Goal: Information Seeking & Learning: Find contact information

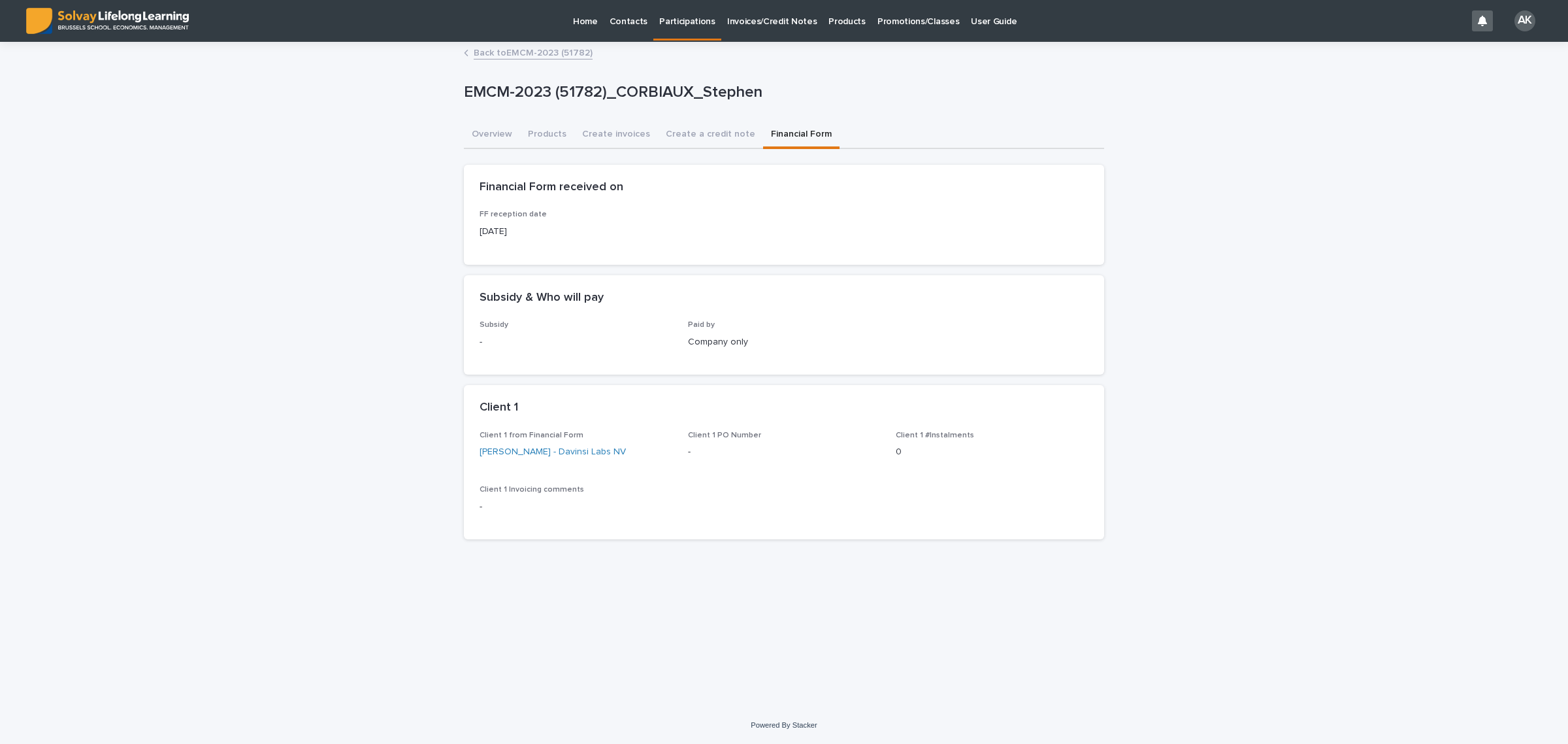
click at [524, 50] on link "Back to EMCM-2023 (51782)" at bounding box center [532, 52] width 119 height 15
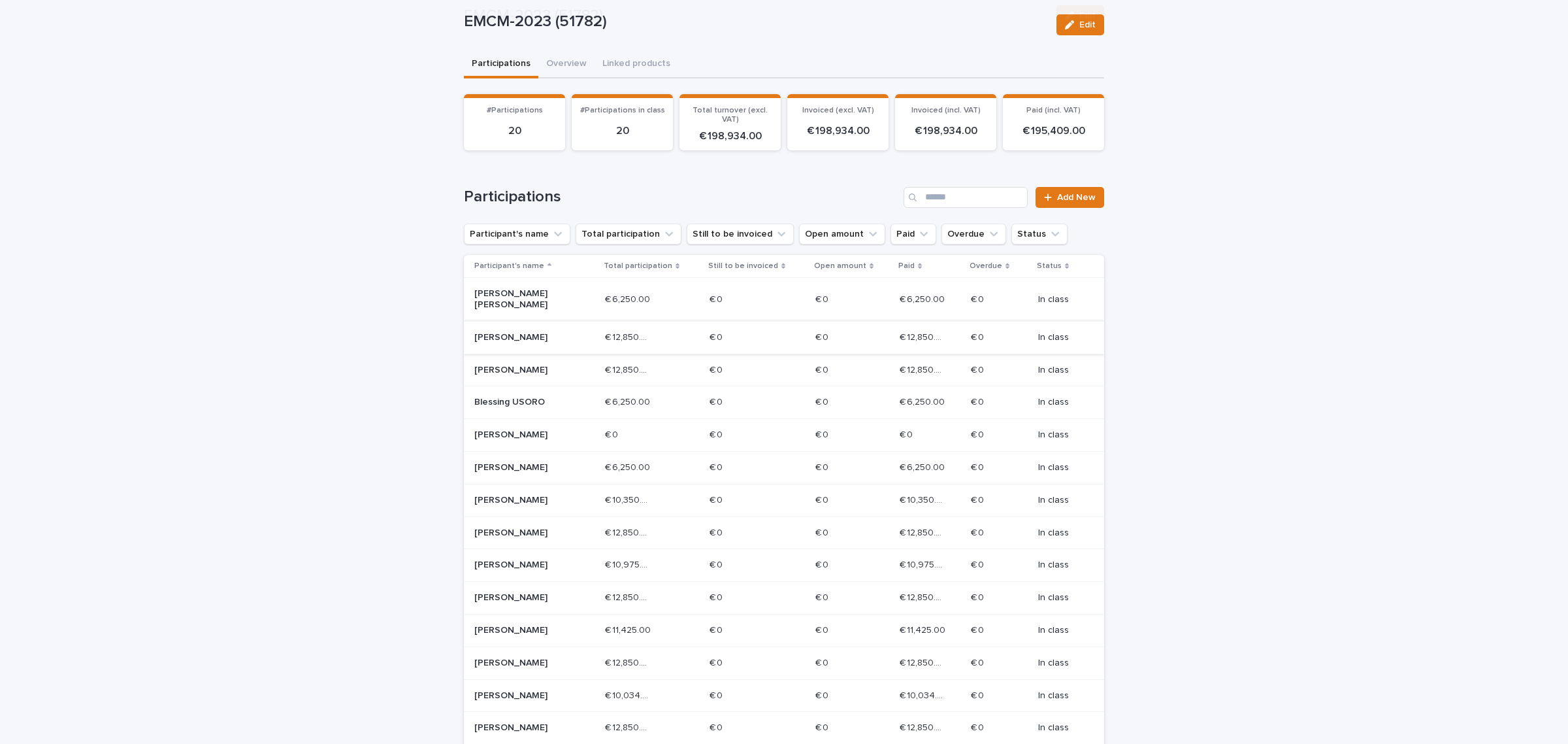
scroll to position [163, 0]
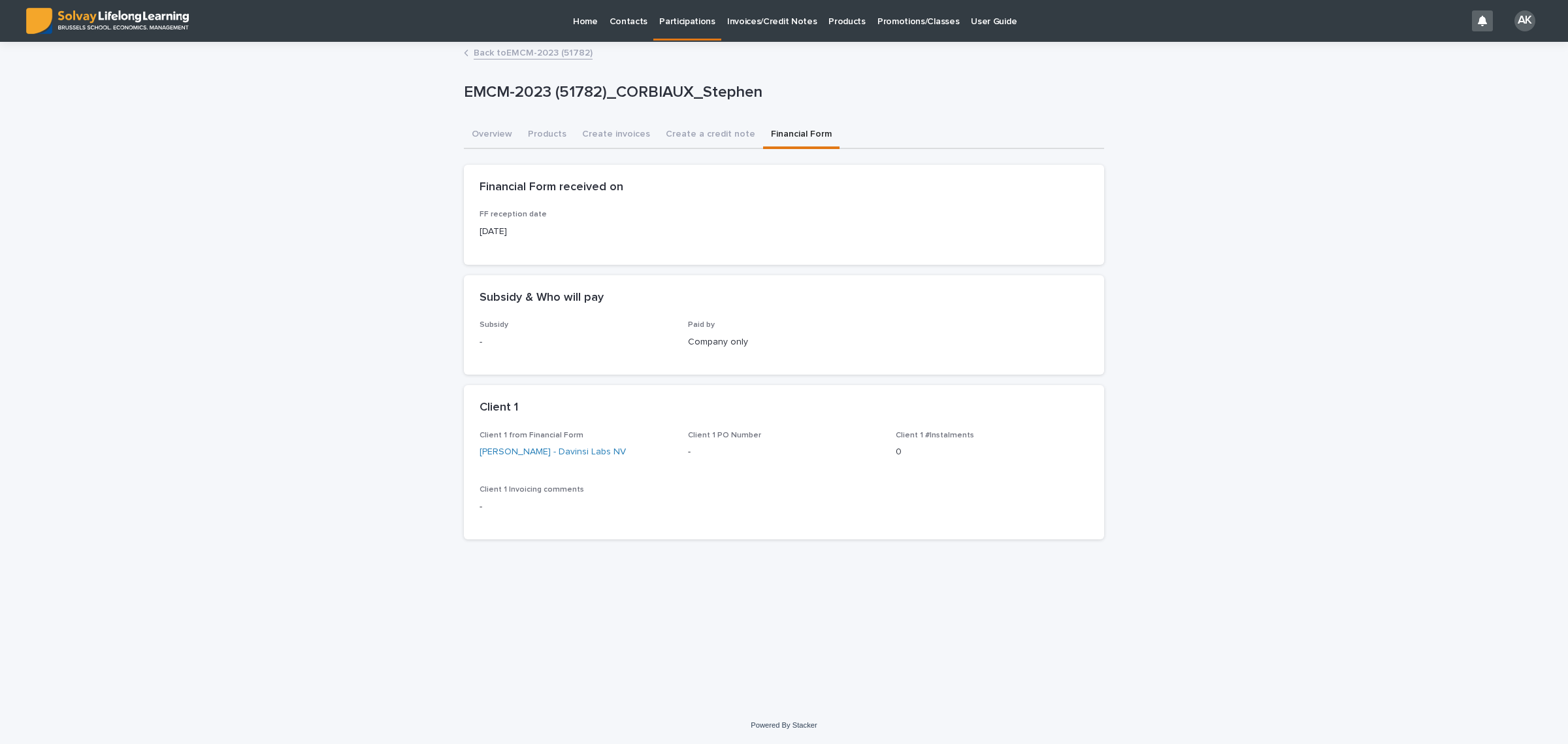
click at [544, 47] on link "Back to EMCM-2023 (51782)" at bounding box center [532, 52] width 119 height 15
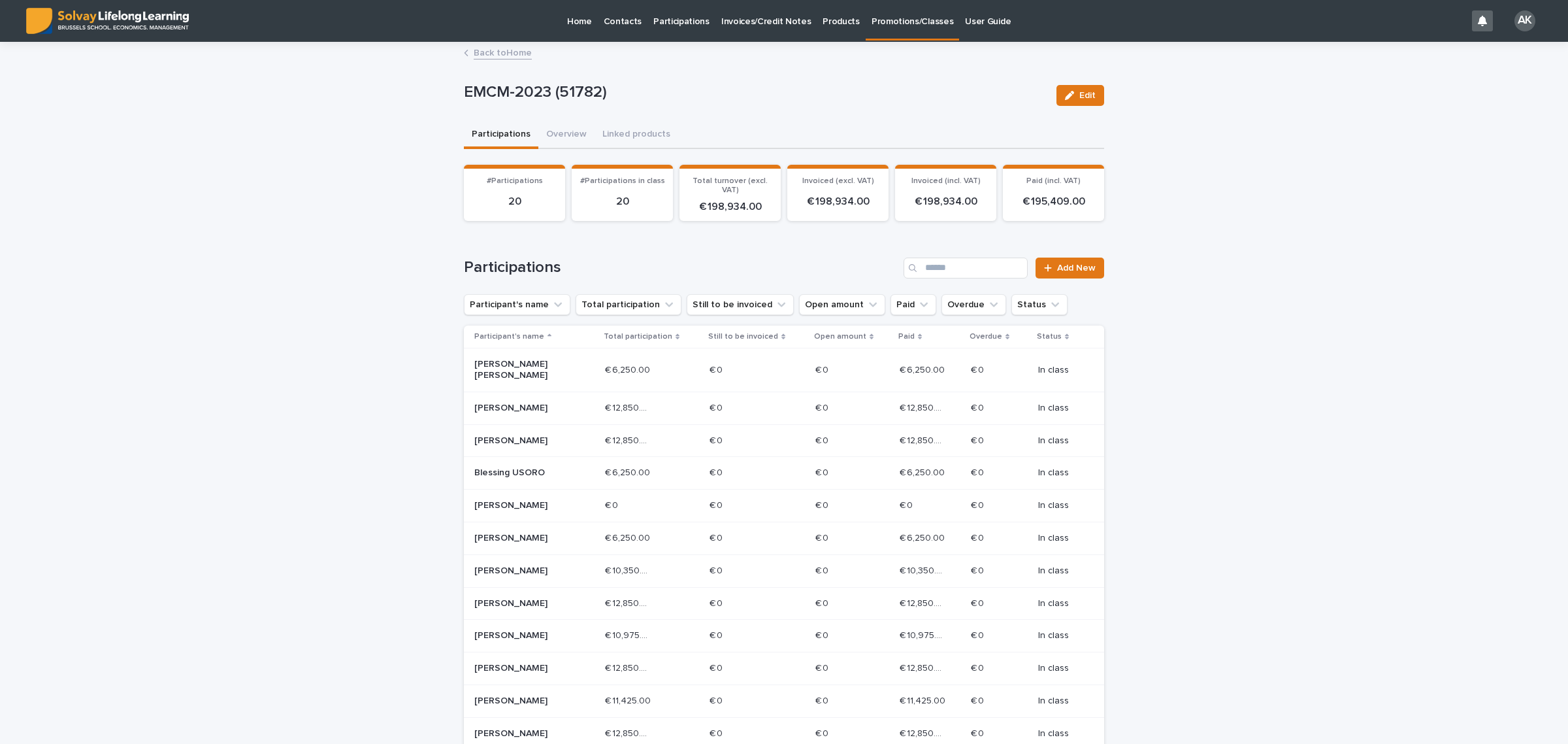
click at [506, 46] on link "Back to Home" at bounding box center [502, 52] width 58 height 15
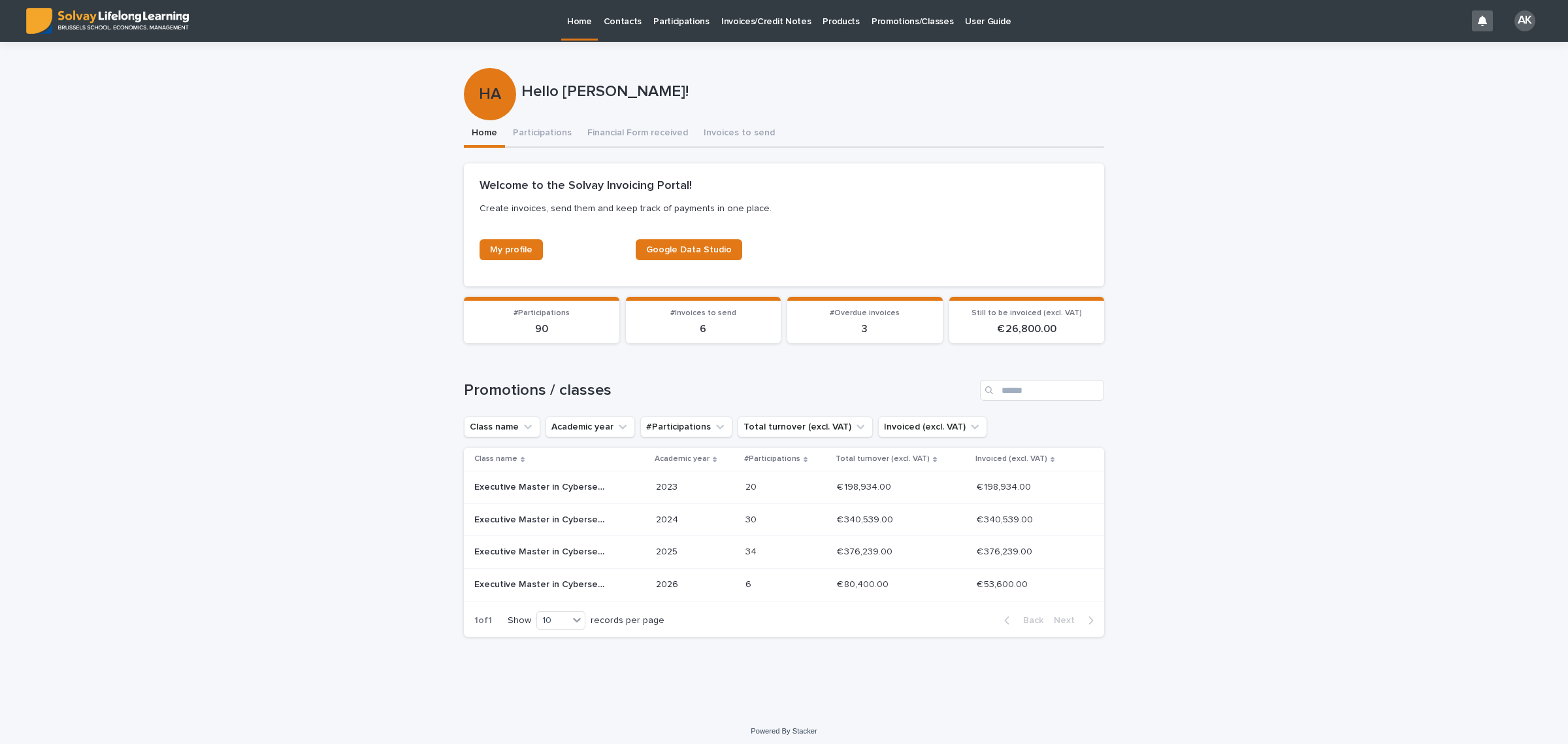
click at [731, 514] on p "2024" at bounding box center [696, 520] width 79 height 11
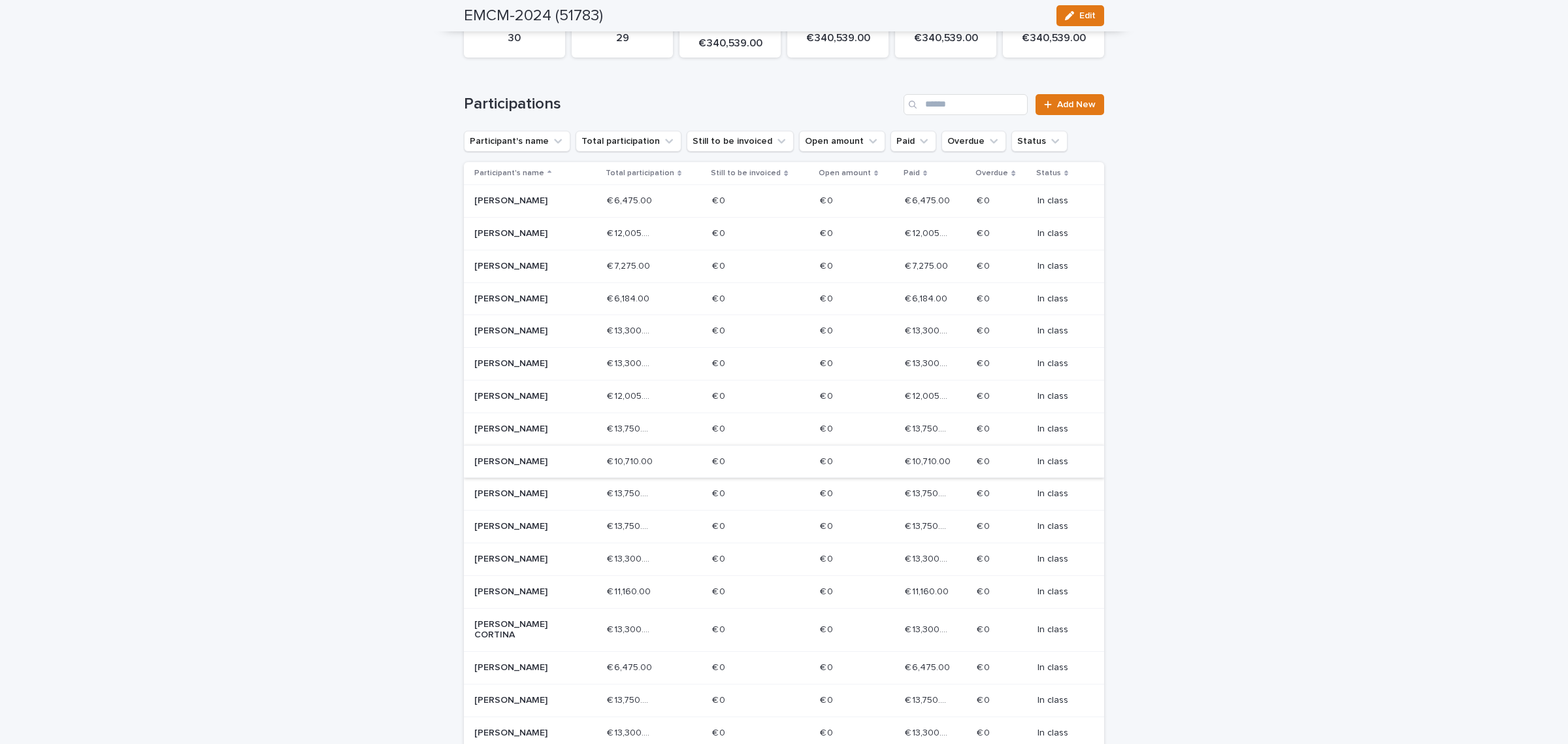
scroll to position [245, 0]
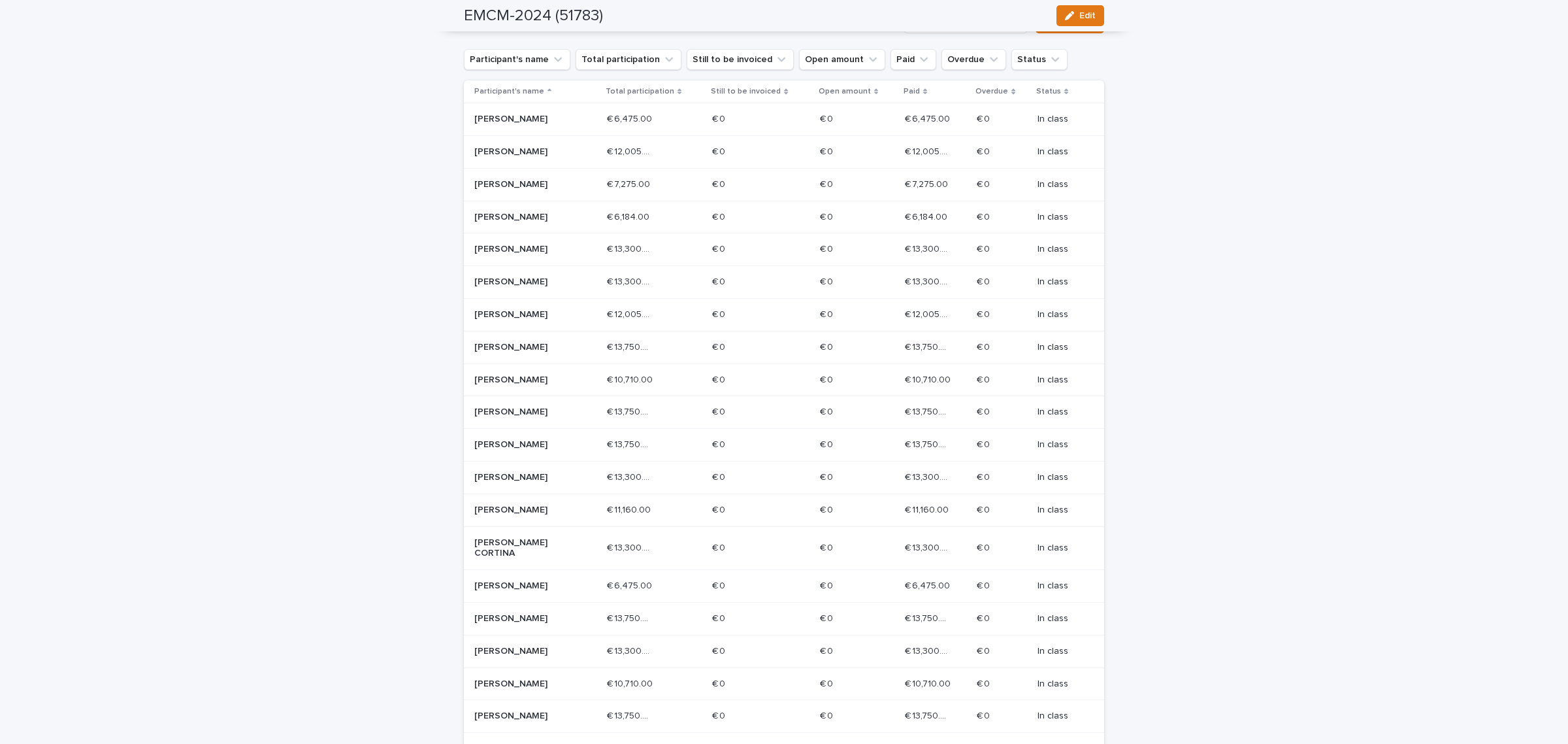
click at [562, 593] on div "[PERSON_NAME]" at bounding box center [535, 586] width 122 height 22
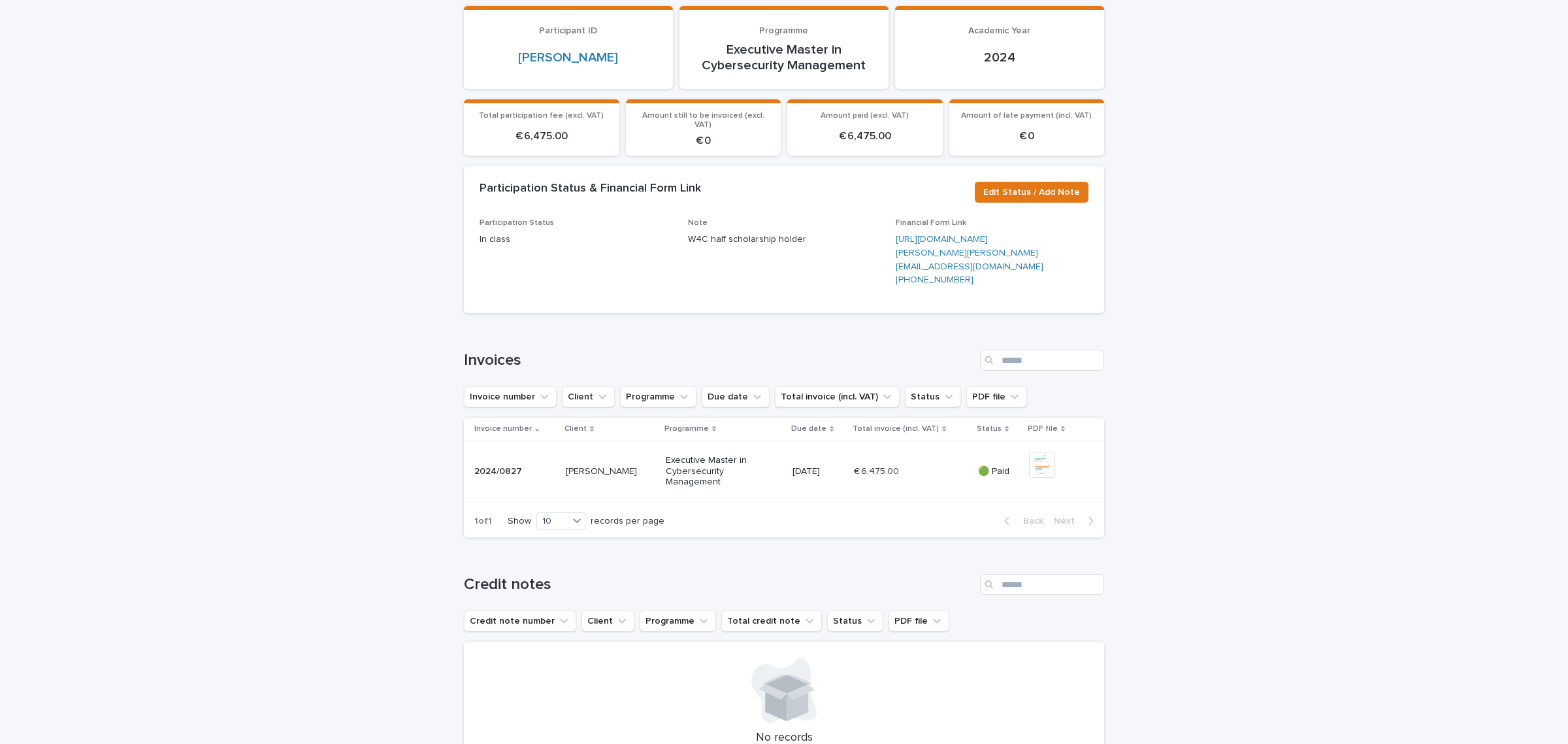
scroll to position [163, 0]
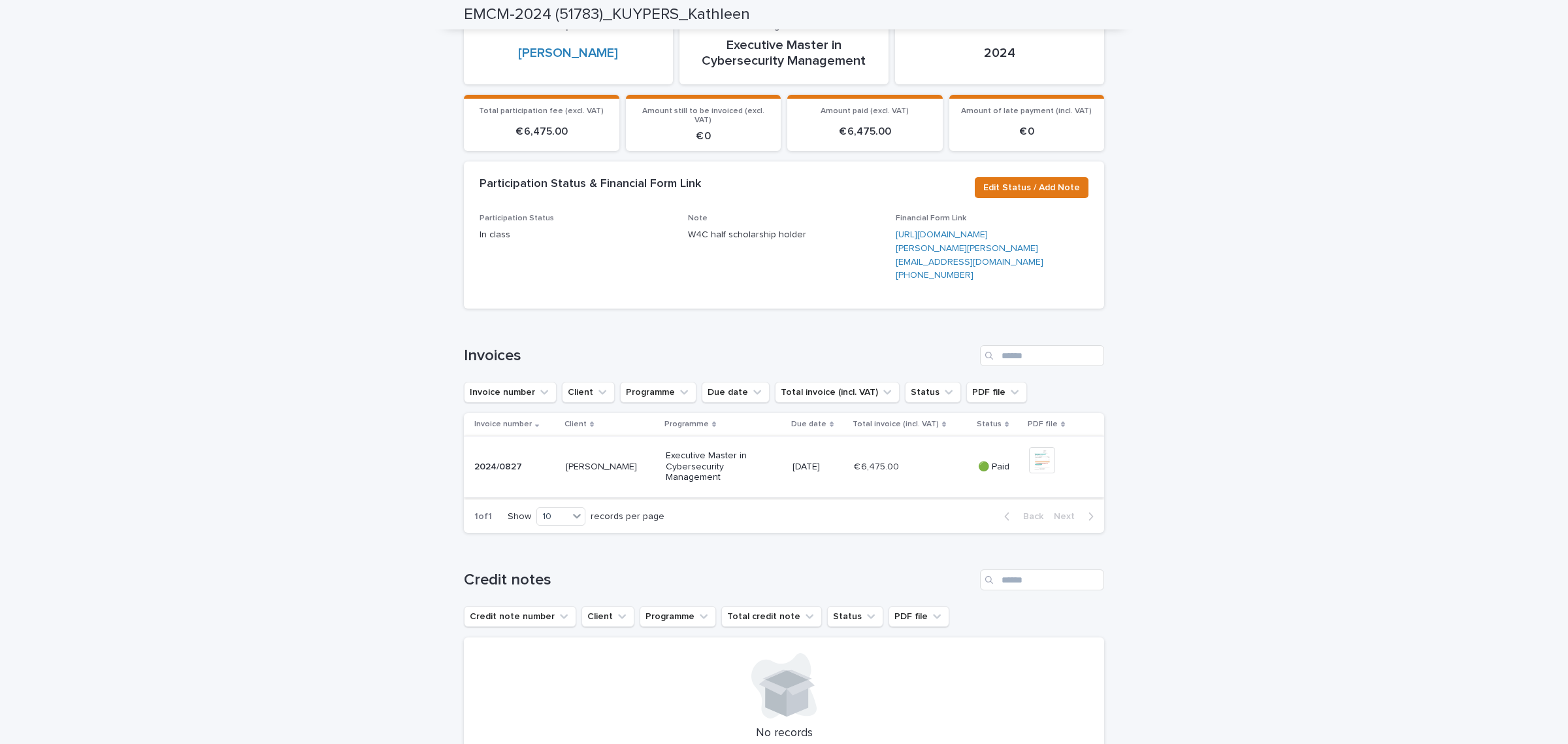
click at [1036, 473] on img at bounding box center [1041, 460] width 26 height 26
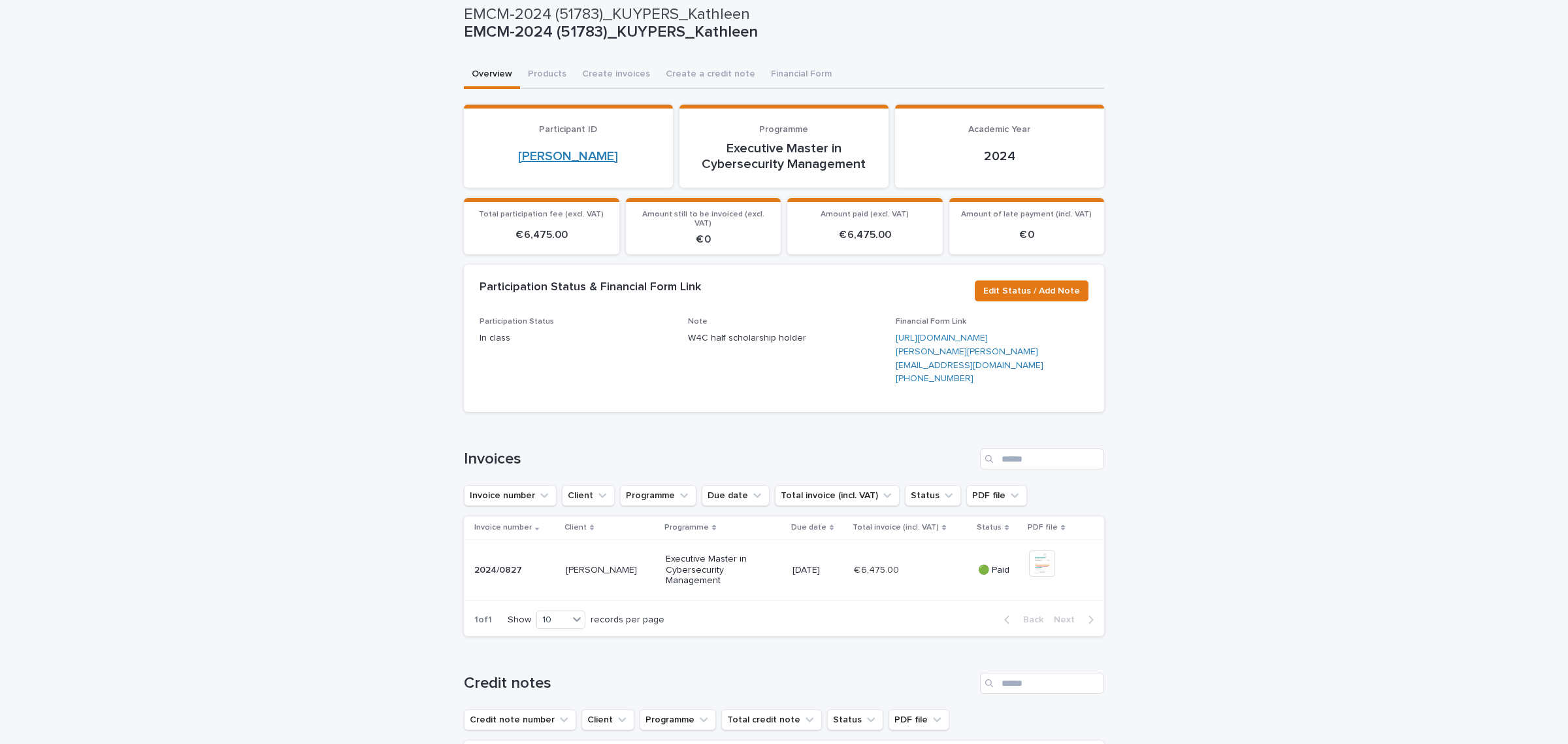
scroll to position [0, 0]
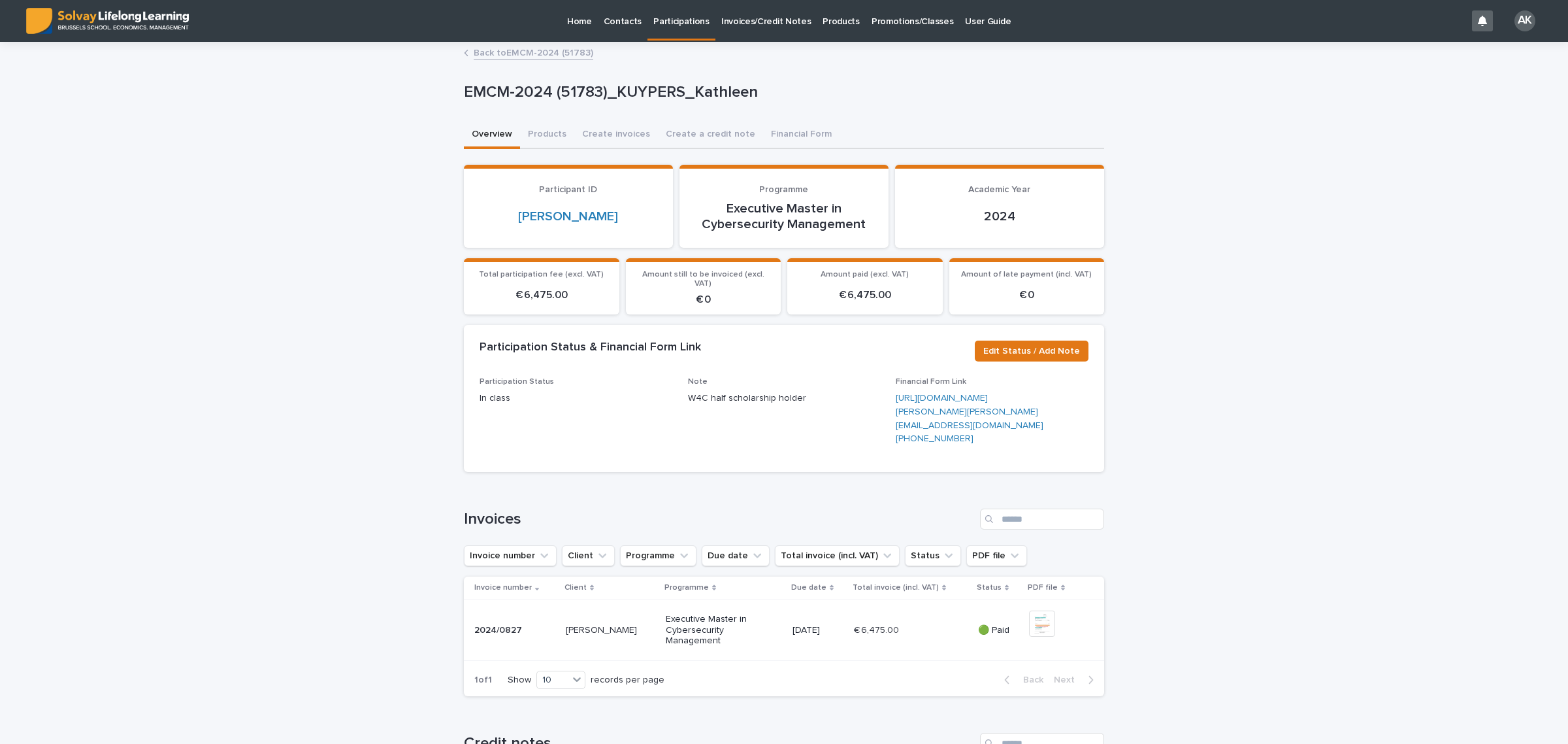
click at [530, 53] on link "Back to EMCM-2024 (51783)" at bounding box center [533, 52] width 119 height 15
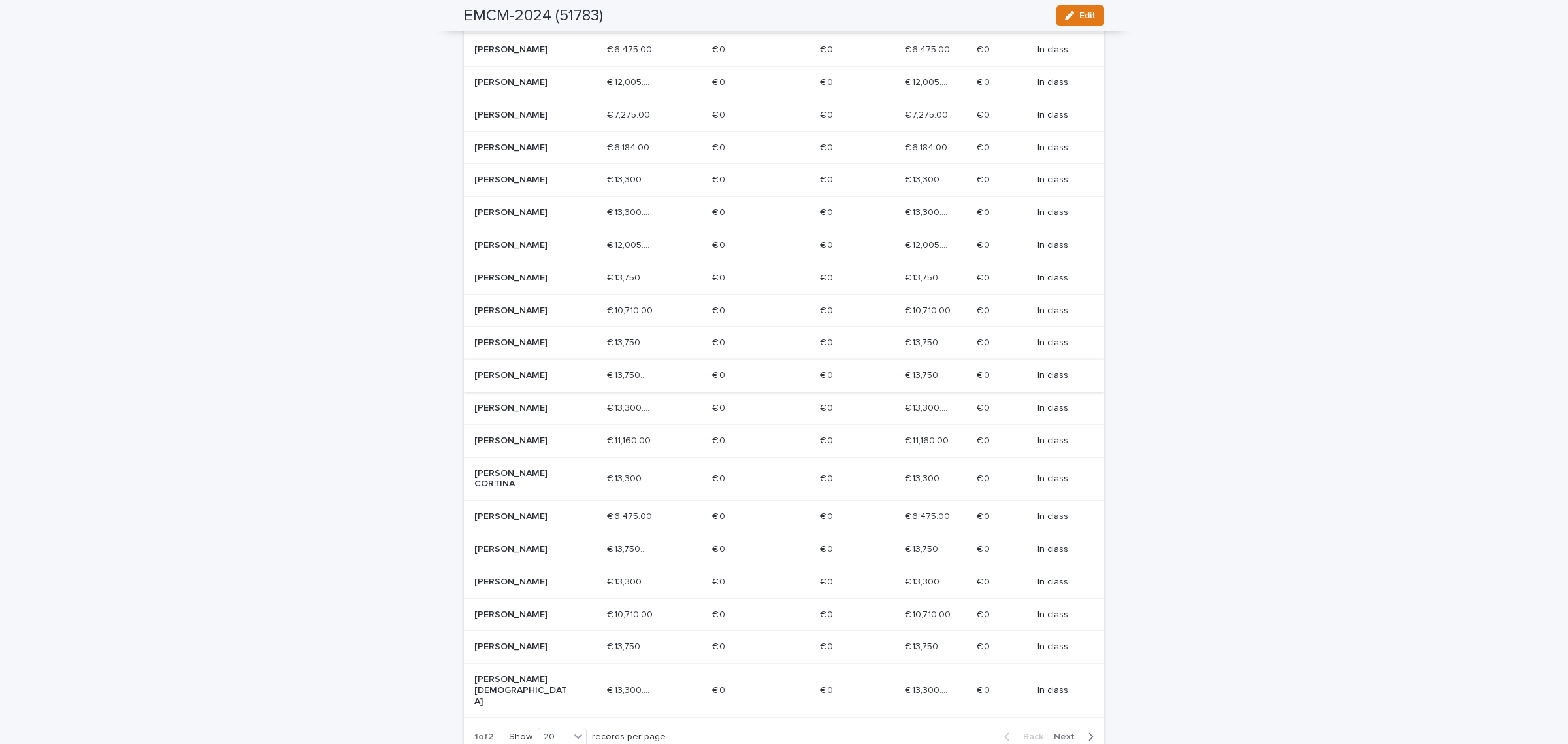
scroll to position [327, 0]
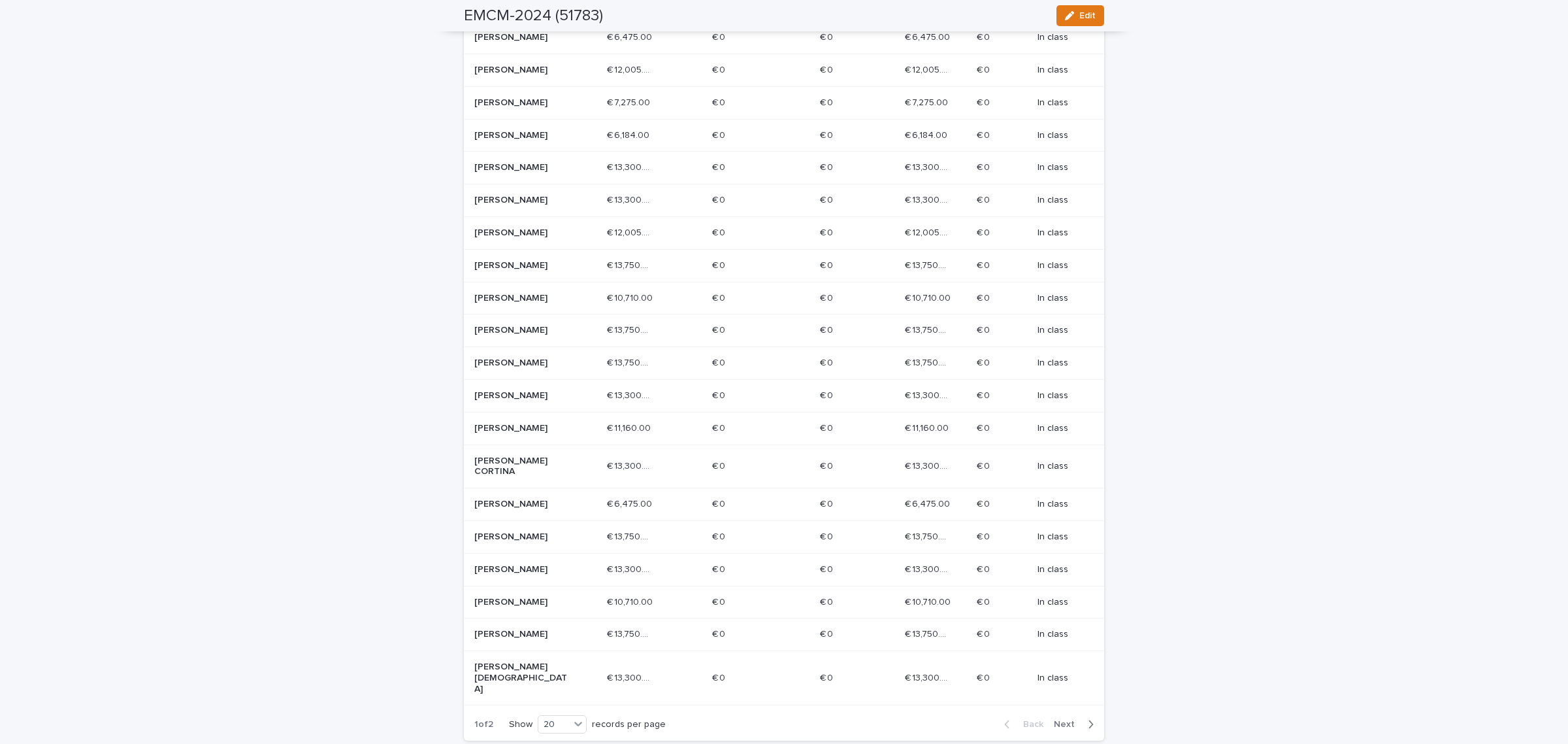
click at [513, 543] on p "[PERSON_NAME]" at bounding box center [521, 536] width 94 height 11
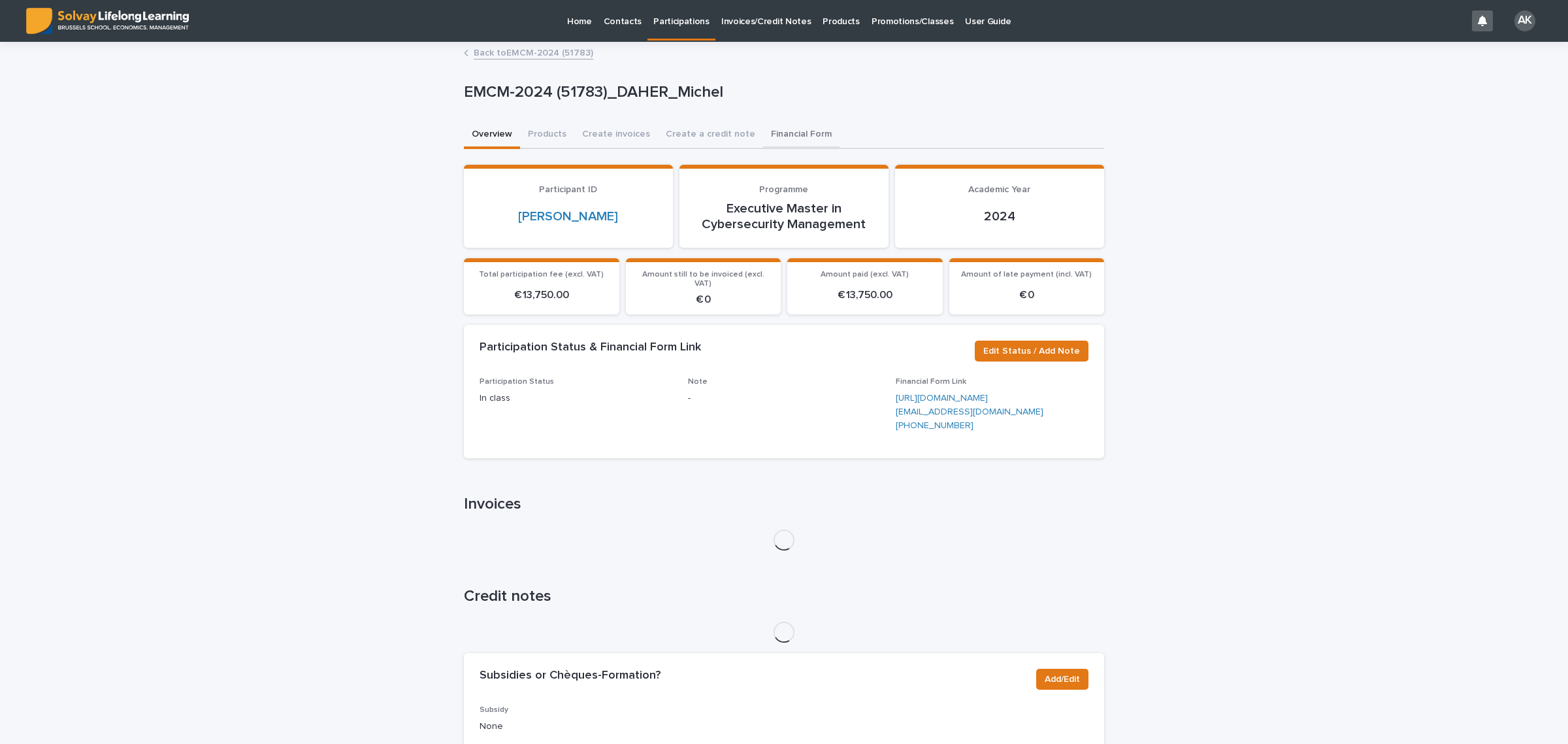
click at [772, 132] on button "Financial Form" at bounding box center [801, 135] width 76 height 27
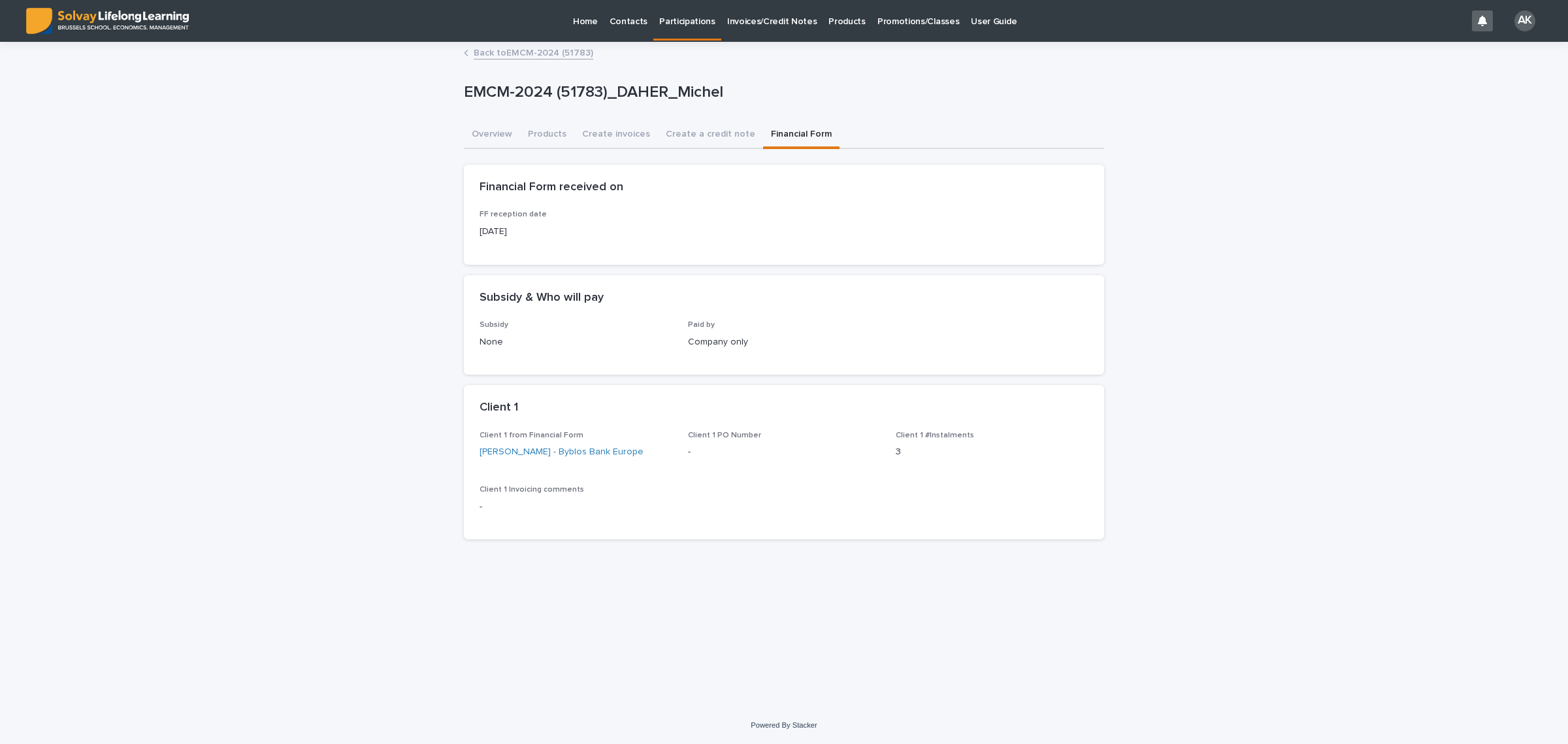
click at [514, 50] on link "Back to EMCM-2024 (51783)" at bounding box center [533, 52] width 119 height 15
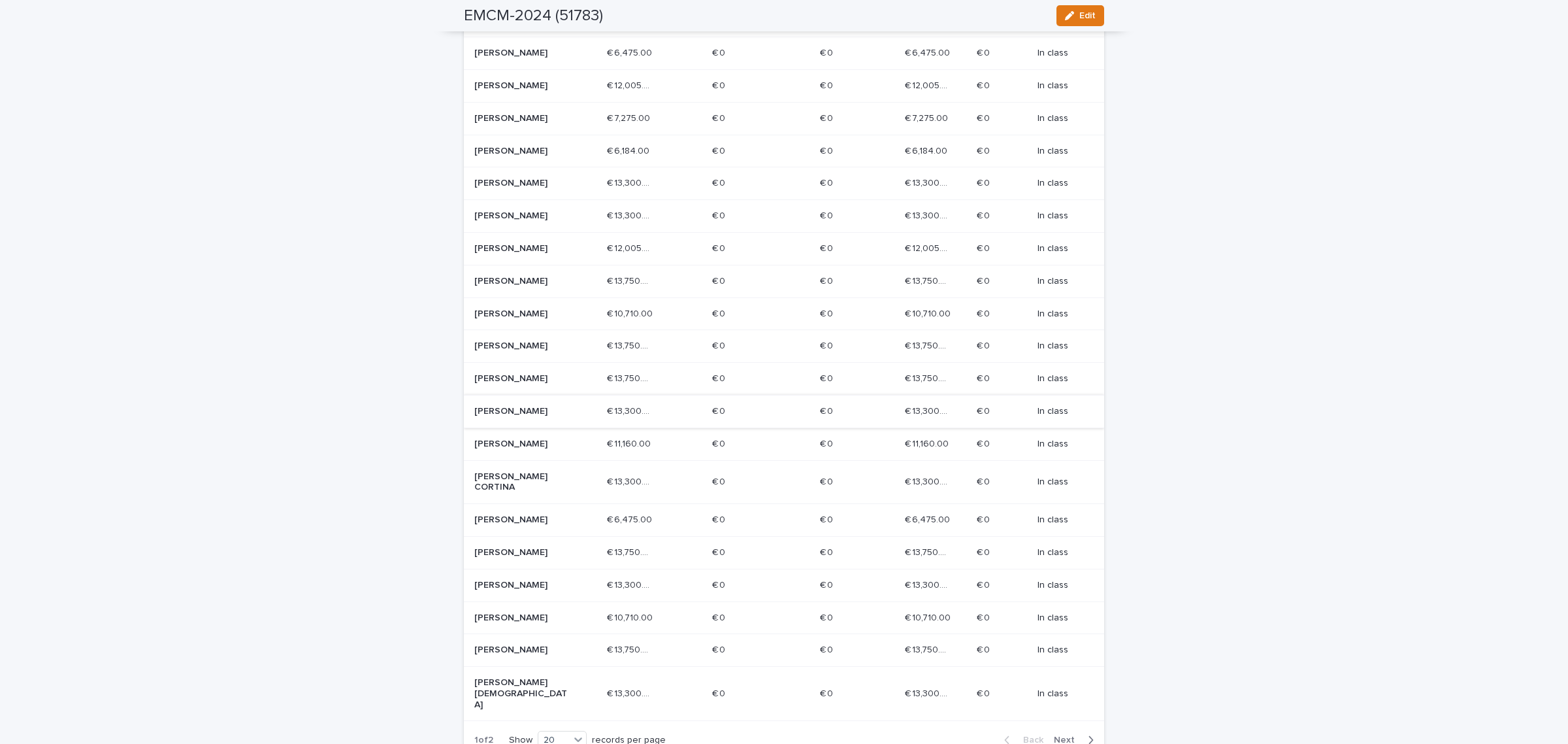
scroll to position [327, 0]
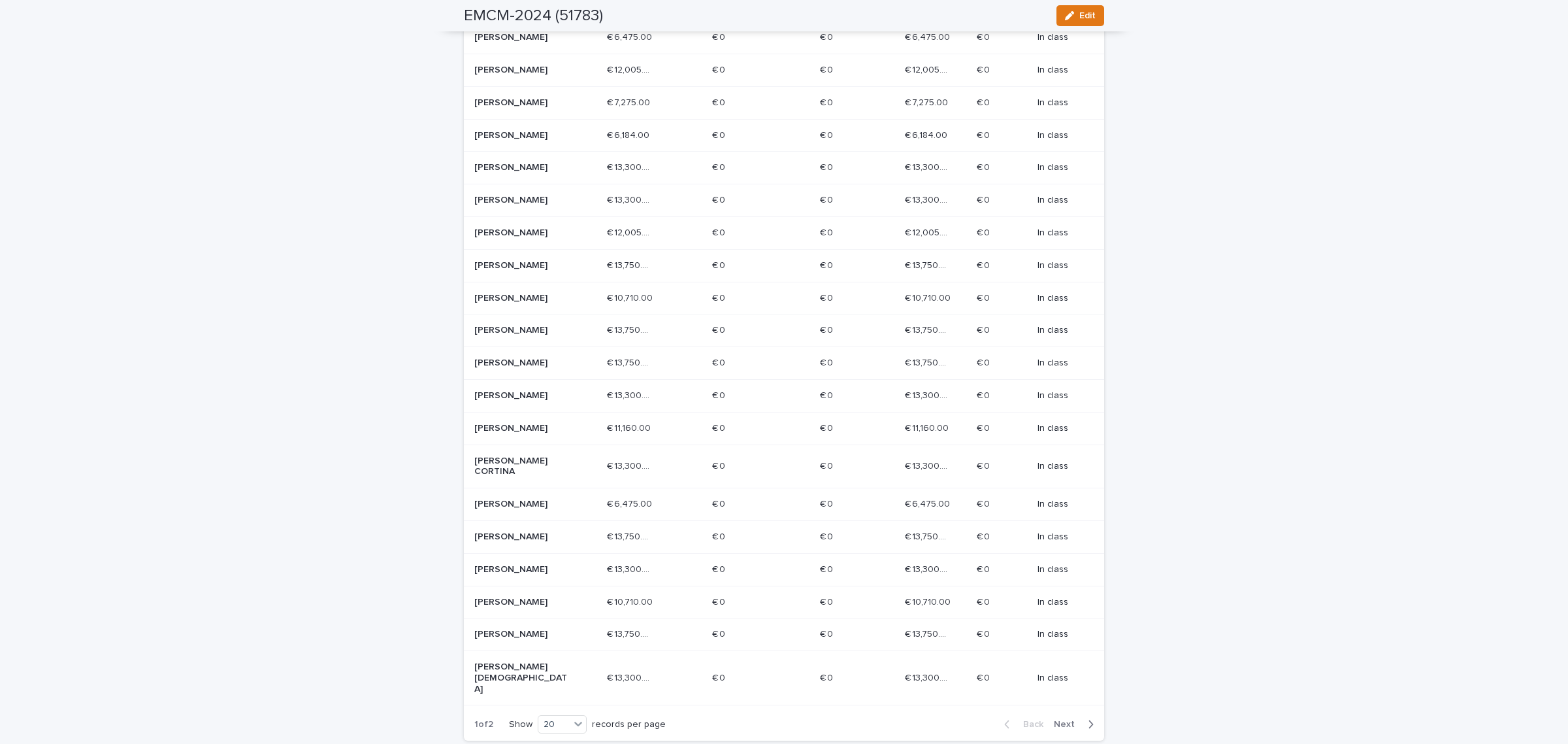
click at [531, 575] on p "[PERSON_NAME]" at bounding box center [521, 569] width 94 height 11
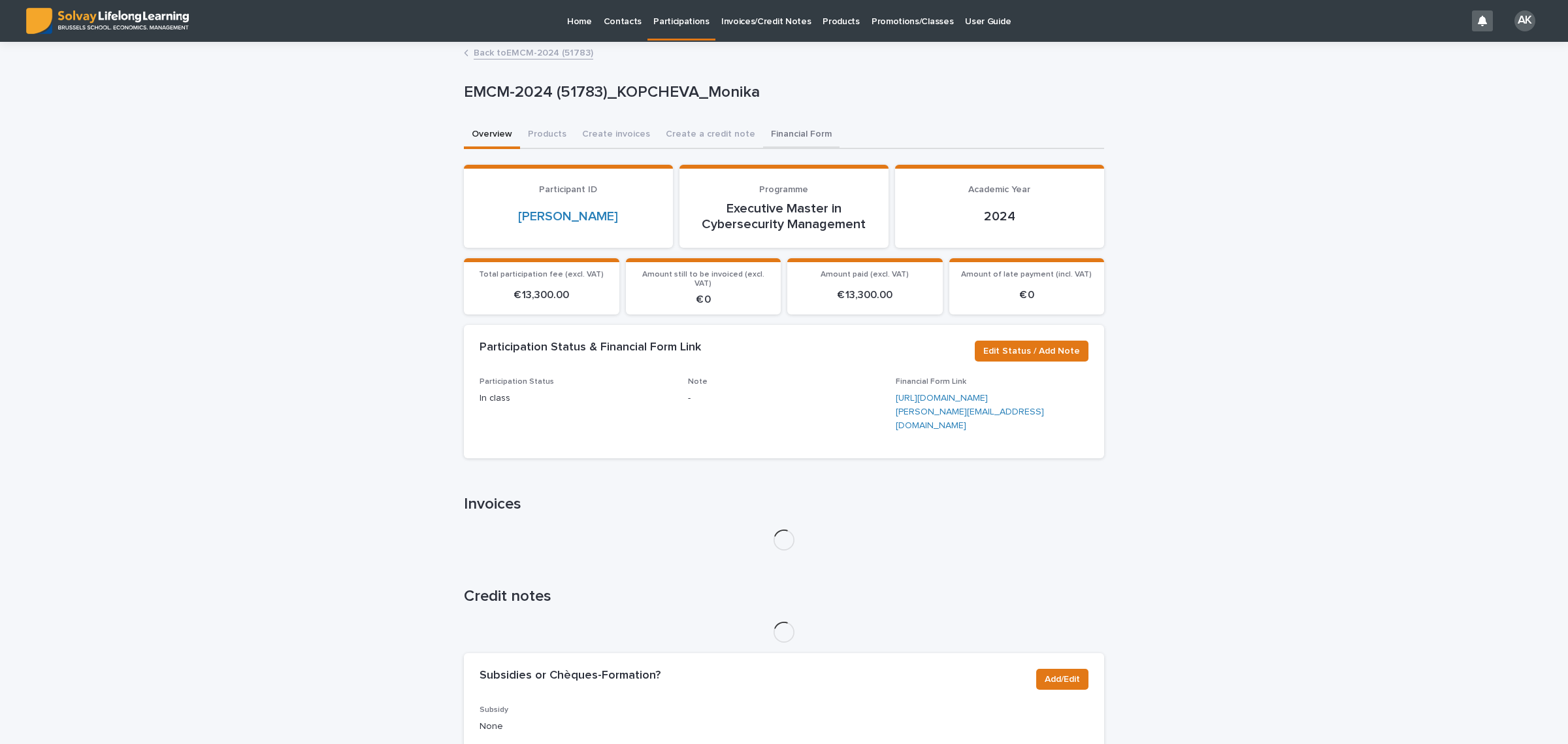
click at [794, 130] on button "Financial Form" at bounding box center [801, 135] width 76 height 27
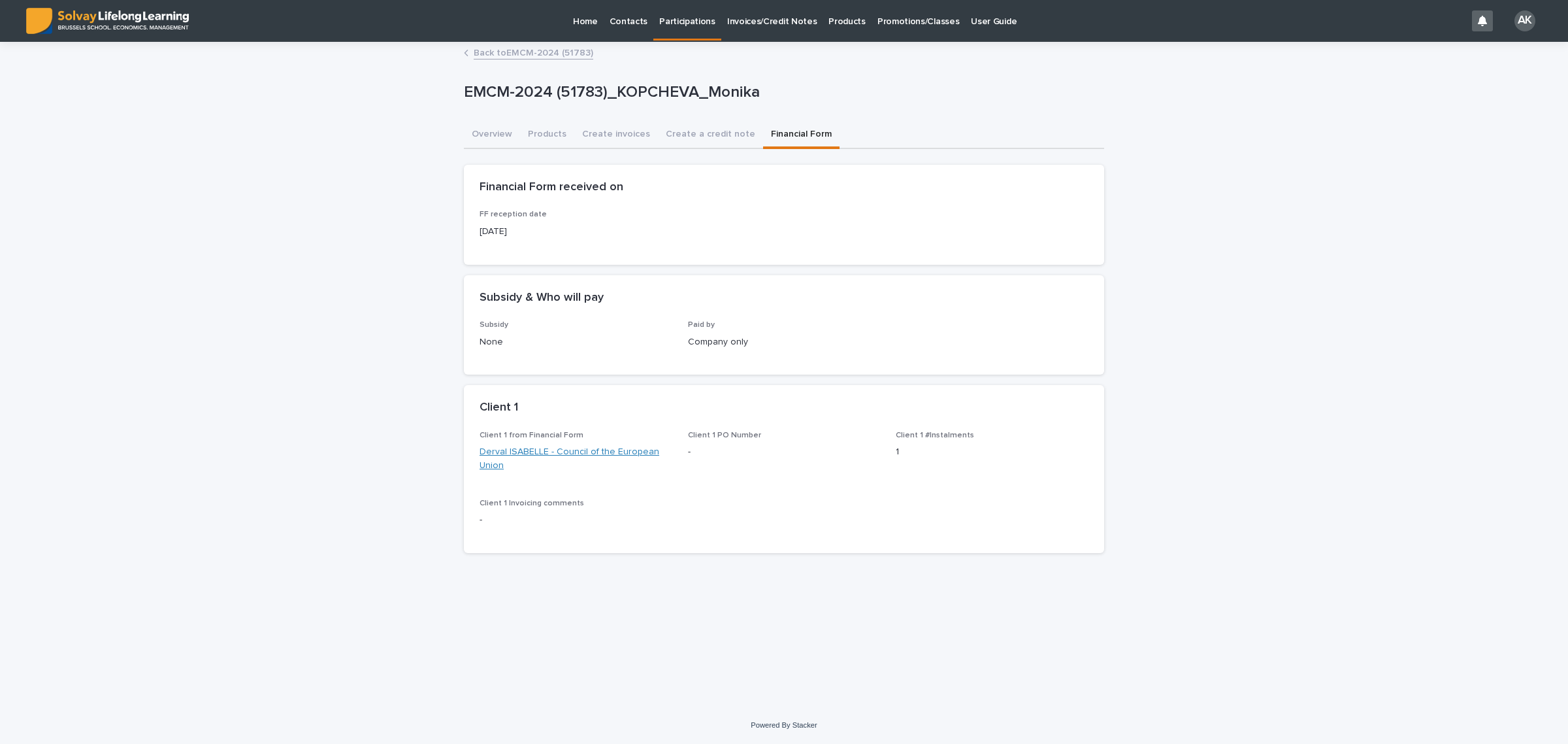
click at [533, 454] on link "Derval ISABELLE - Council of the European Union" at bounding box center [576, 459] width 193 height 27
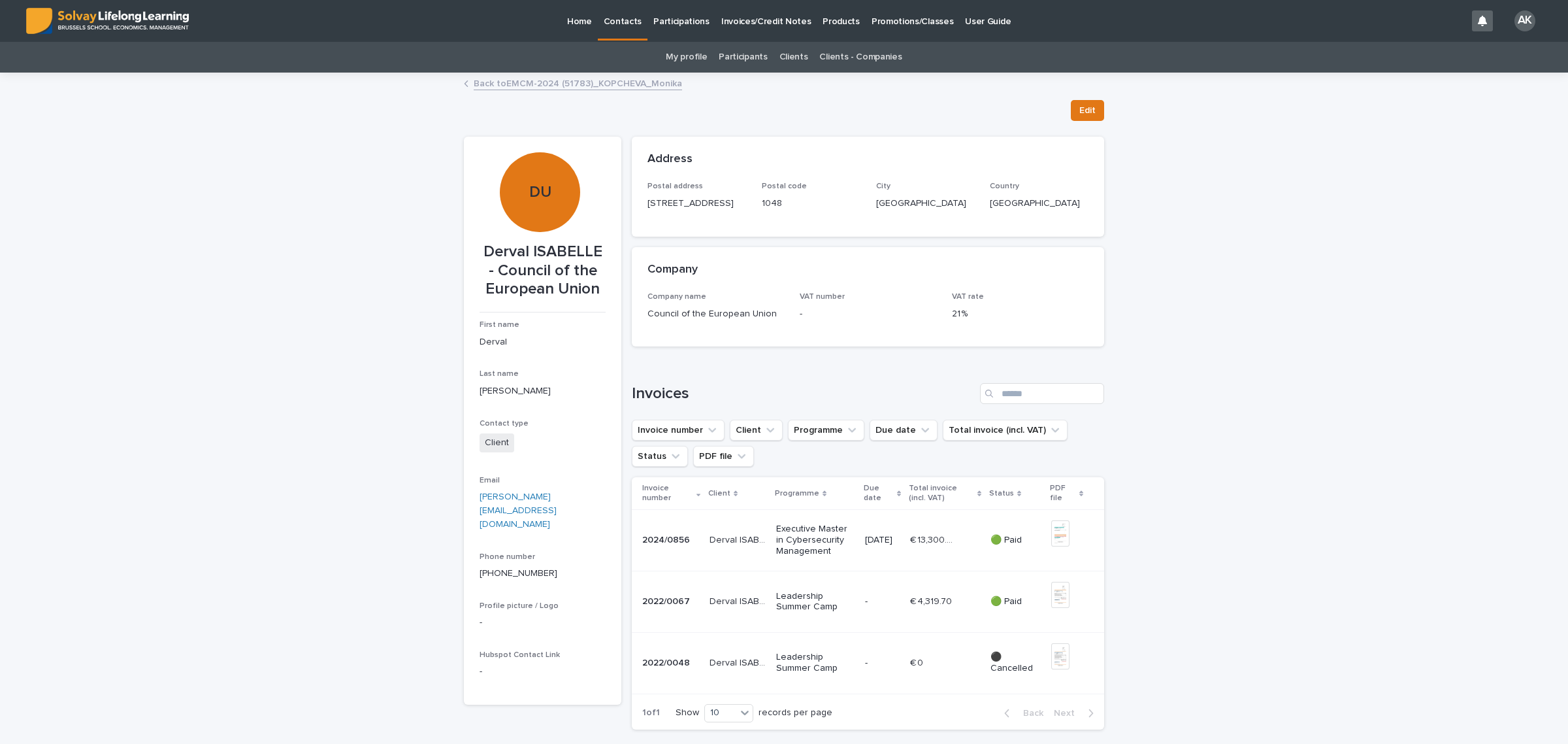
click at [1046, 534] on td "+ 0 This file cannot be opened Download File" at bounding box center [1075, 540] width 58 height 61
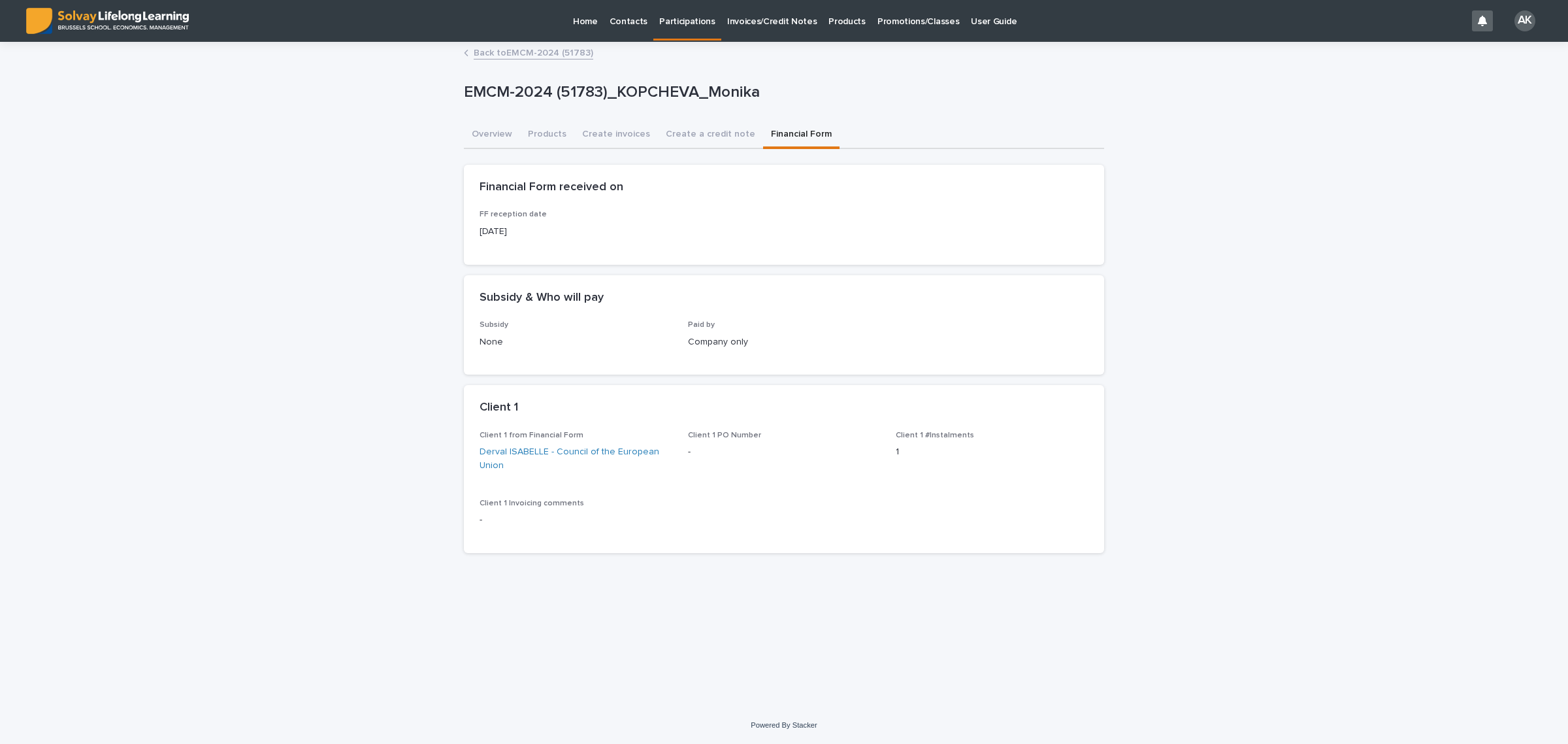
click at [537, 43] on div "Home Contacts Participations Invoices/Credit Notes Products Promotions/Classes …" at bounding box center [784, 372] width 1568 height 744
click at [544, 53] on link "Back to EMCM-2024 (51783)" at bounding box center [533, 52] width 119 height 15
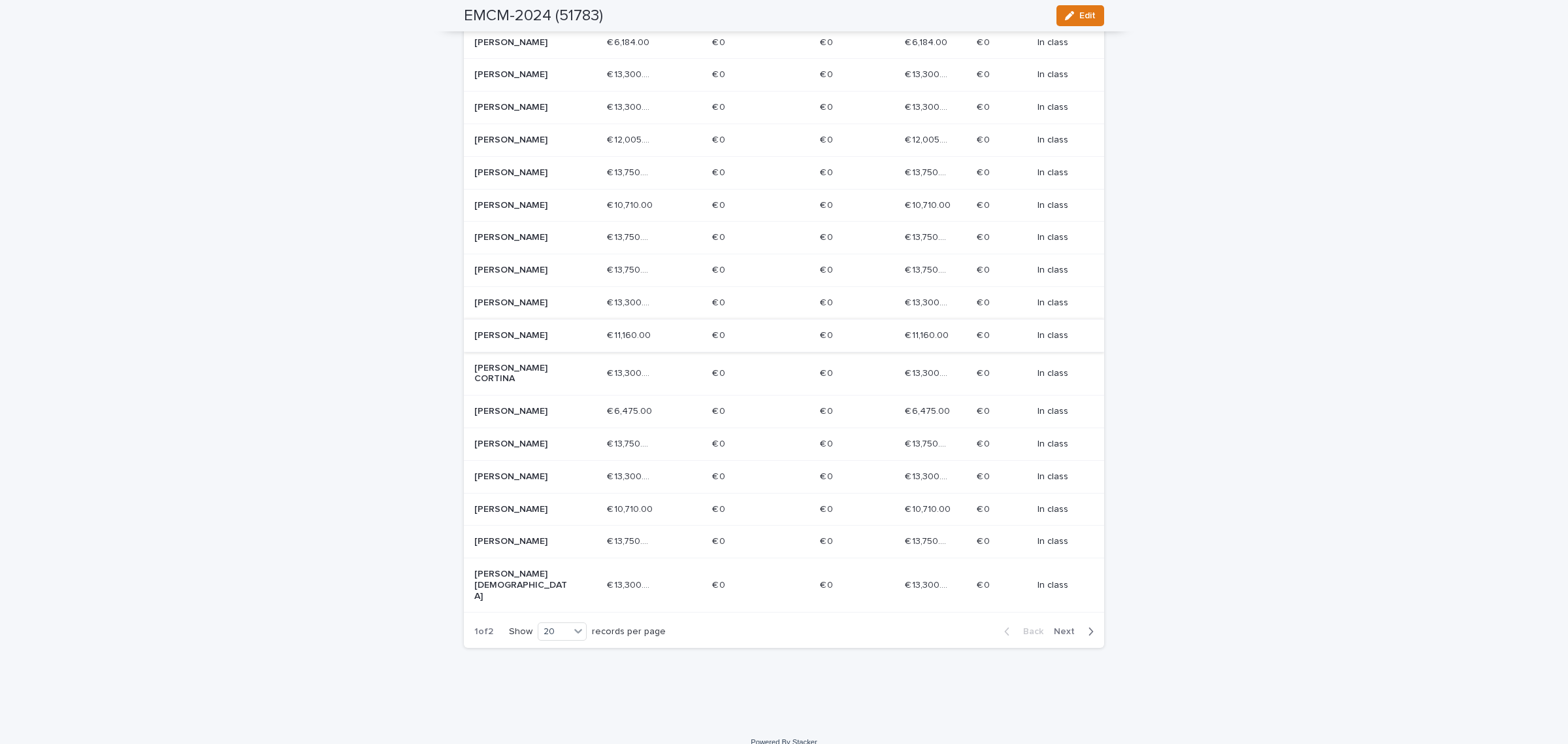
scroll to position [427, 0]
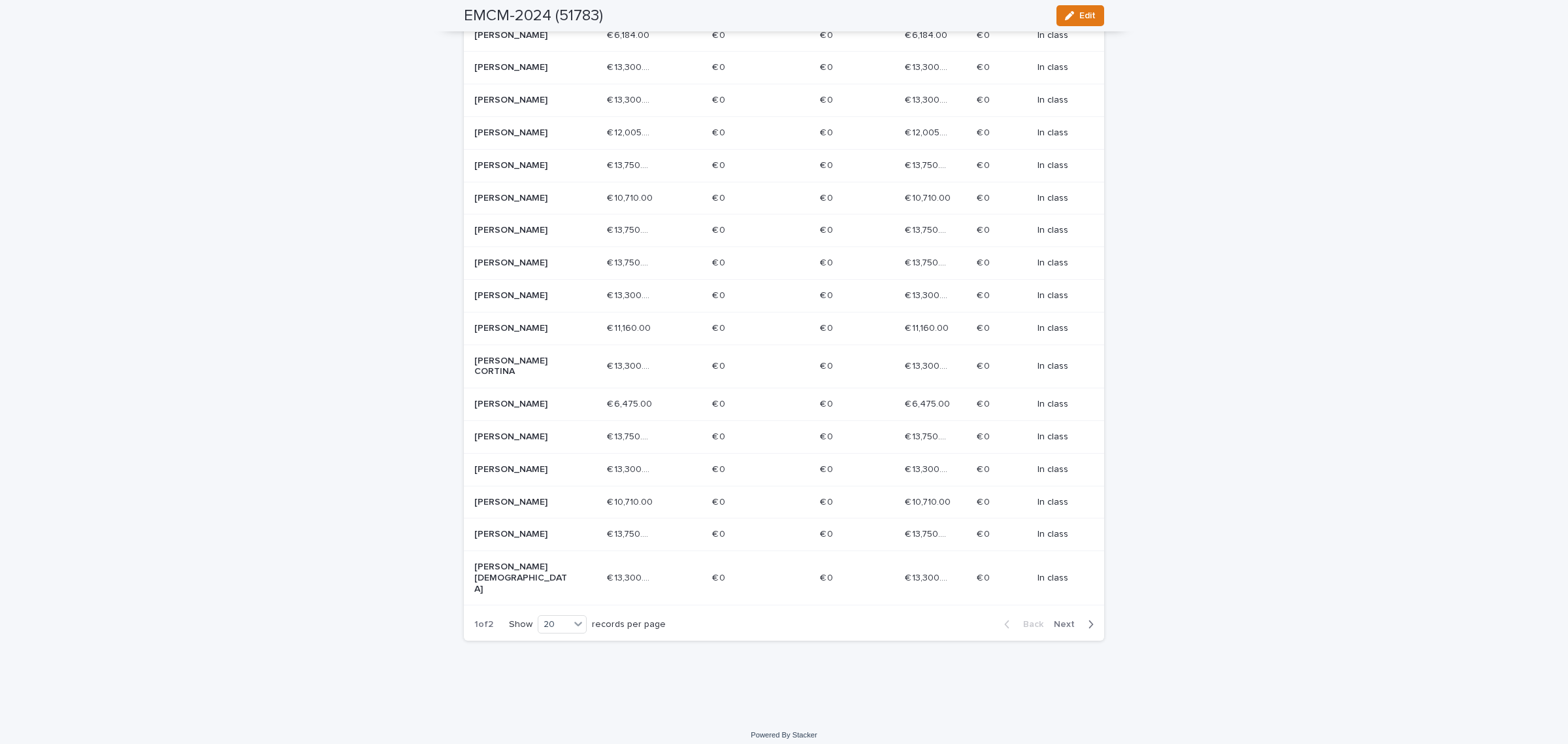
click at [1064, 618] on button "Next" at bounding box center [1076, 624] width 55 height 12
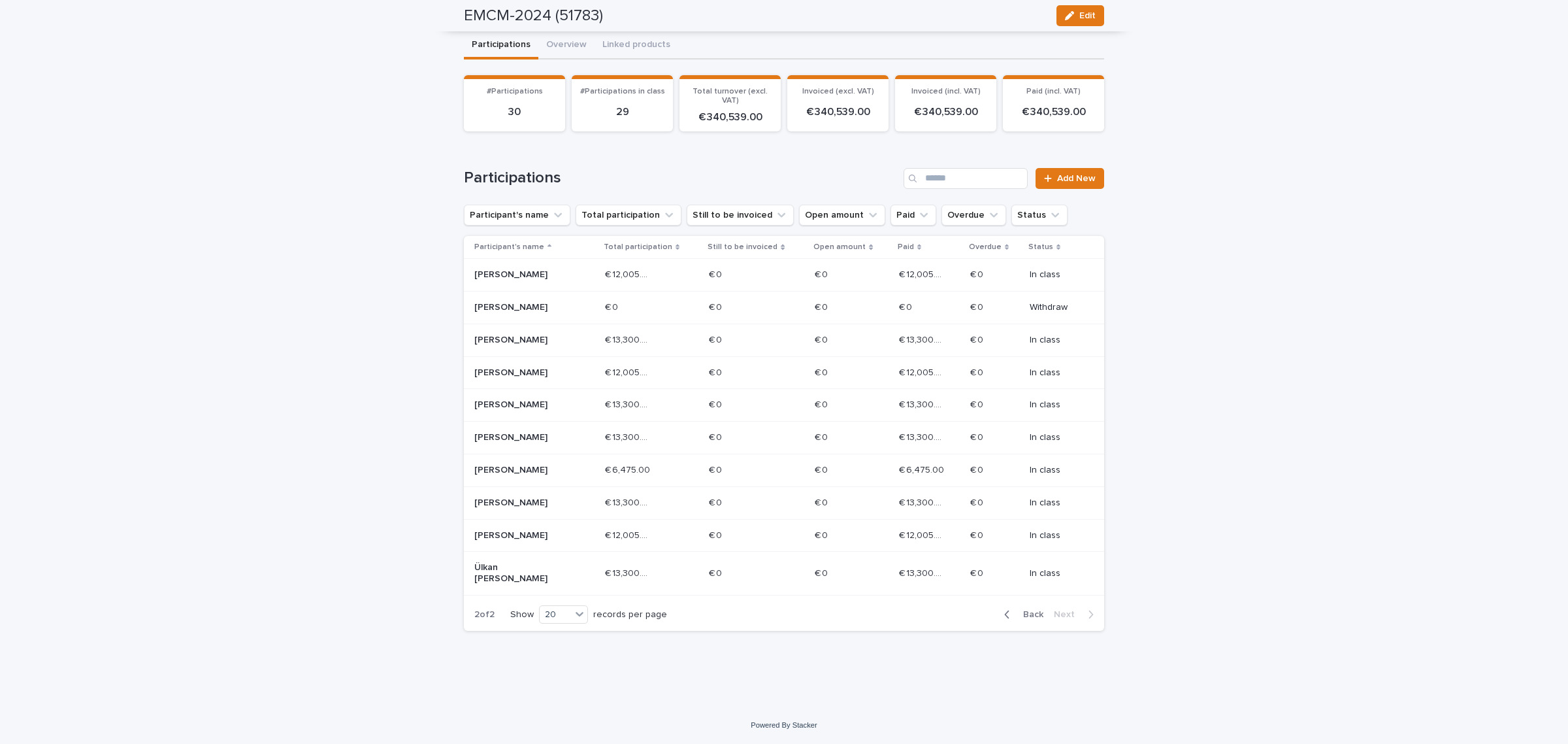
scroll to position [100, 0]
click at [511, 269] on p "[PERSON_NAME]" at bounding box center [521, 274] width 94 height 11
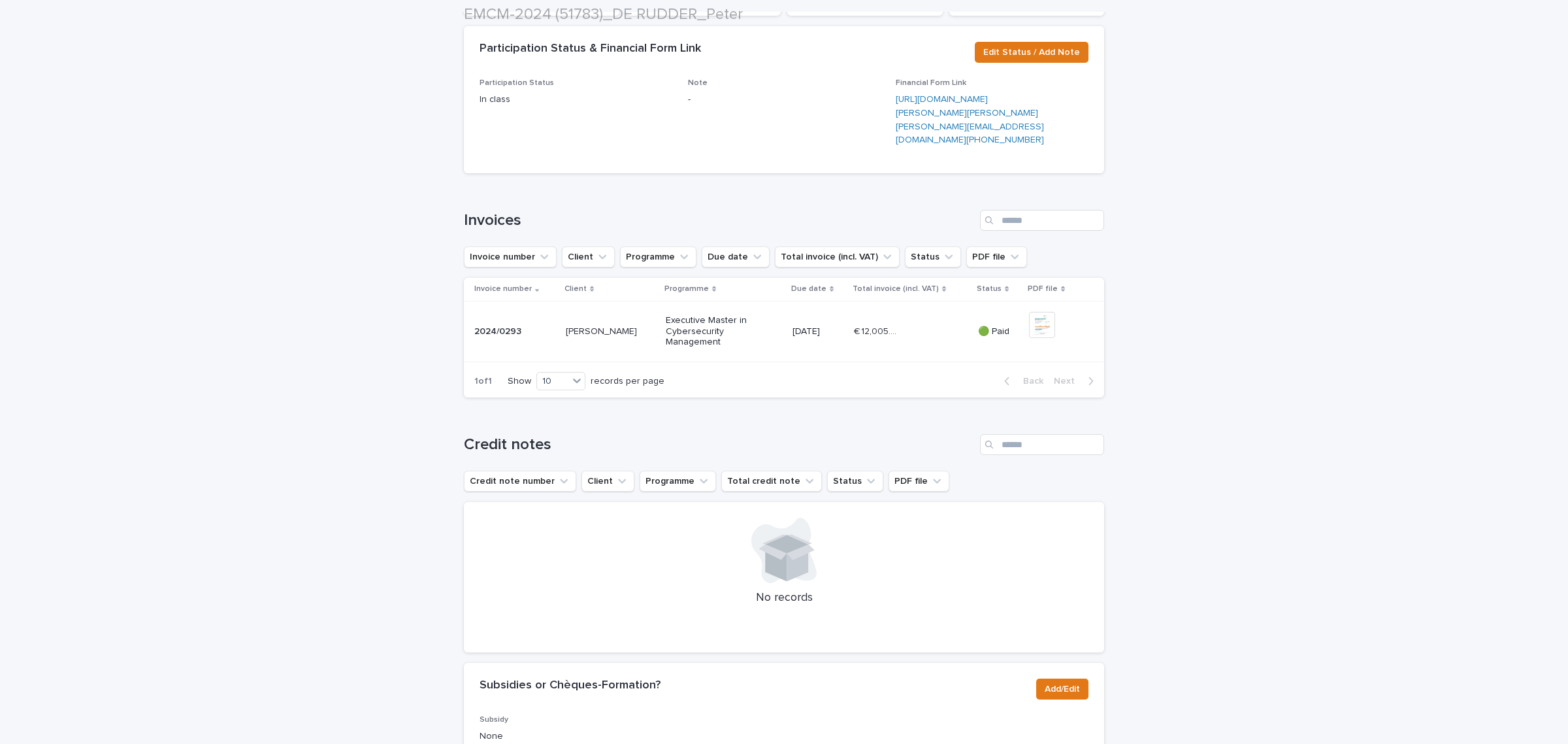
scroll to position [327, 0]
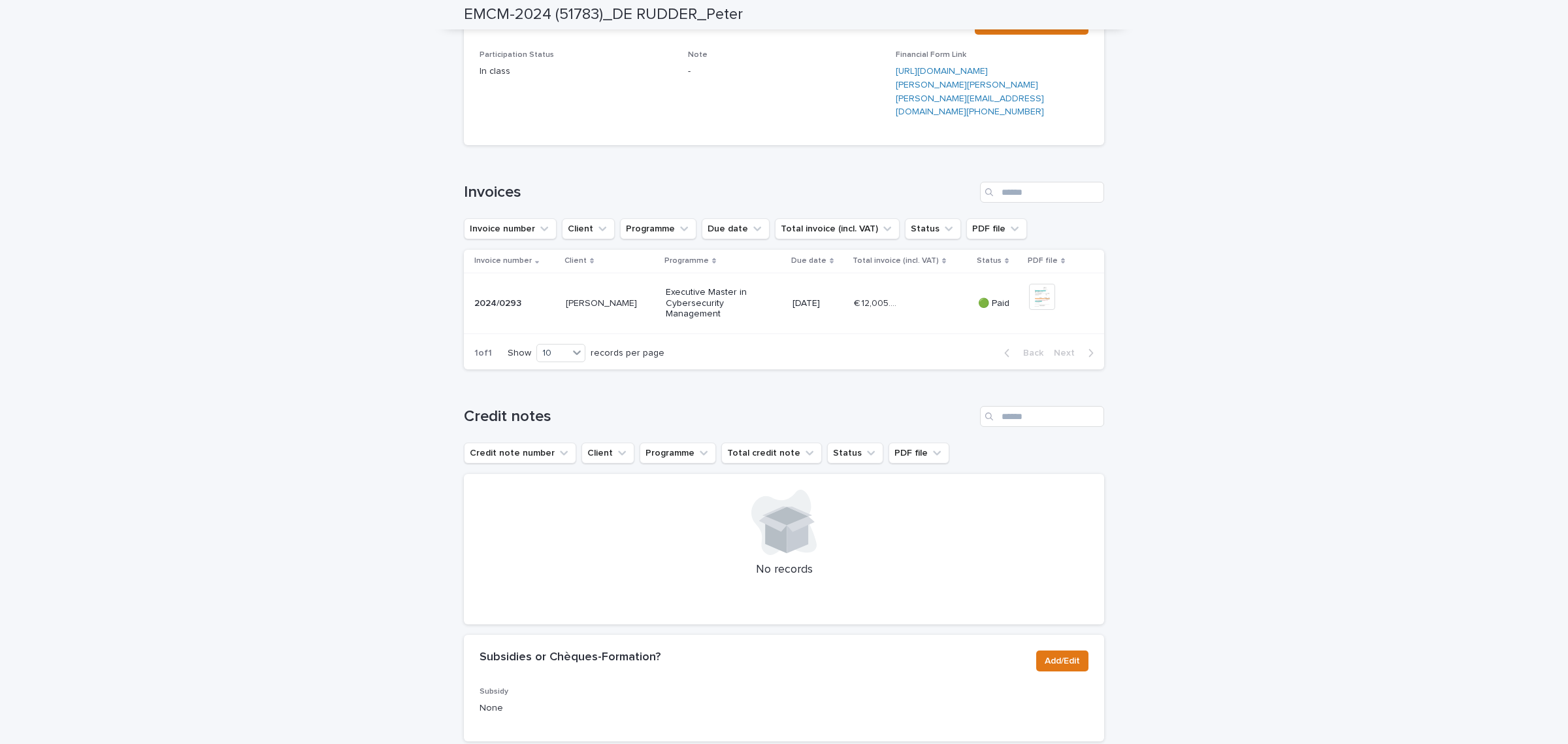
click at [1024, 334] on td "+ 0 This file cannot be opened Download File" at bounding box center [1064, 303] width 81 height 61
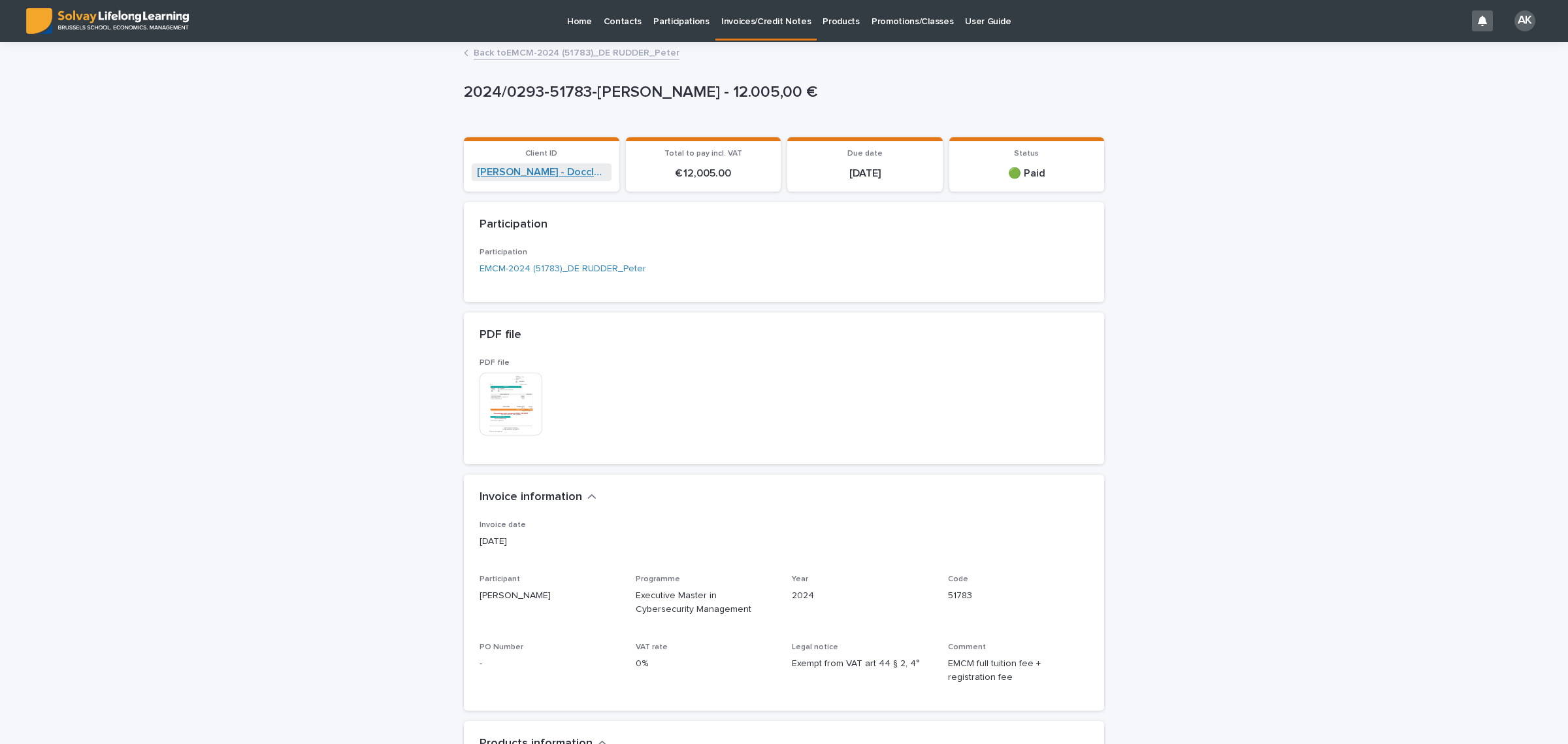
click at [534, 168] on link "[PERSON_NAME] - Doccle BV" at bounding box center [542, 172] width 129 height 12
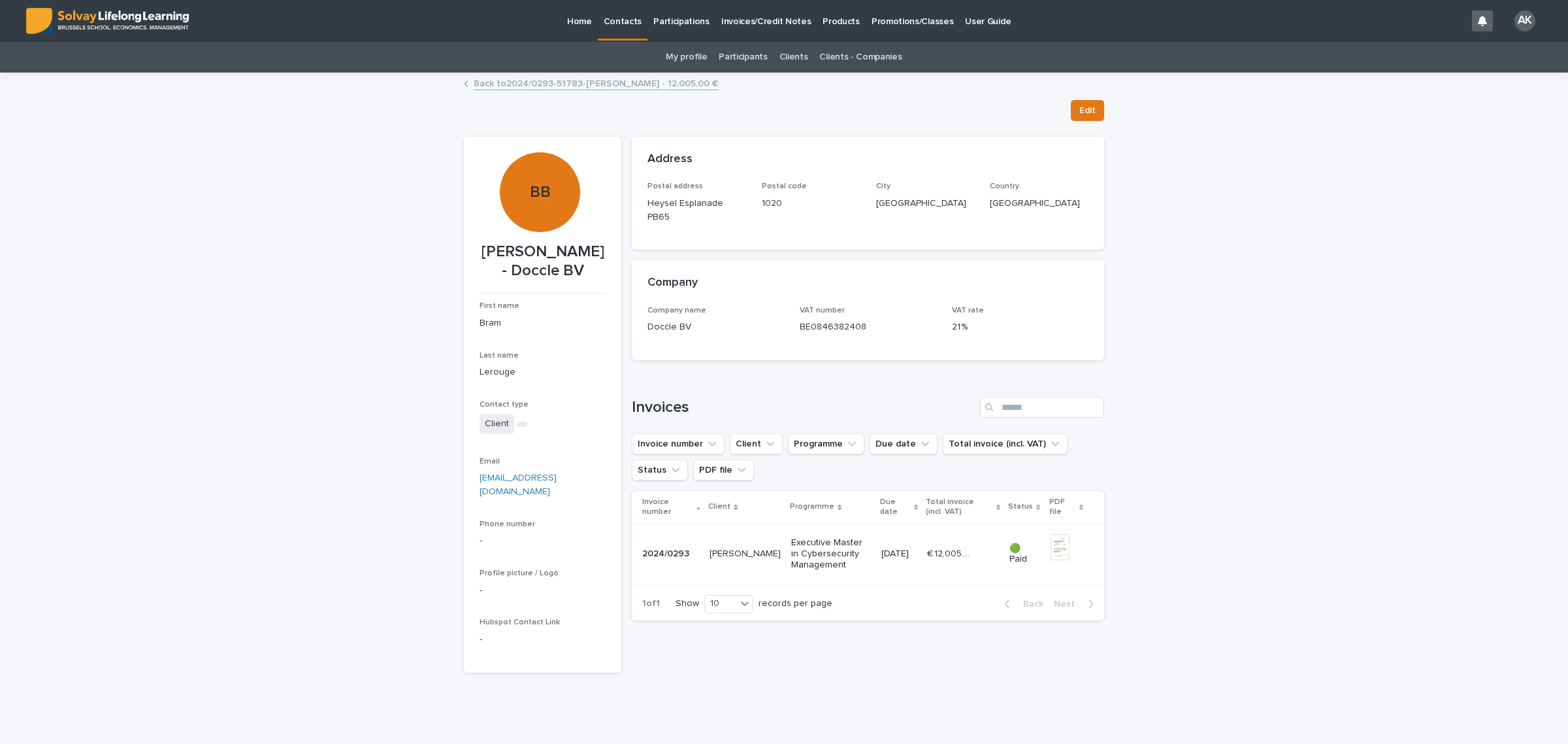
click at [630, 76] on link "Back to 2024/0293-51783-[PERSON_NAME] - 12.005,00 €" at bounding box center [596, 82] width 245 height 15
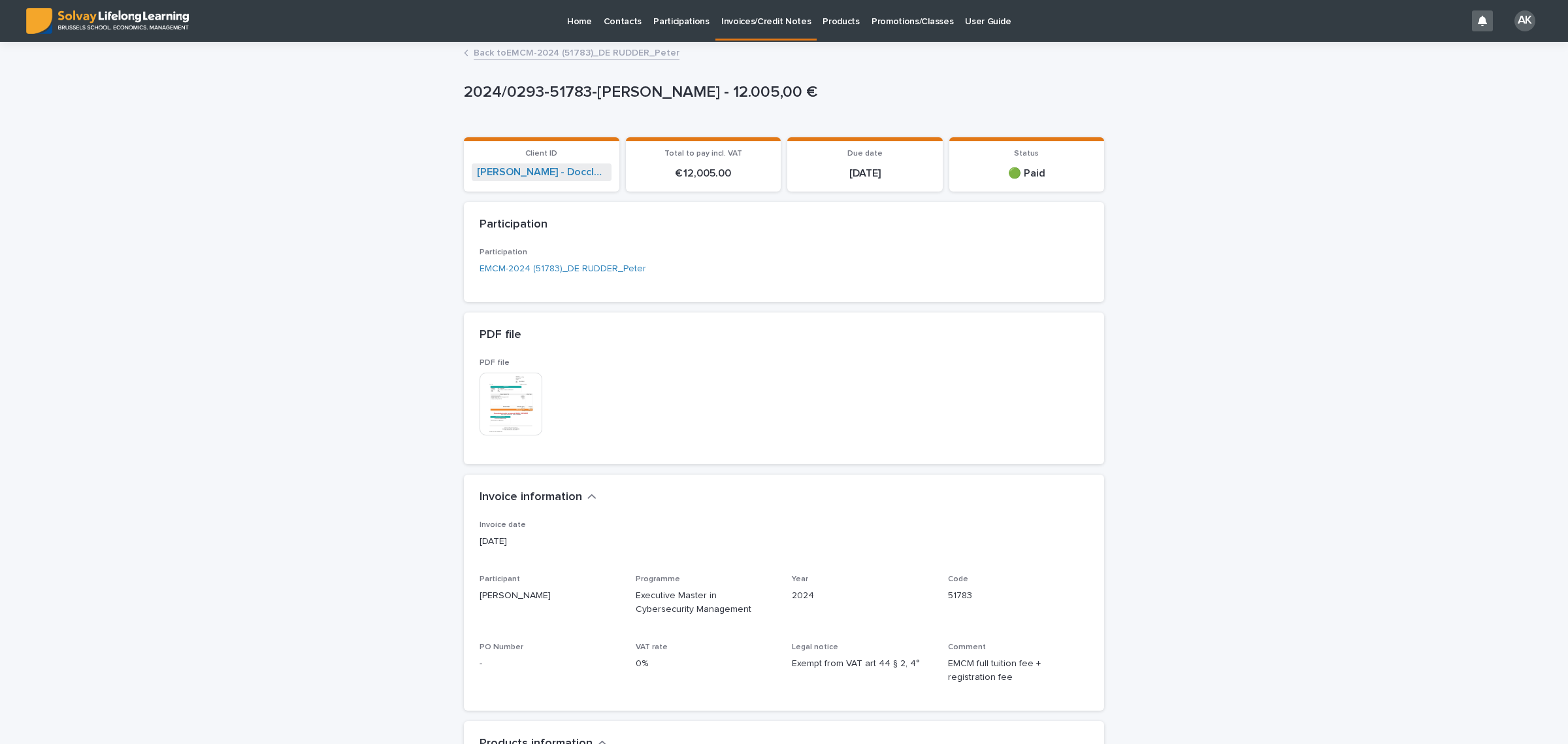
click at [528, 46] on link "Back to EMCM-2024 (51783)_DE RUDDER_Peter" at bounding box center [576, 52] width 206 height 15
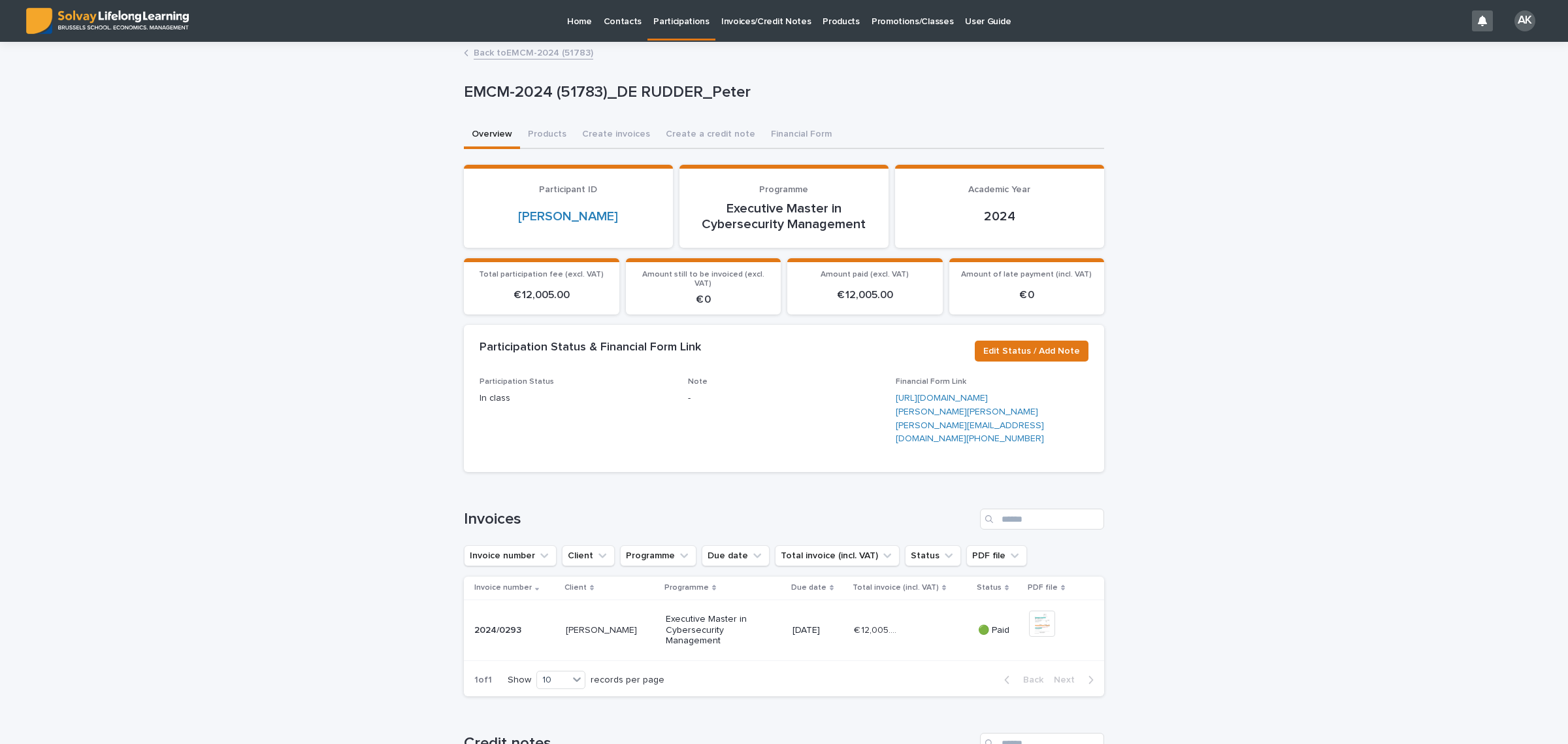
click at [551, 53] on link "Back to EMCM-2024 (51783)" at bounding box center [533, 52] width 119 height 15
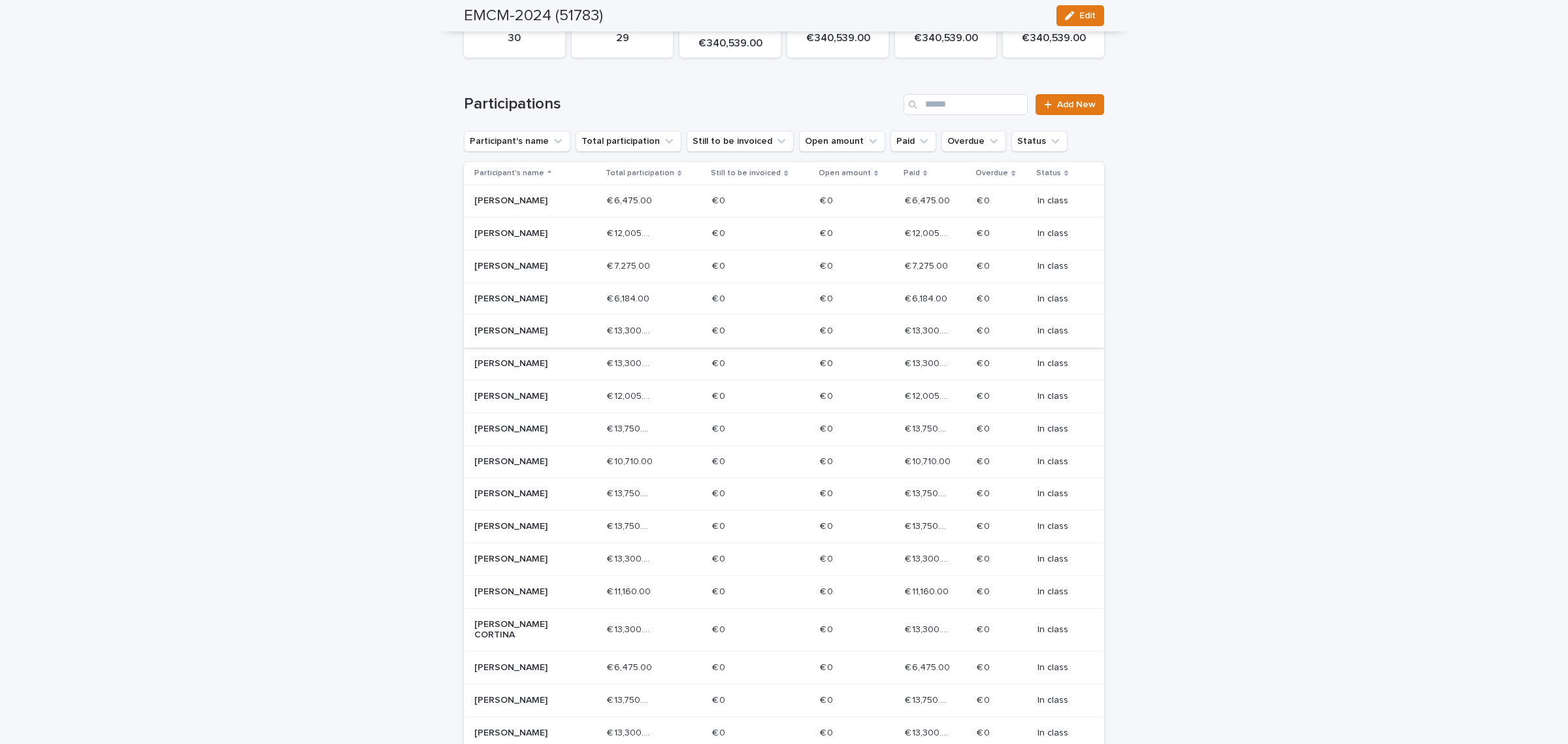
scroll to position [327, 0]
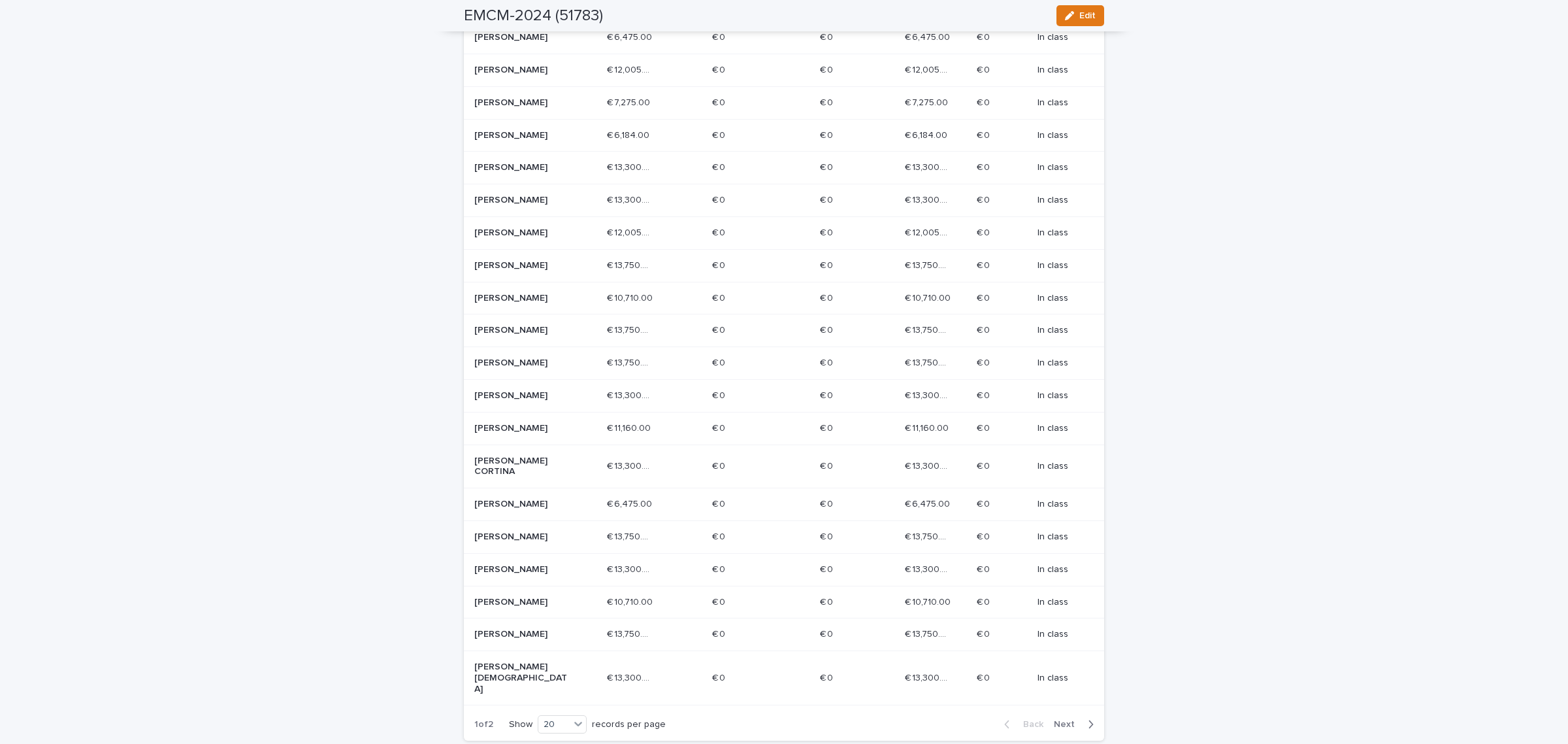
click at [1069, 720] on span "Next" at bounding box center [1068, 724] width 29 height 9
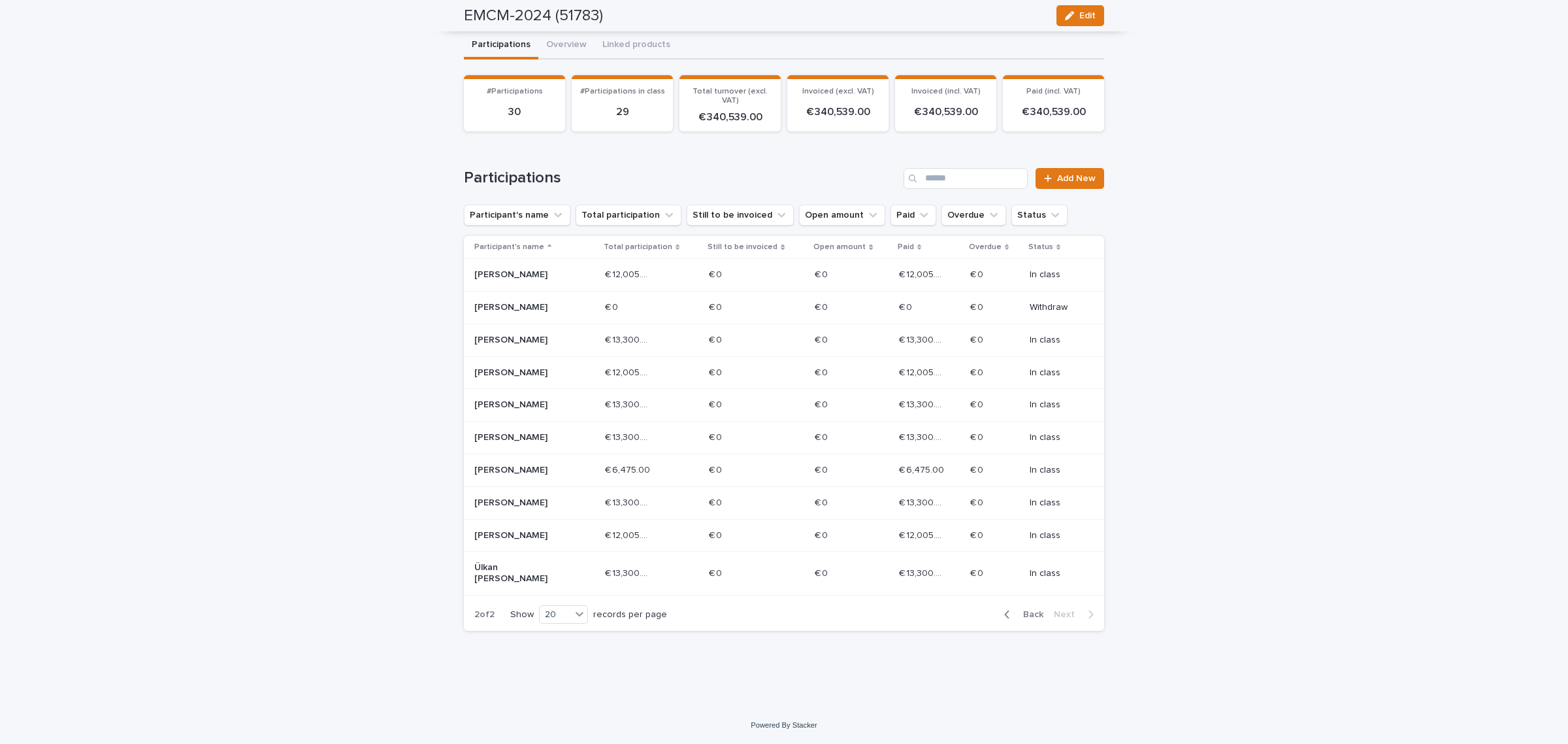
scroll to position [100, 0]
click at [500, 409] on p "[PERSON_NAME]" at bounding box center [521, 404] width 94 height 11
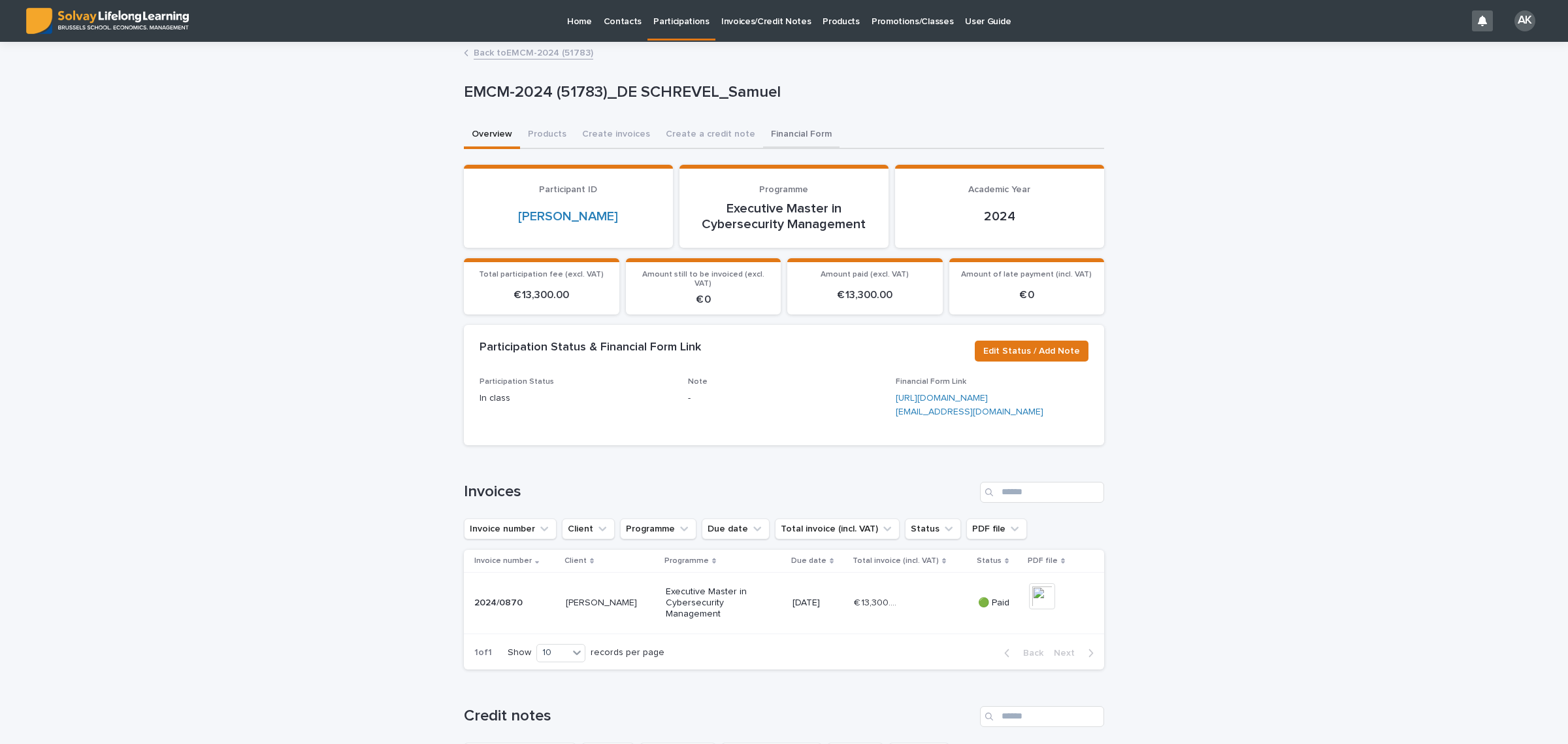
click at [775, 123] on button "Financial Form" at bounding box center [801, 135] width 76 height 27
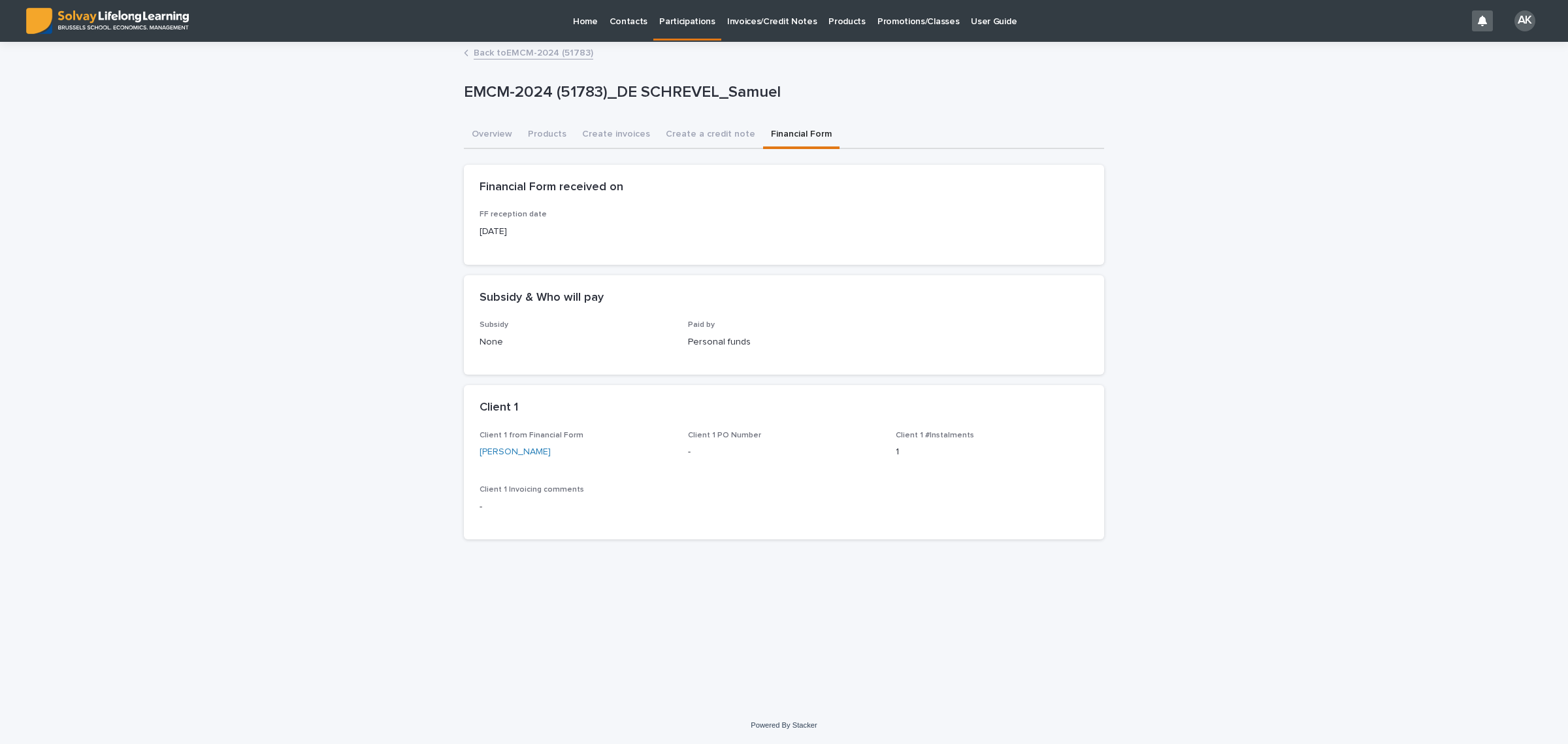
click at [539, 56] on link "Back to EMCM-2024 (51783)" at bounding box center [533, 52] width 119 height 15
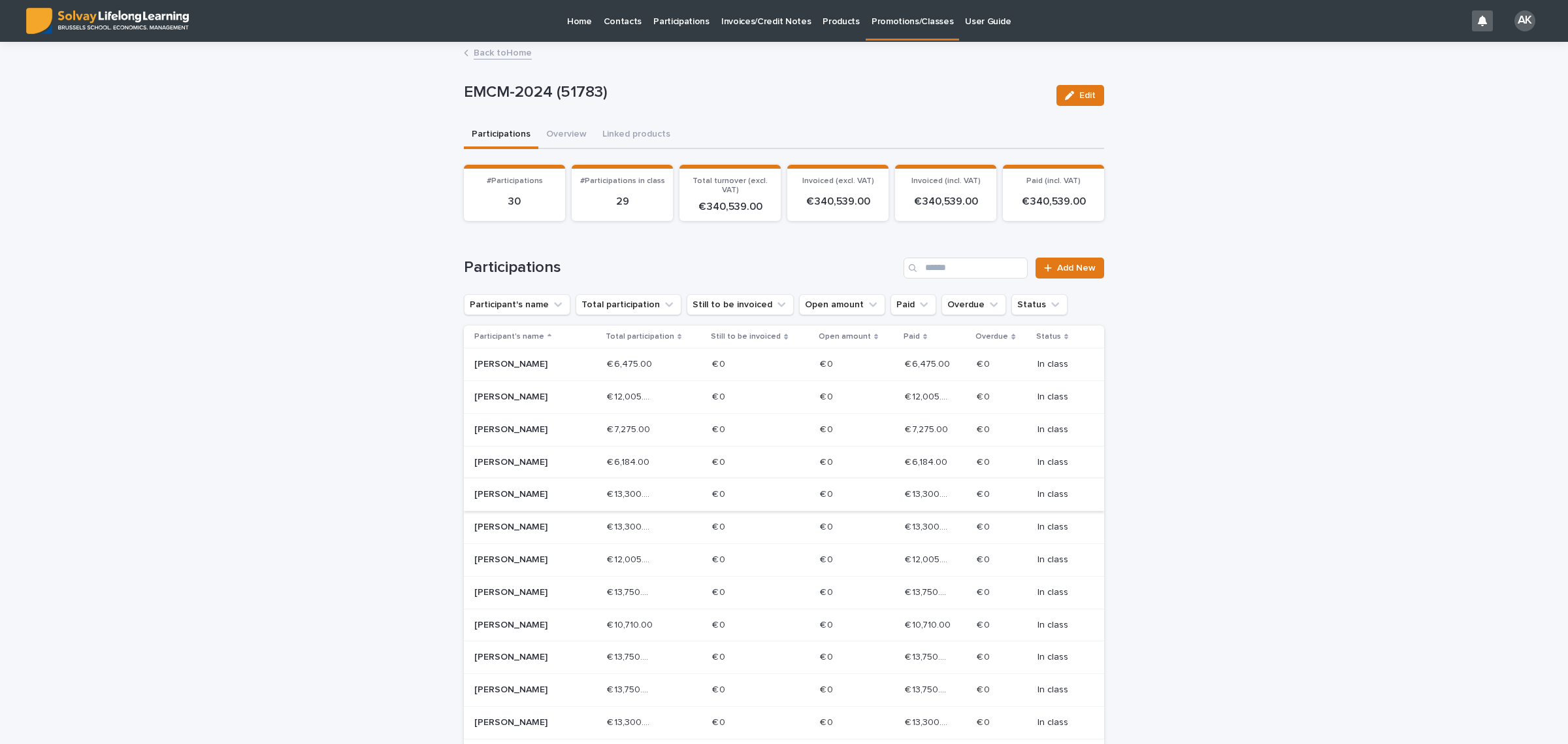
scroll to position [409, 0]
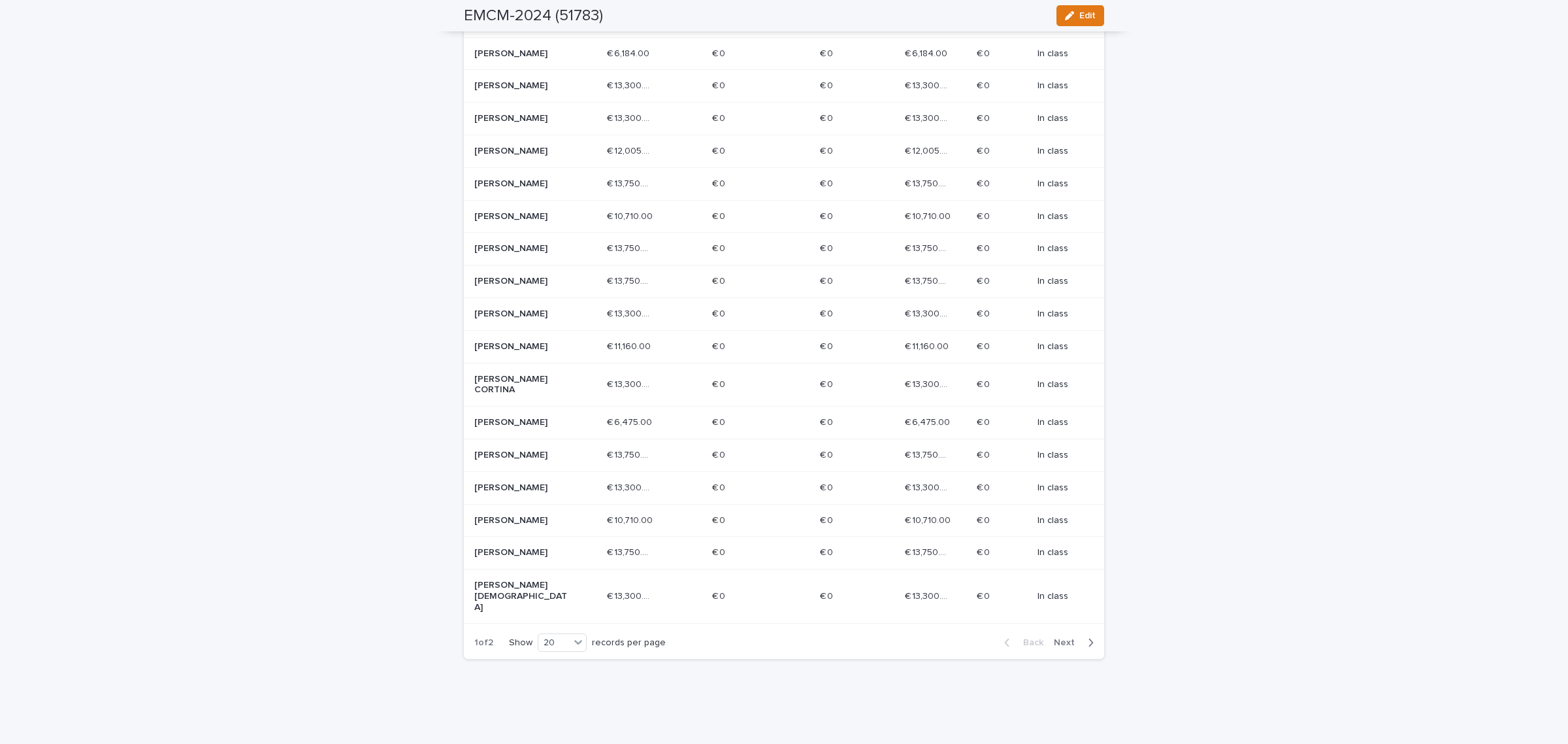
click at [1067, 638] on button "Next" at bounding box center [1076, 643] width 55 height 12
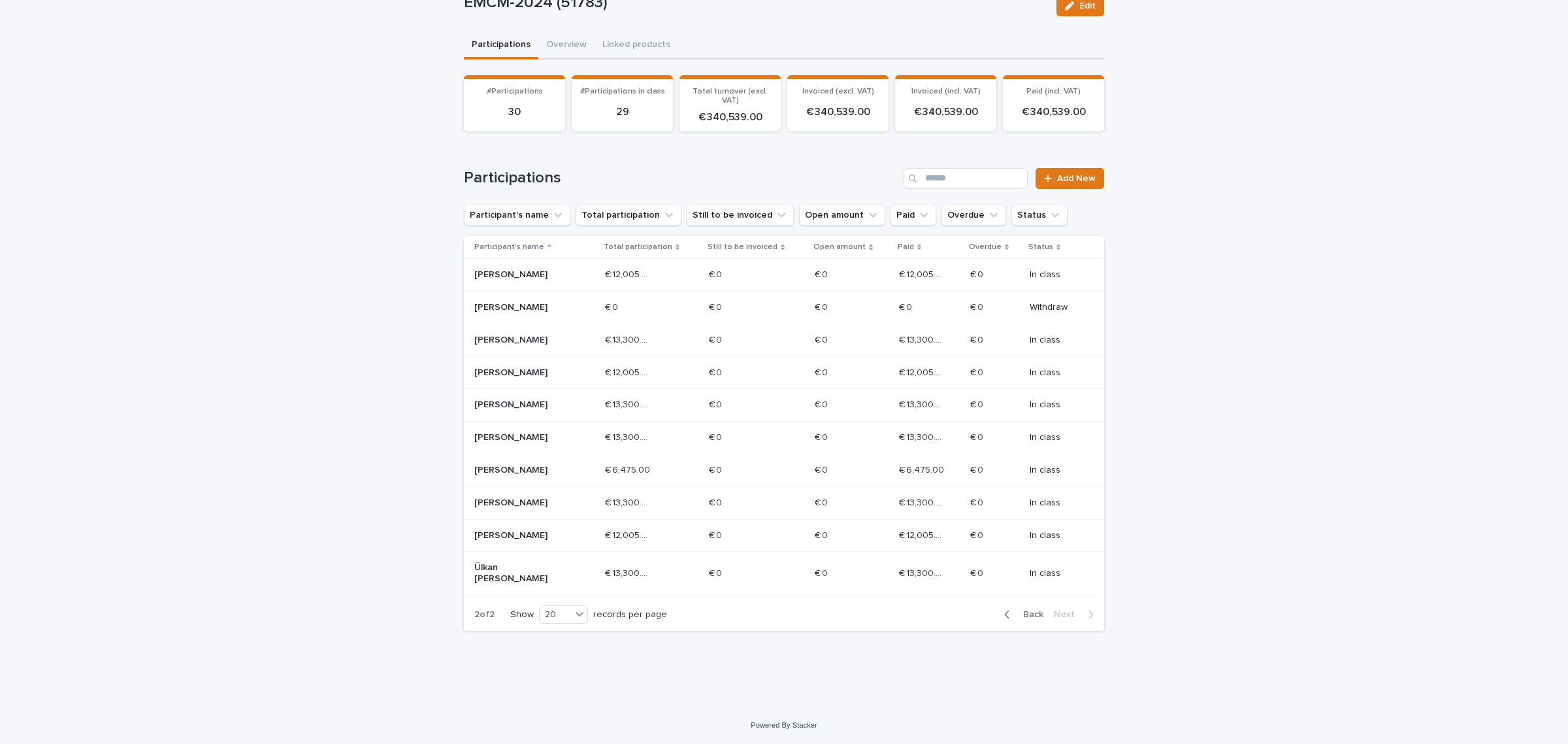
click at [1018, 617] on span "Back" at bounding box center [1029, 614] width 28 height 9
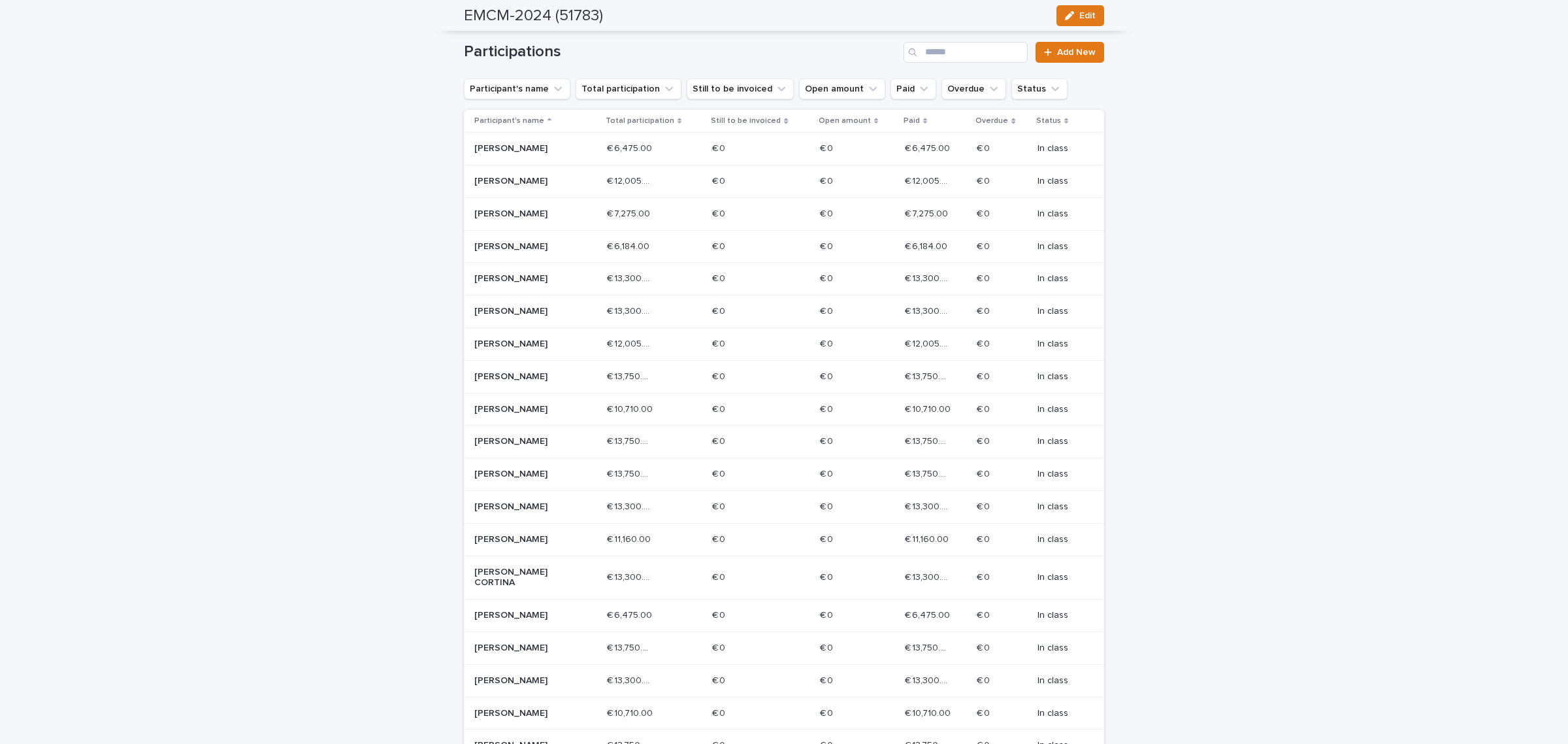
scroll to position [18, 0]
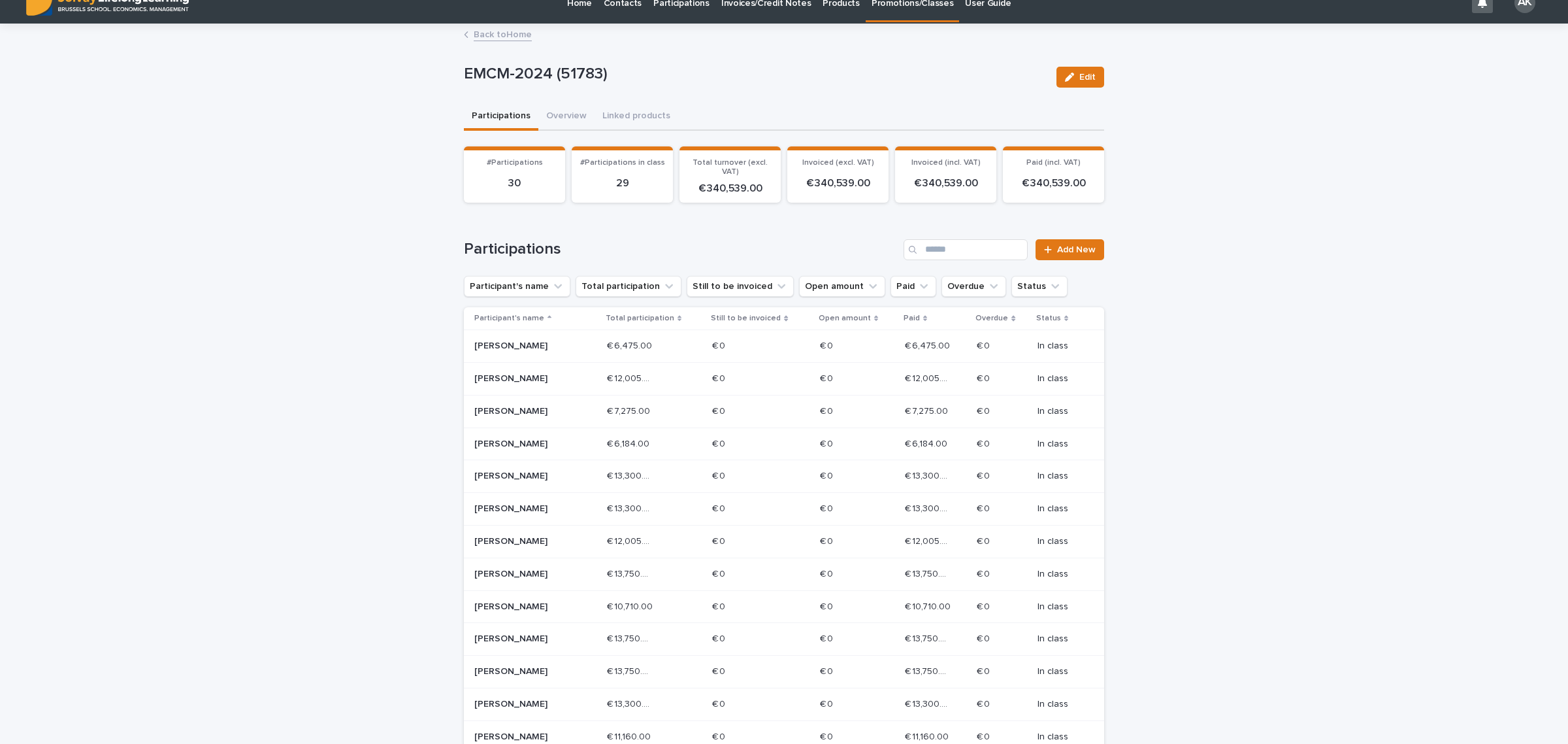
click at [491, 33] on link "Back to Home" at bounding box center [502, 33] width 58 height 15
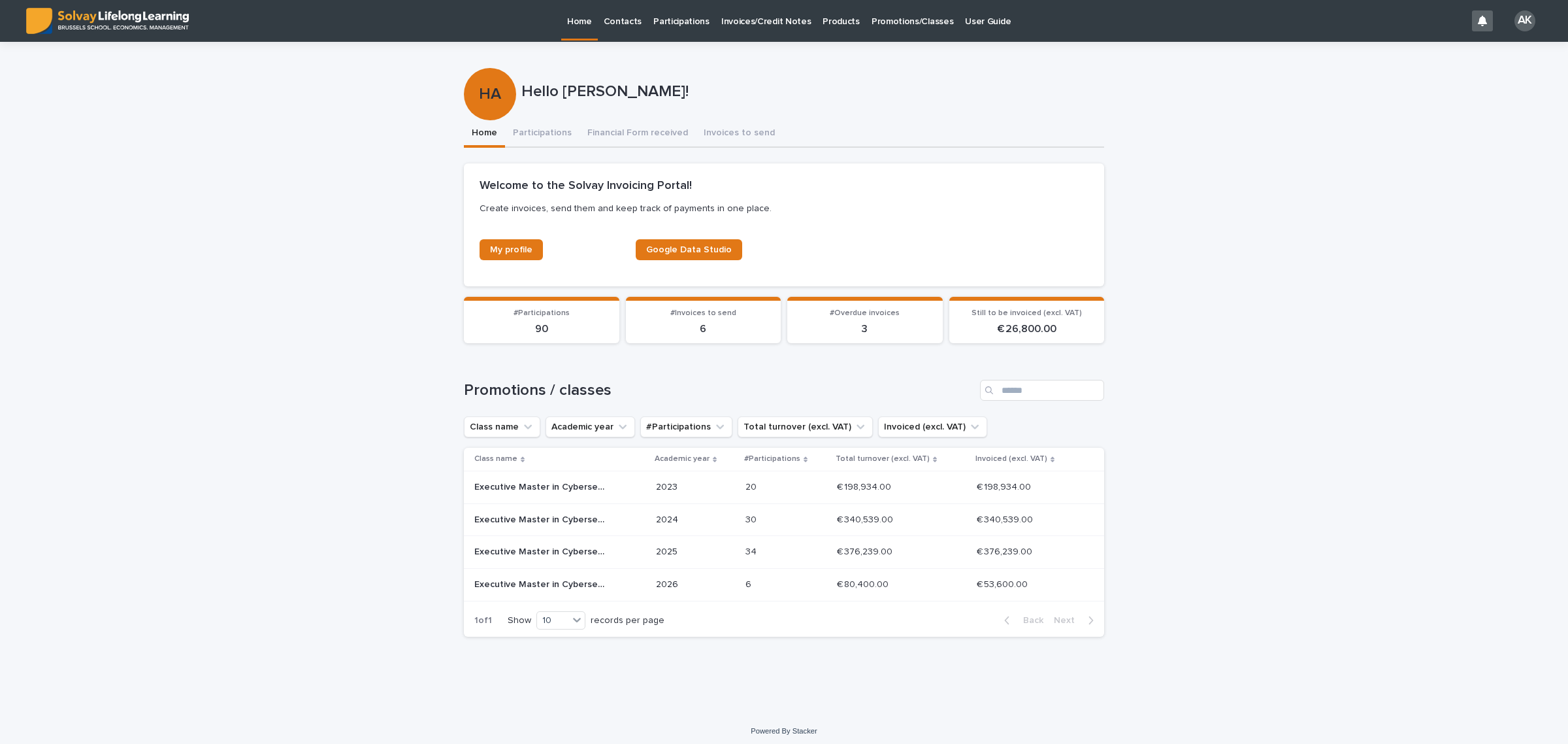
click at [719, 556] on p "2025" at bounding box center [696, 551] width 79 height 11
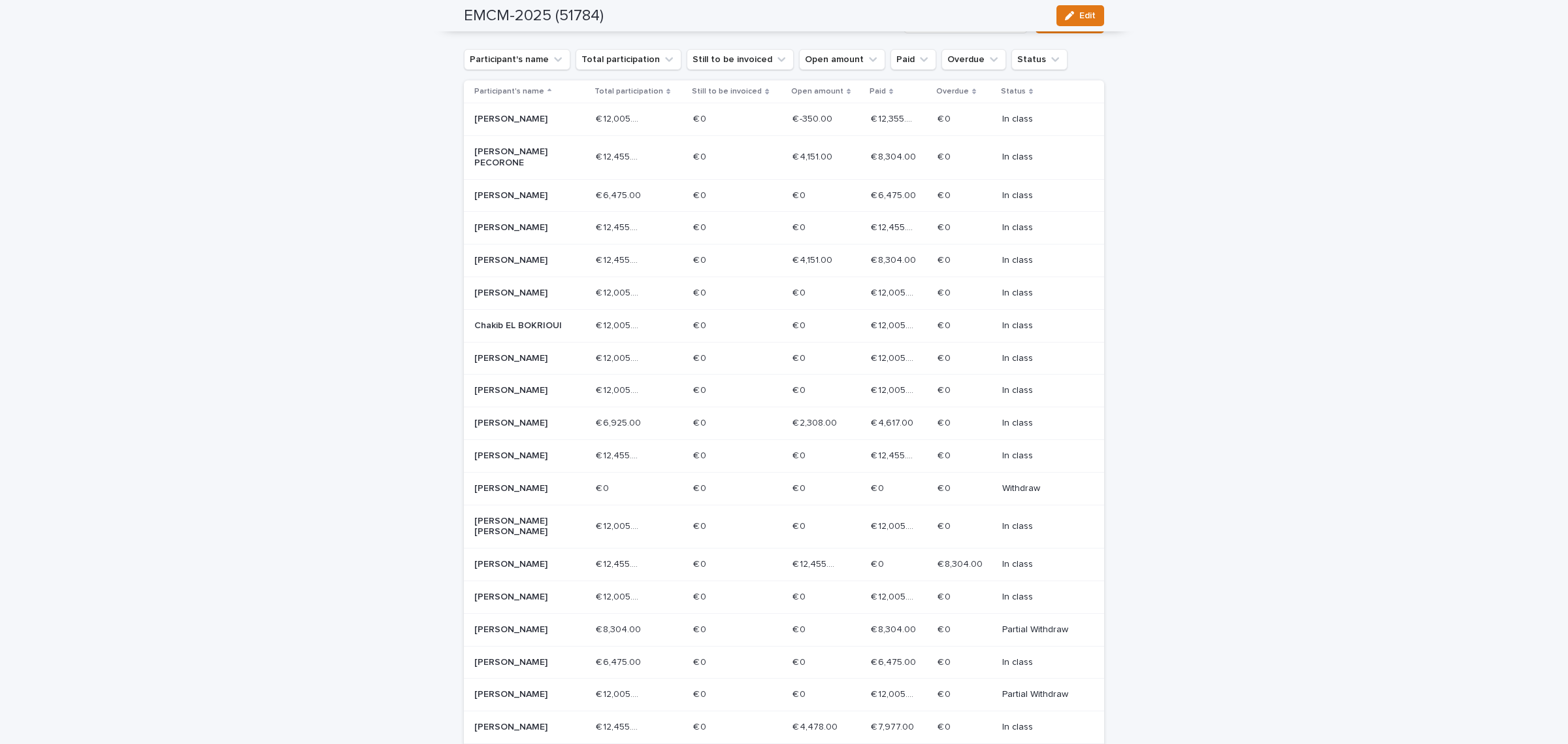
scroll to position [416, 0]
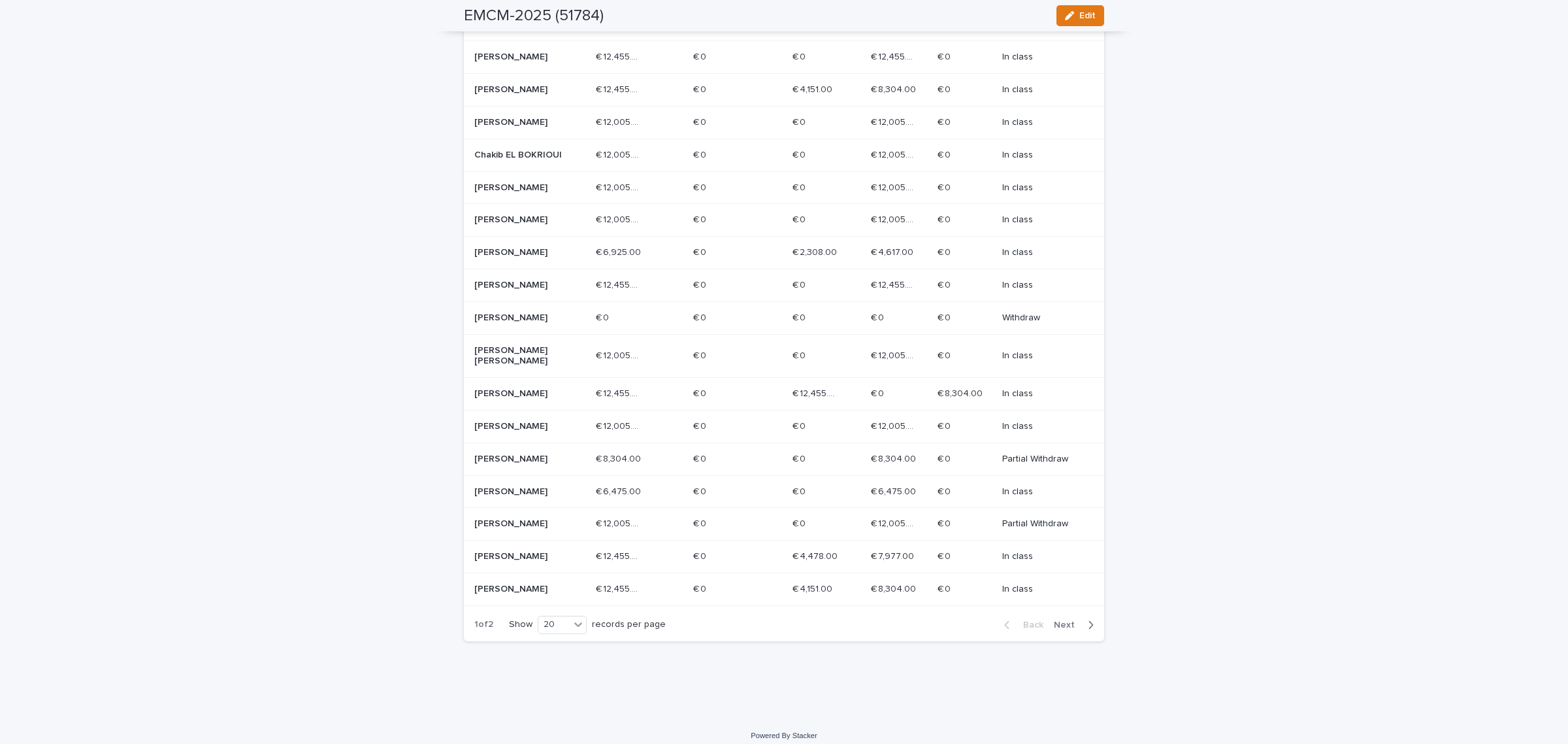
click at [1070, 619] on button "Next" at bounding box center [1076, 625] width 55 height 12
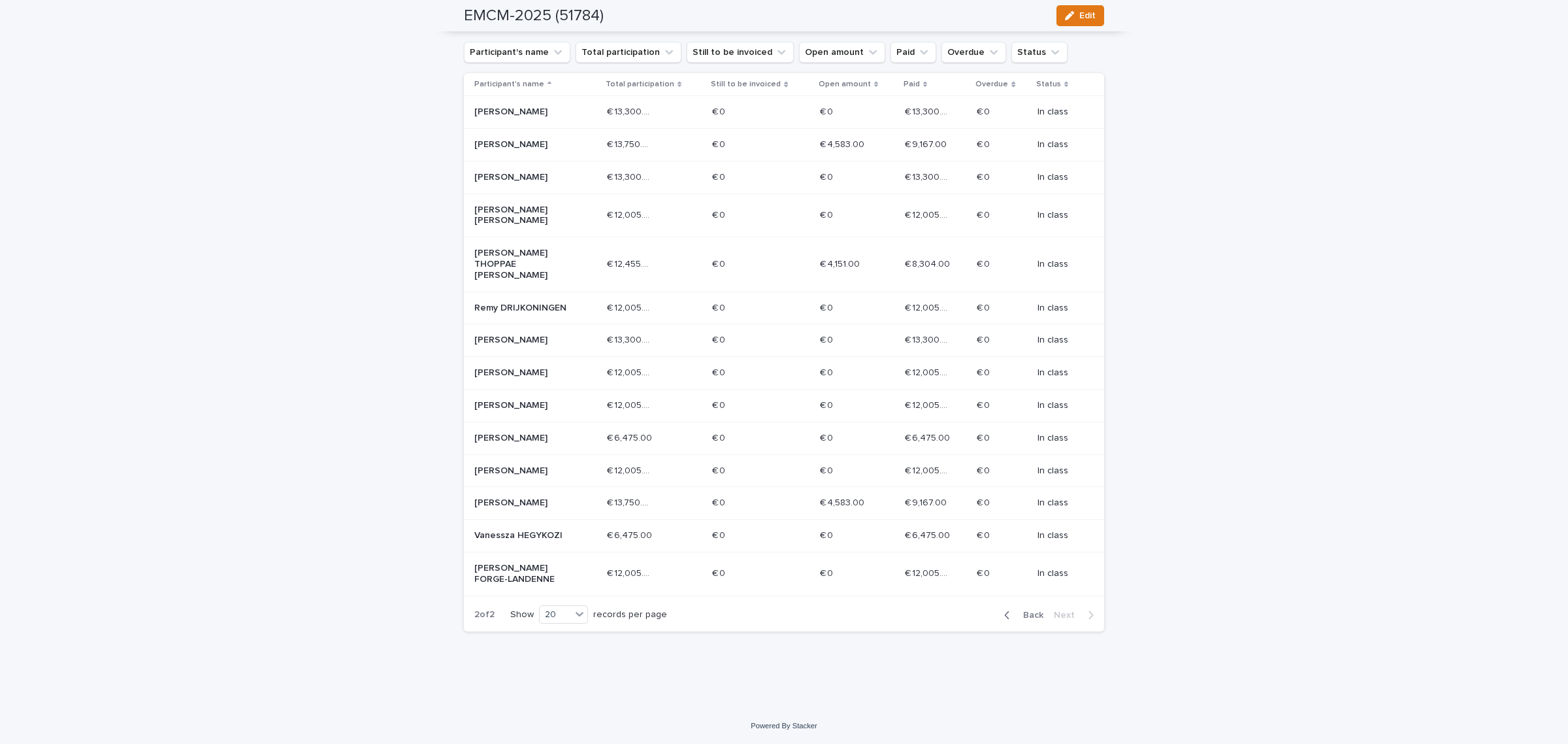
click at [576, 297] on div "Remy DRIJKONINGEN" at bounding box center [535, 308] width 122 height 22
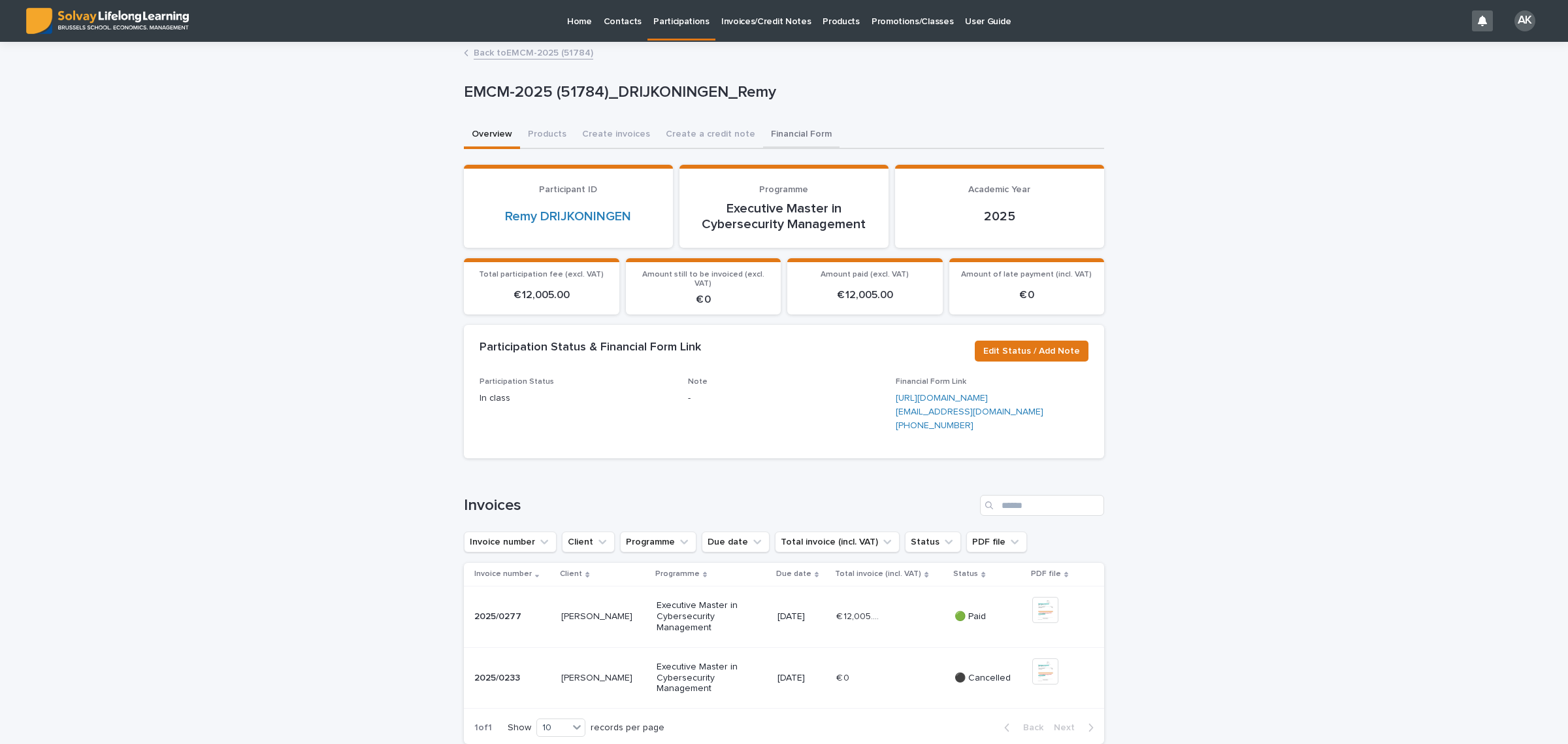
click at [765, 126] on button "Financial Form" at bounding box center [801, 135] width 76 height 27
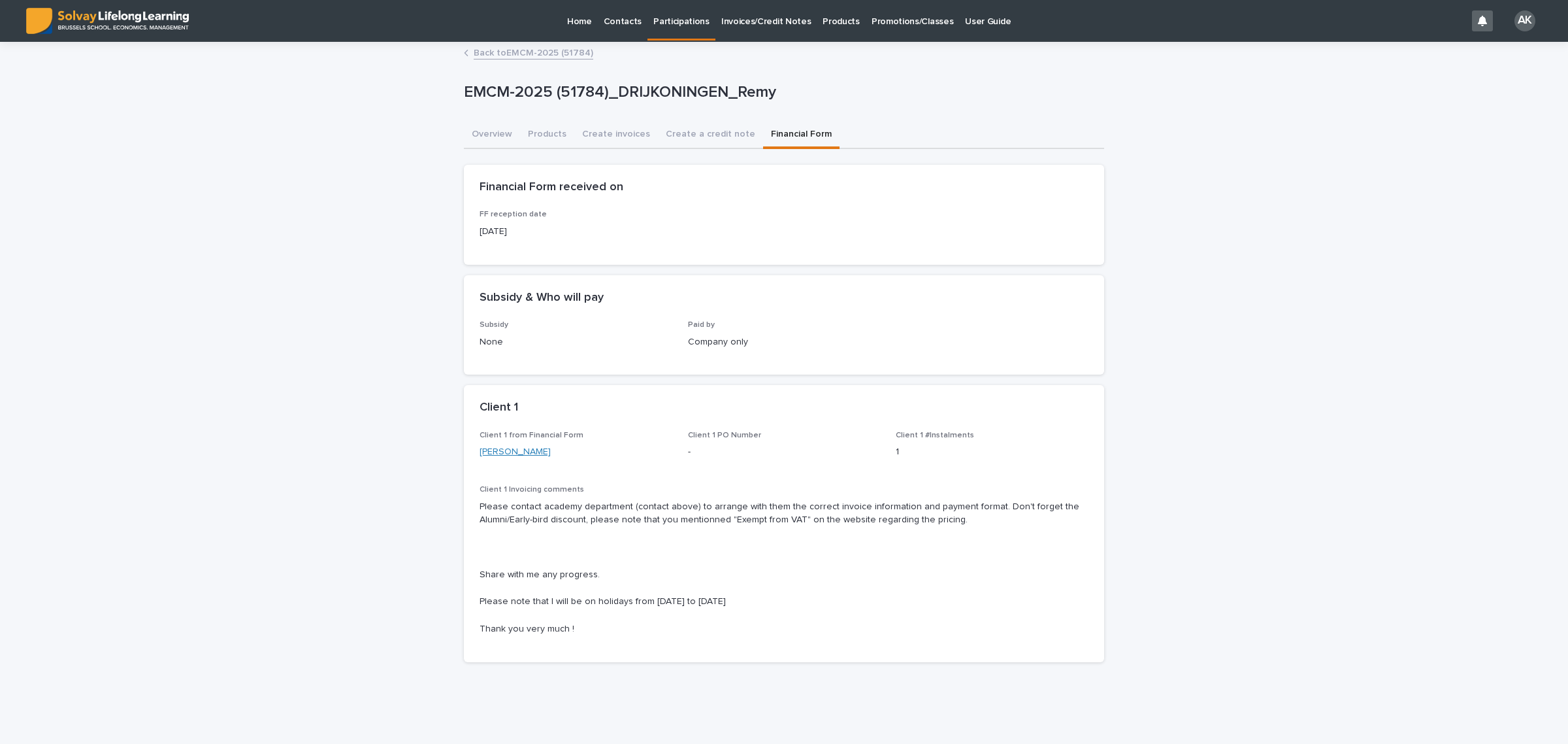
click at [495, 445] on link "[PERSON_NAME]" at bounding box center [515, 452] width 71 height 14
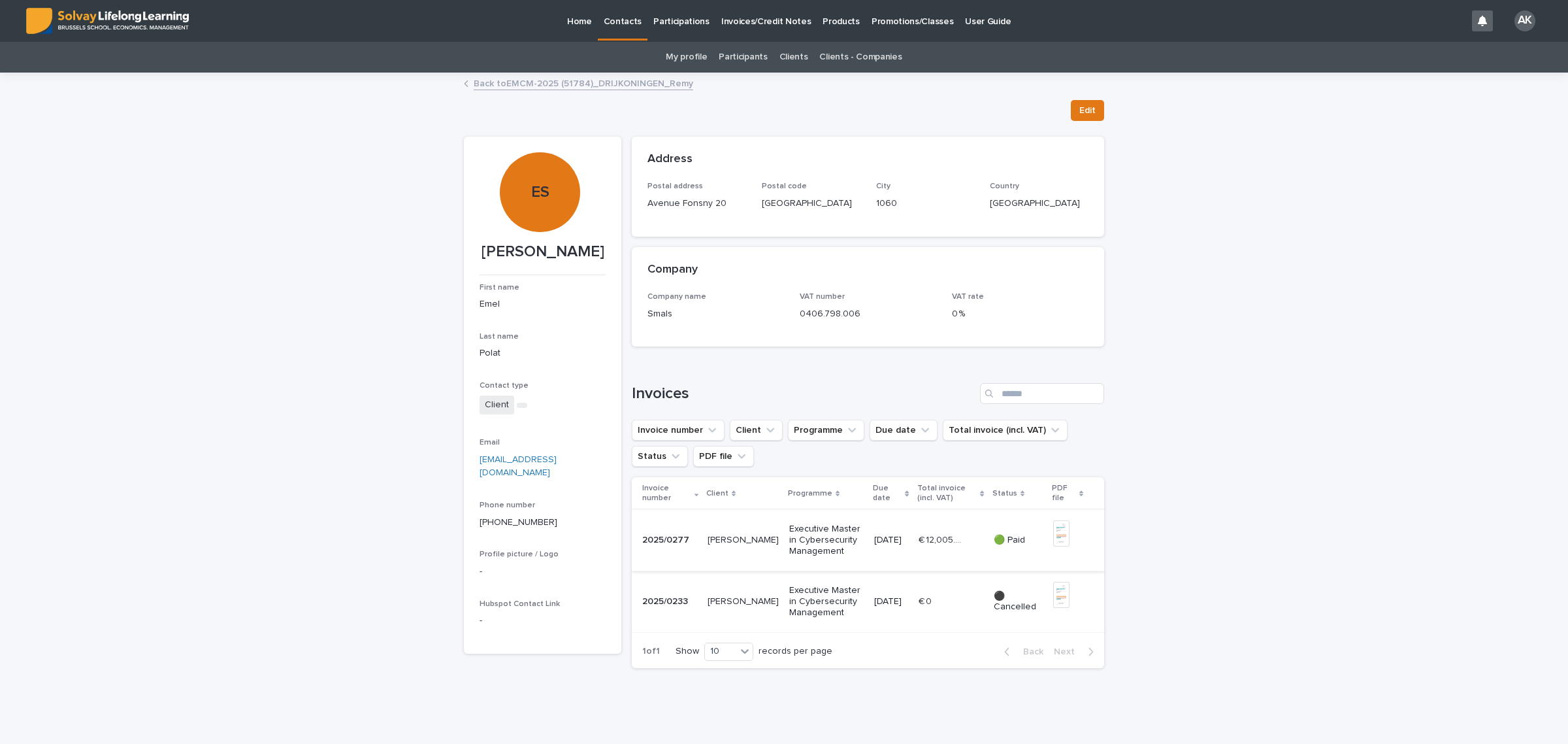
click at [1053, 534] on img at bounding box center [1061, 533] width 17 height 26
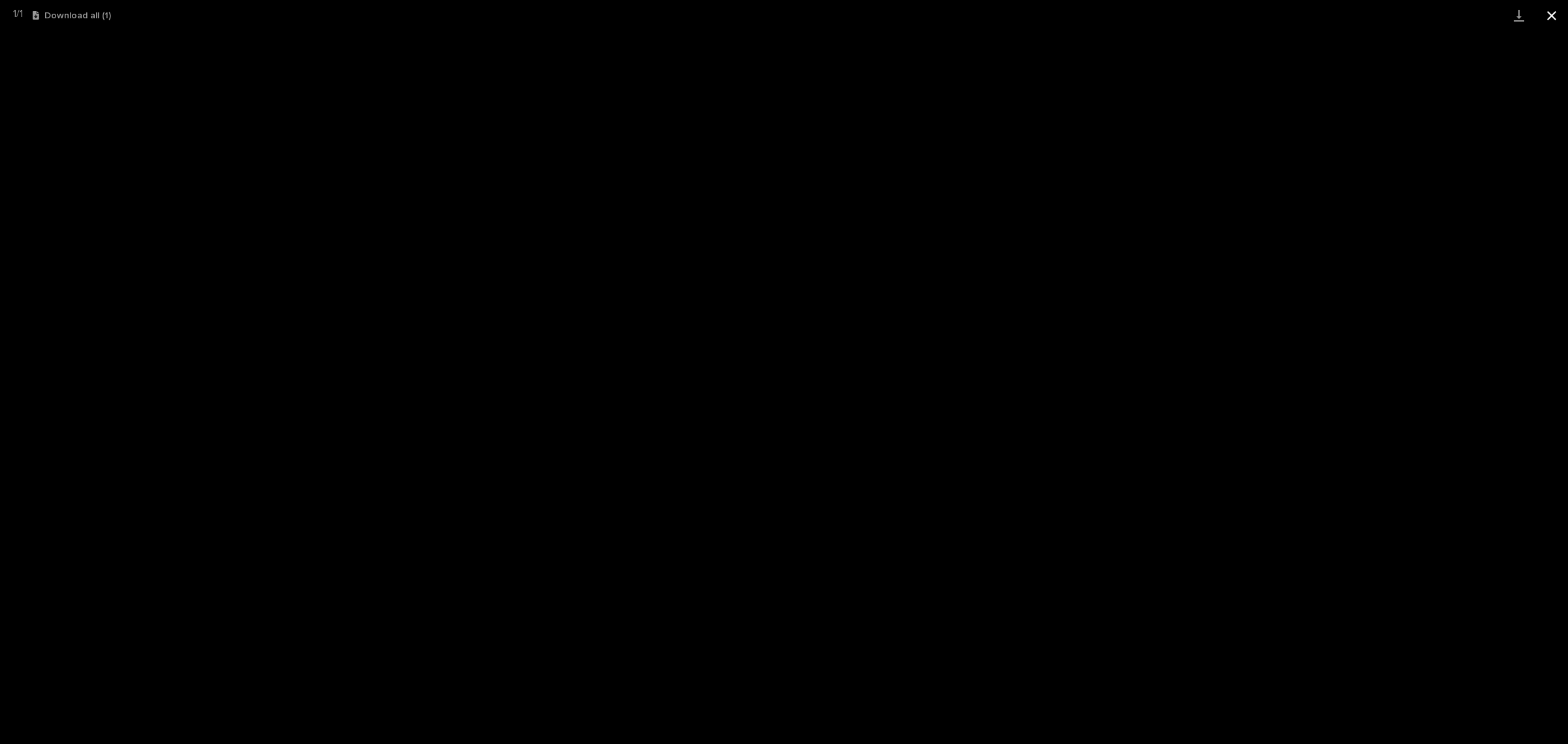
click at [1542, 18] on button "Close gallery" at bounding box center [1551, 15] width 32 height 31
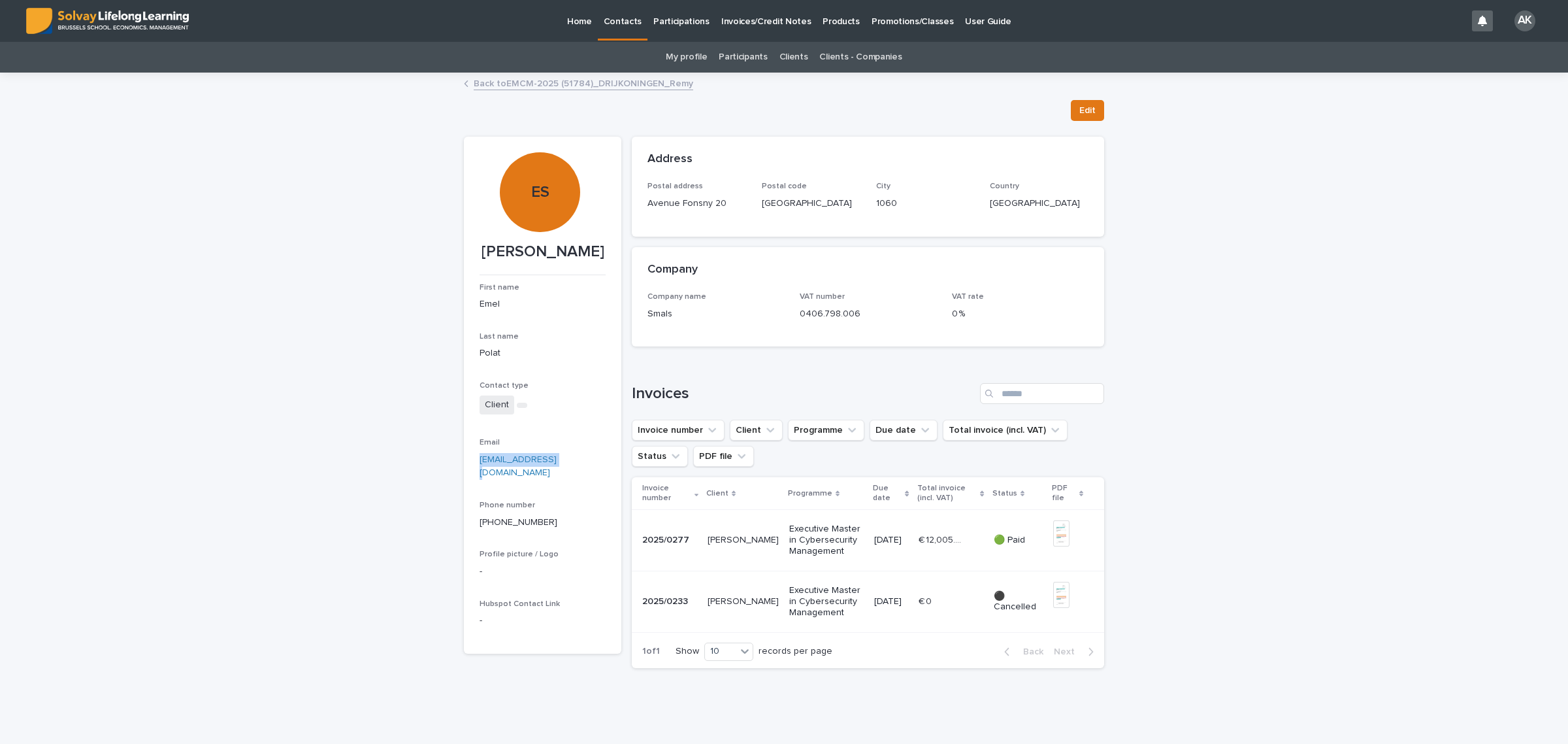
drag, startPoint x: 540, startPoint y: 475, endPoint x: 470, endPoint y: 478, distance: 70.1
click at [470, 478] on section "ES [PERSON_NAME] First name [PERSON_NAME] Last name Polat Contact type Client E…" at bounding box center [542, 395] width 158 height 517
copy link "[EMAIL_ADDRESS][DOMAIN_NAME]"
drag, startPoint x: 478, startPoint y: 250, endPoint x: 573, endPoint y: 246, distance: 95.1
click at [573, 246] on p "[PERSON_NAME]" at bounding box center [542, 252] width 126 height 19
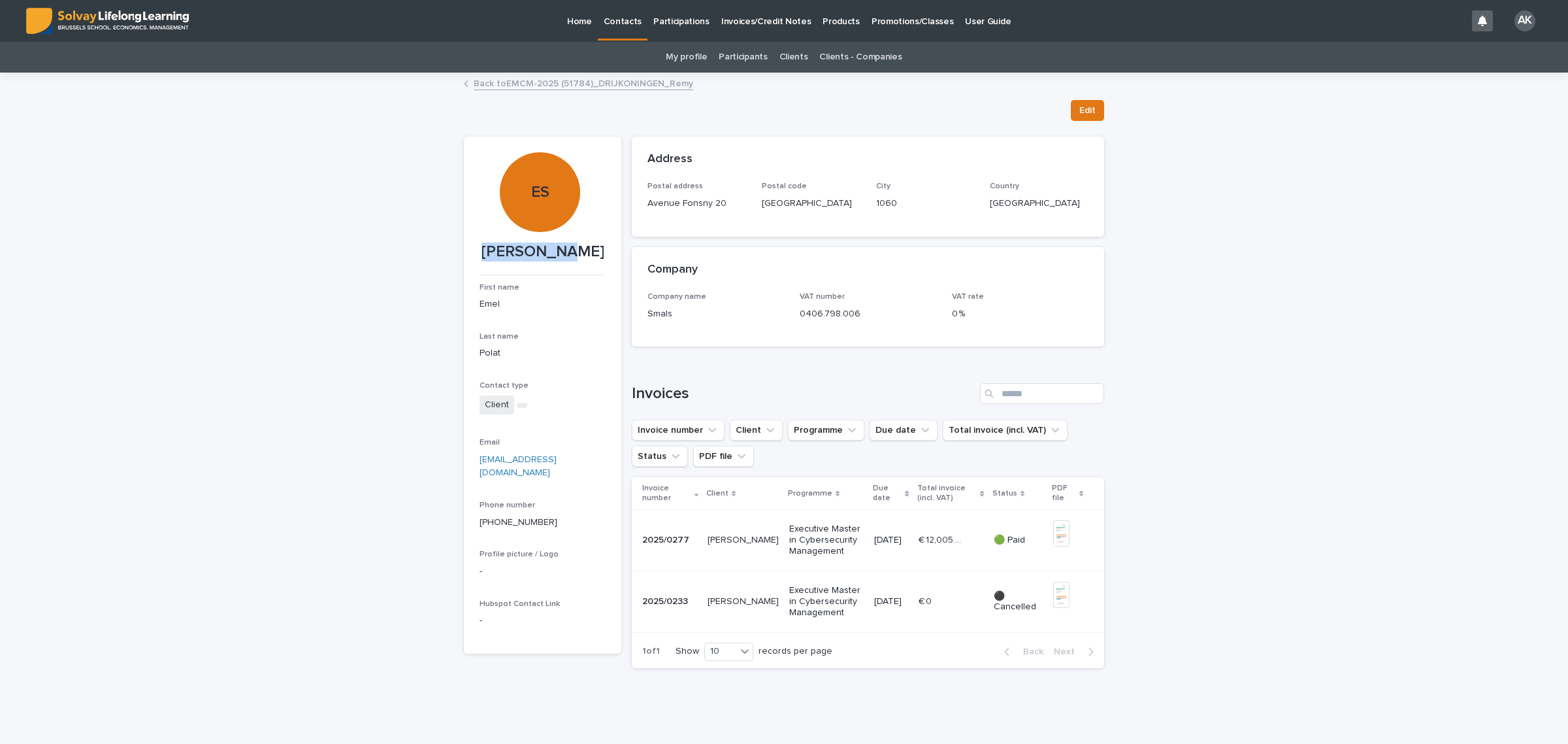
copy p "[PERSON_NAME]"
click at [556, 83] on link "Back to EMCM-2025 (51784)_DRIJKONINGEN_Remy" at bounding box center [583, 82] width 219 height 15
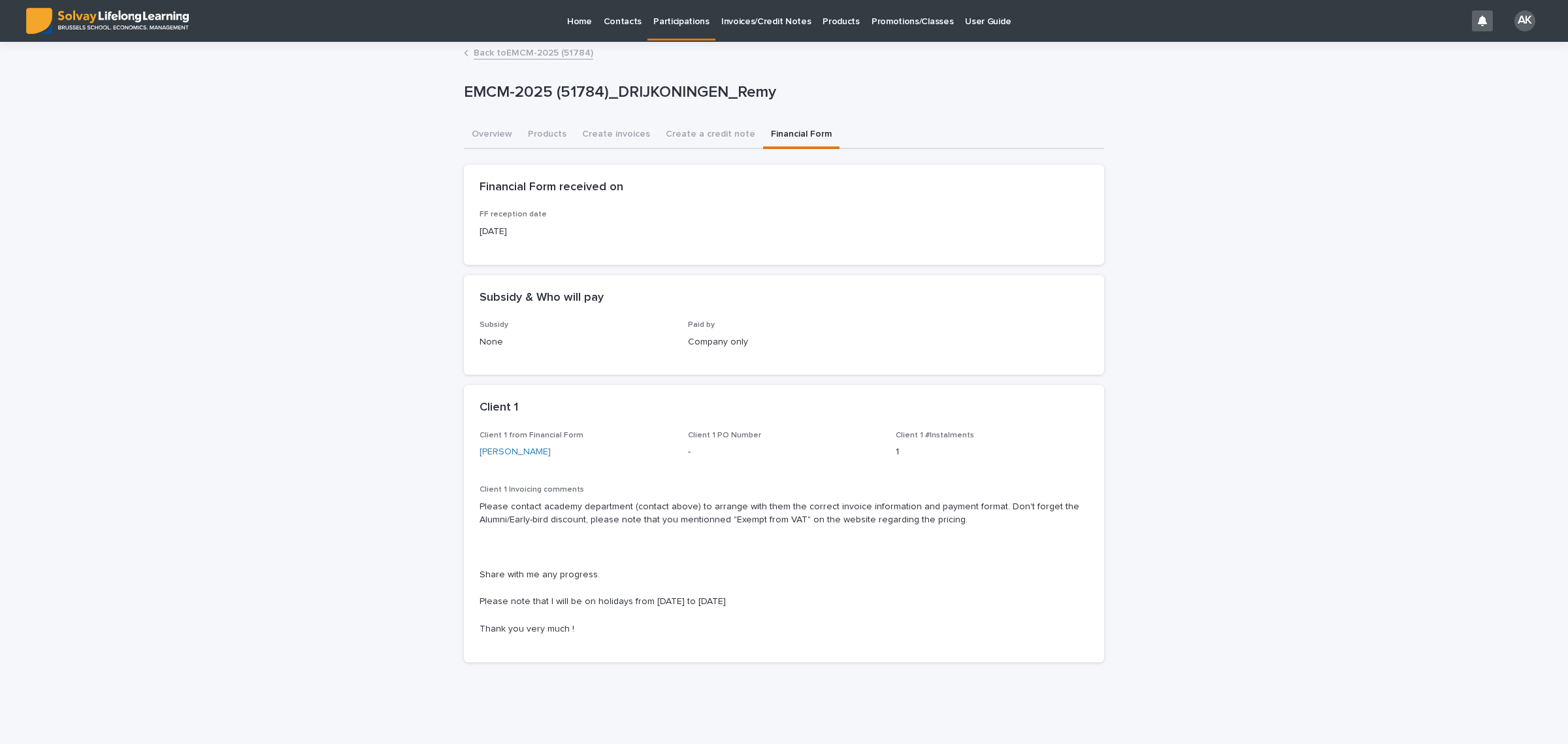
click at [516, 50] on link "Back to EMCM-2025 (51784)" at bounding box center [533, 52] width 119 height 15
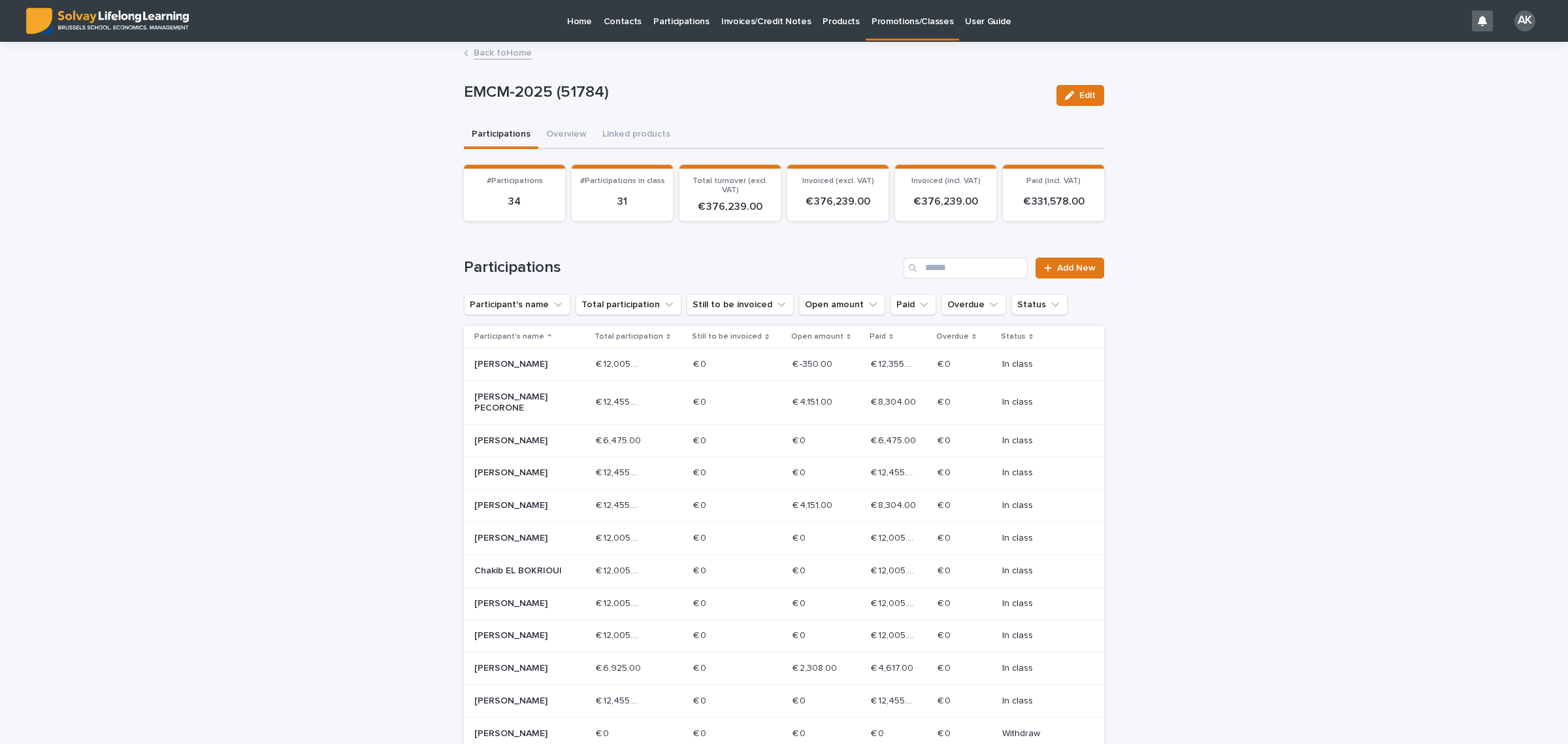
click at [511, 63] on div "EMCM-2025 (51784) Edit EMCM-2025 (51784) Edit Sorry, there was an error saving …" at bounding box center [784, 555] width 640 height 1024
click at [510, 56] on link "Back to Home" at bounding box center [502, 52] width 58 height 15
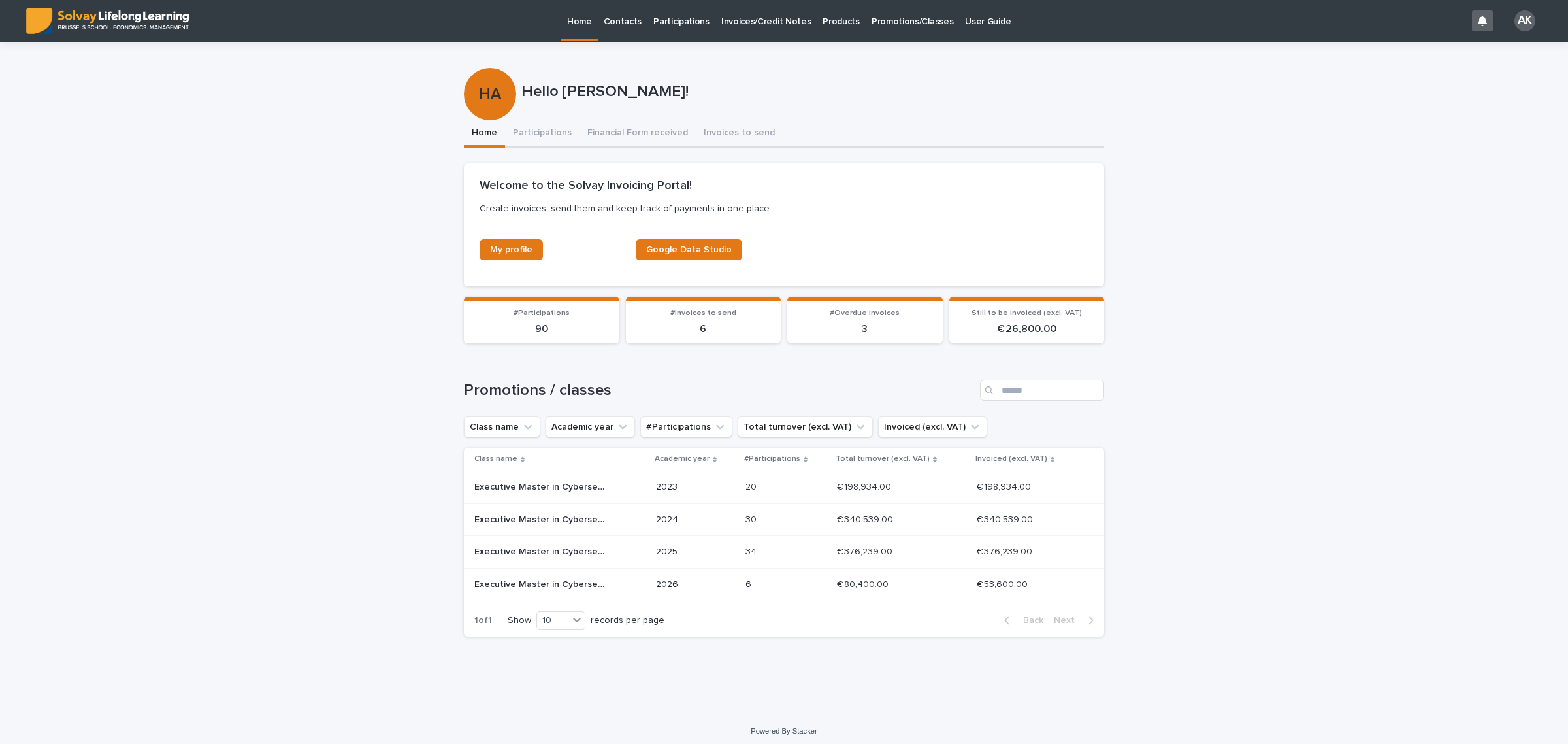
click at [774, 544] on div "34 34" at bounding box center [785, 552] width 81 height 22
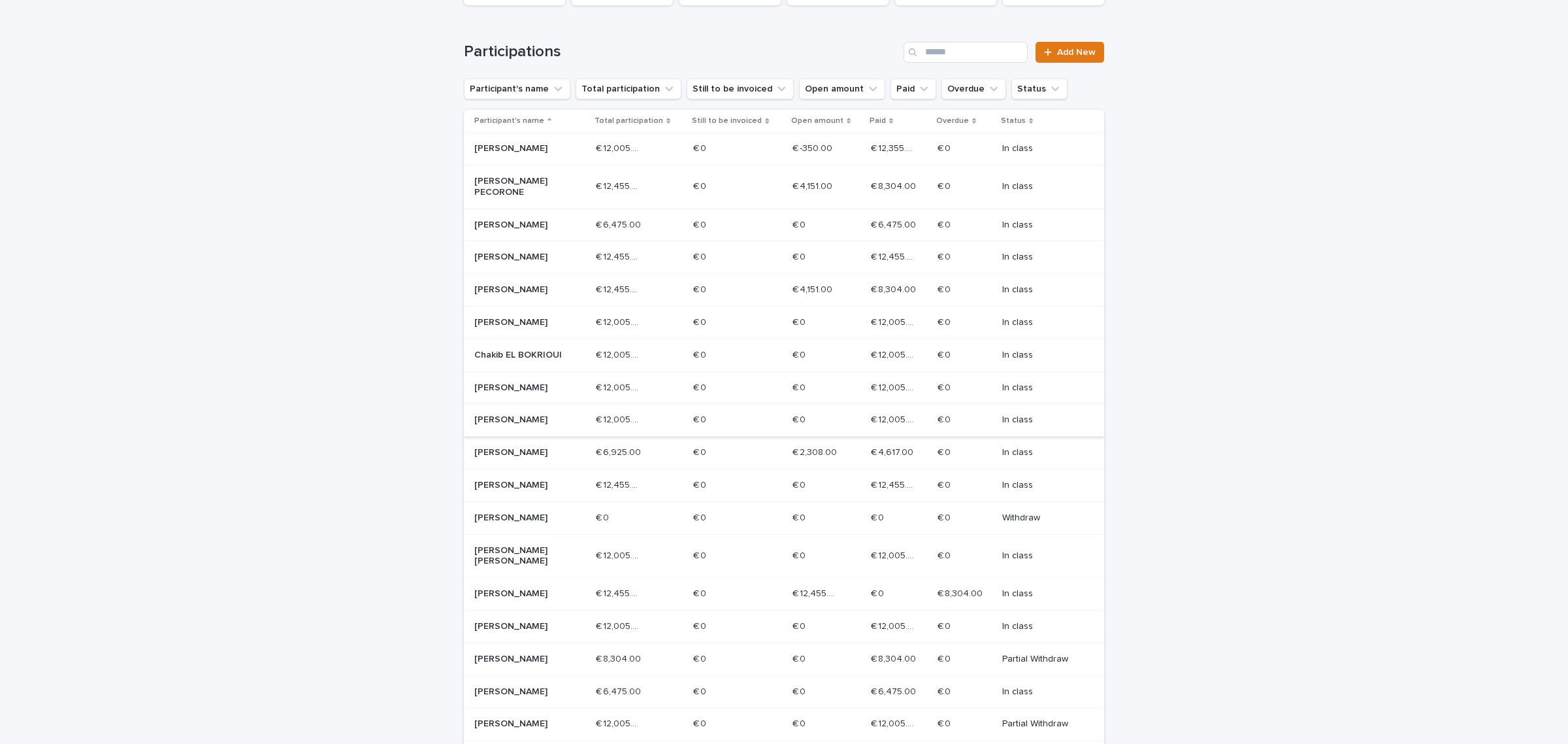
scroll to position [416, 0]
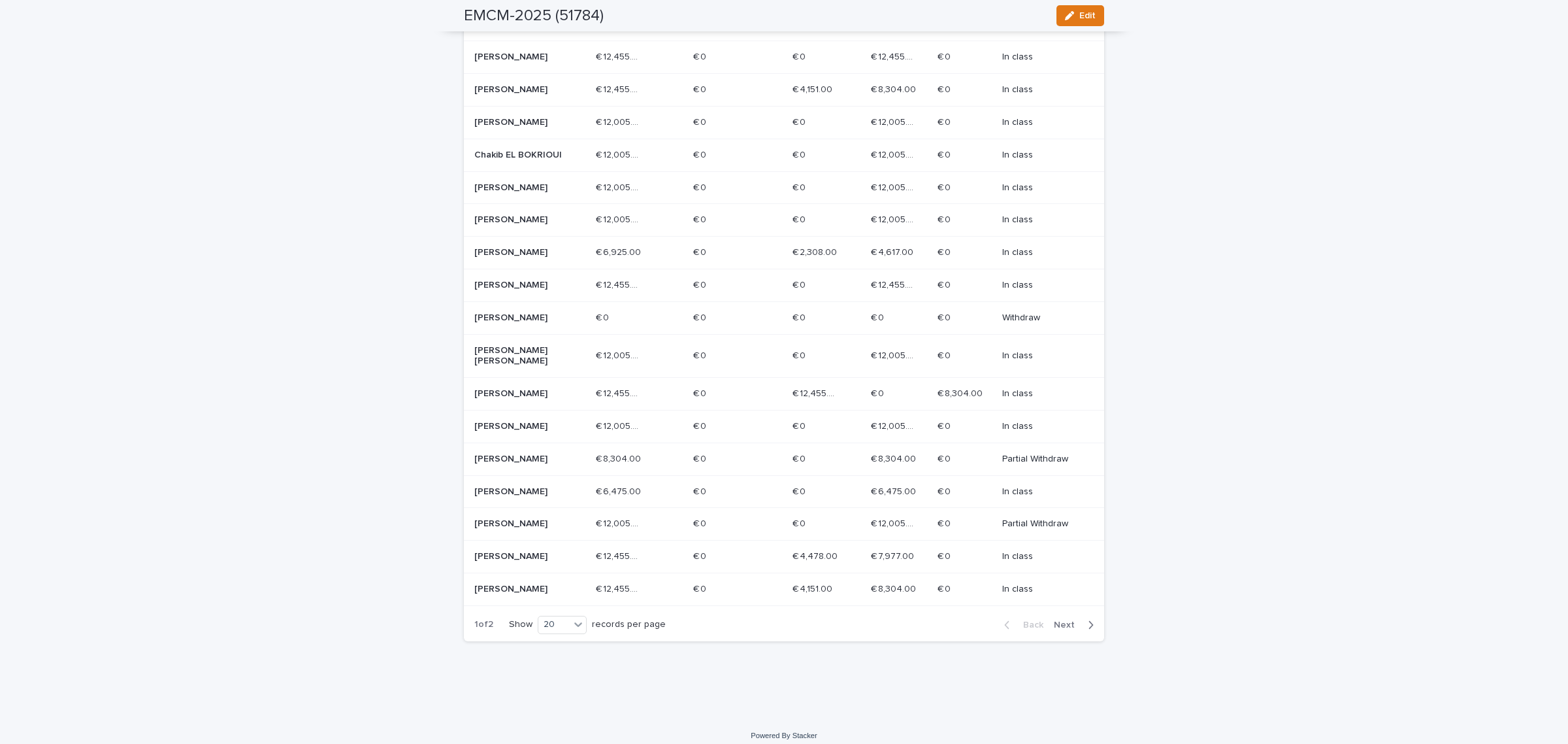
click at [1058, 620] on span "Next" at bounding box center [1068, 625] width 29 height 9
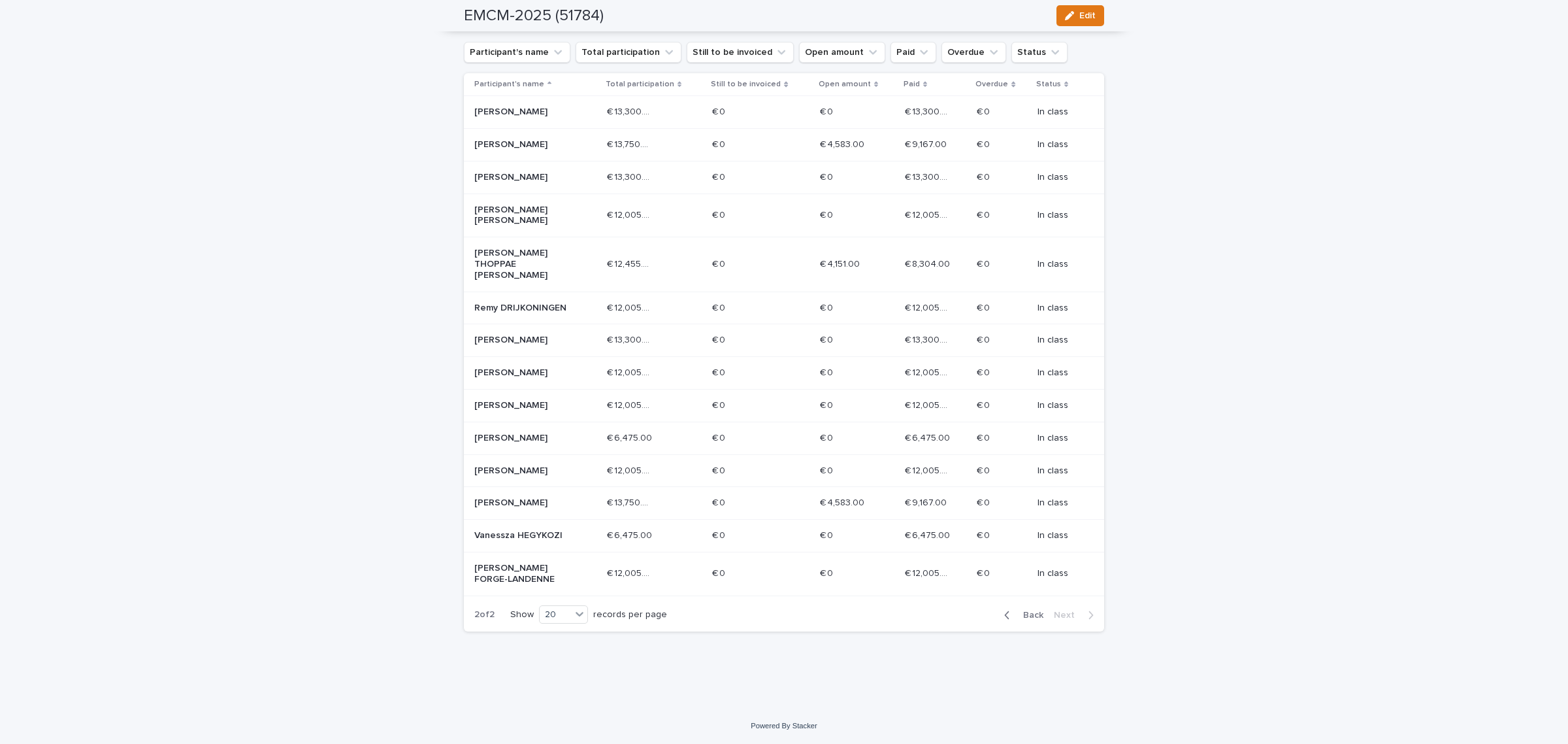
click at [521, 335] on p "[PERSON_NAME]" at bounding box center [521, 340] width 94 height 11
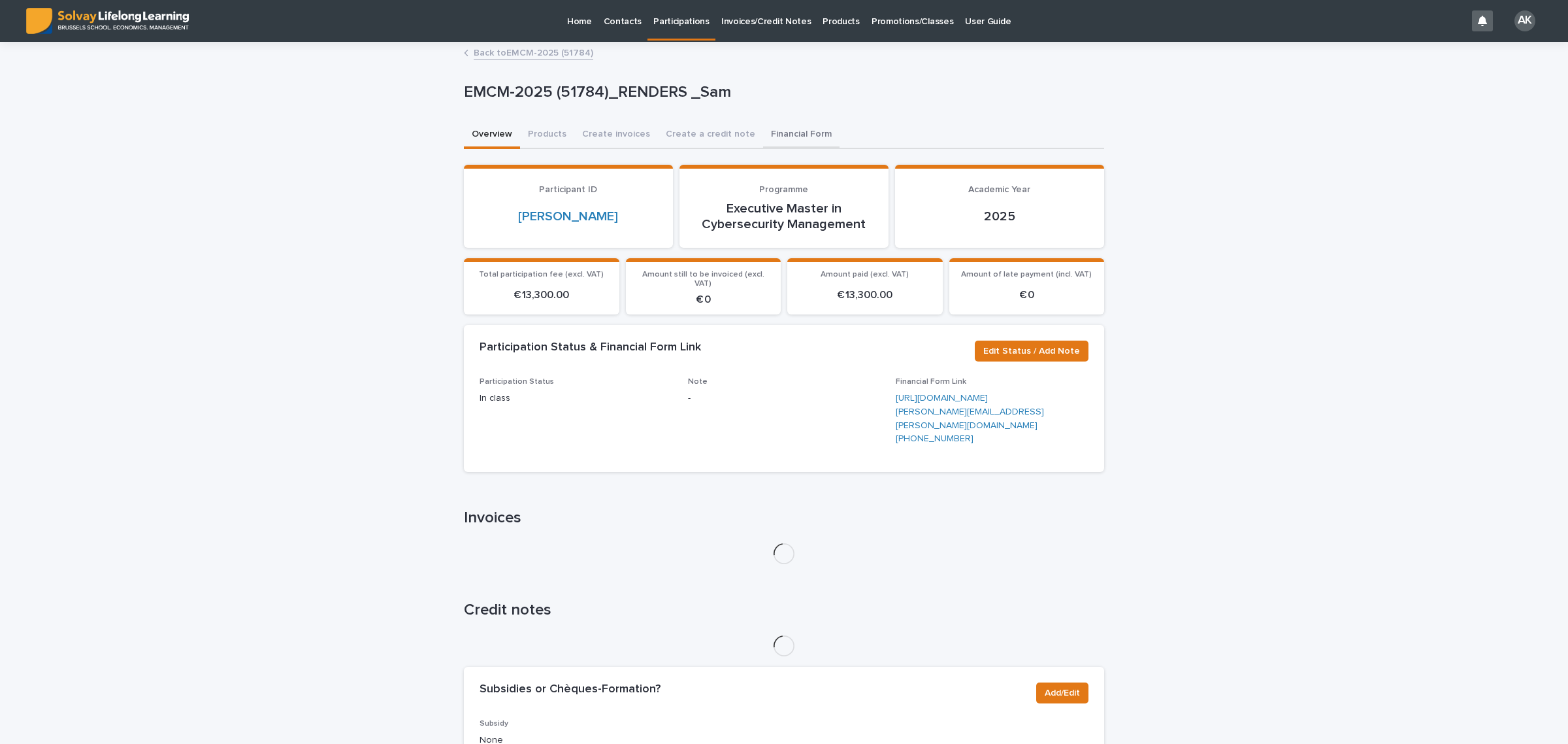
click at [794, 140] on button "Financial Form" at bounding box center [801, 135] width 76 height 27
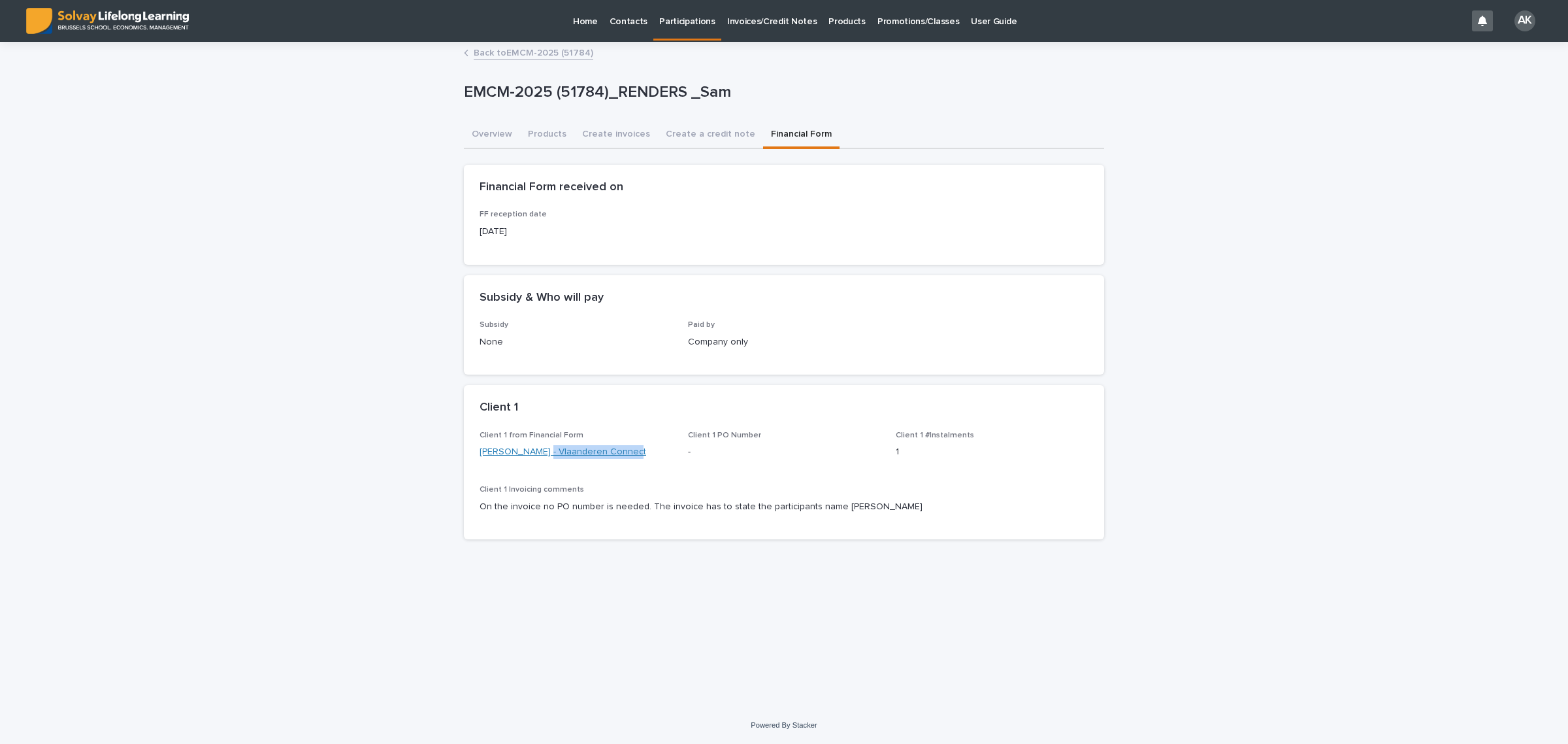
drag, startPoint x: 664, startPoint y: 458, endPoint x: 546, endPoint y: 448, distance: 118.4
click at [546, 448] on div "Client 1 from Financial Form [PERSON_NAME] - Vlaanderen Connect" at bounding box center [576, 450] width 193 height 39
copy link "Vlaanderen Connect"
click at [534, 47] on link "Back to EMCM-2025 (51784)" at bounding box center [533, 52] width 119 height 15
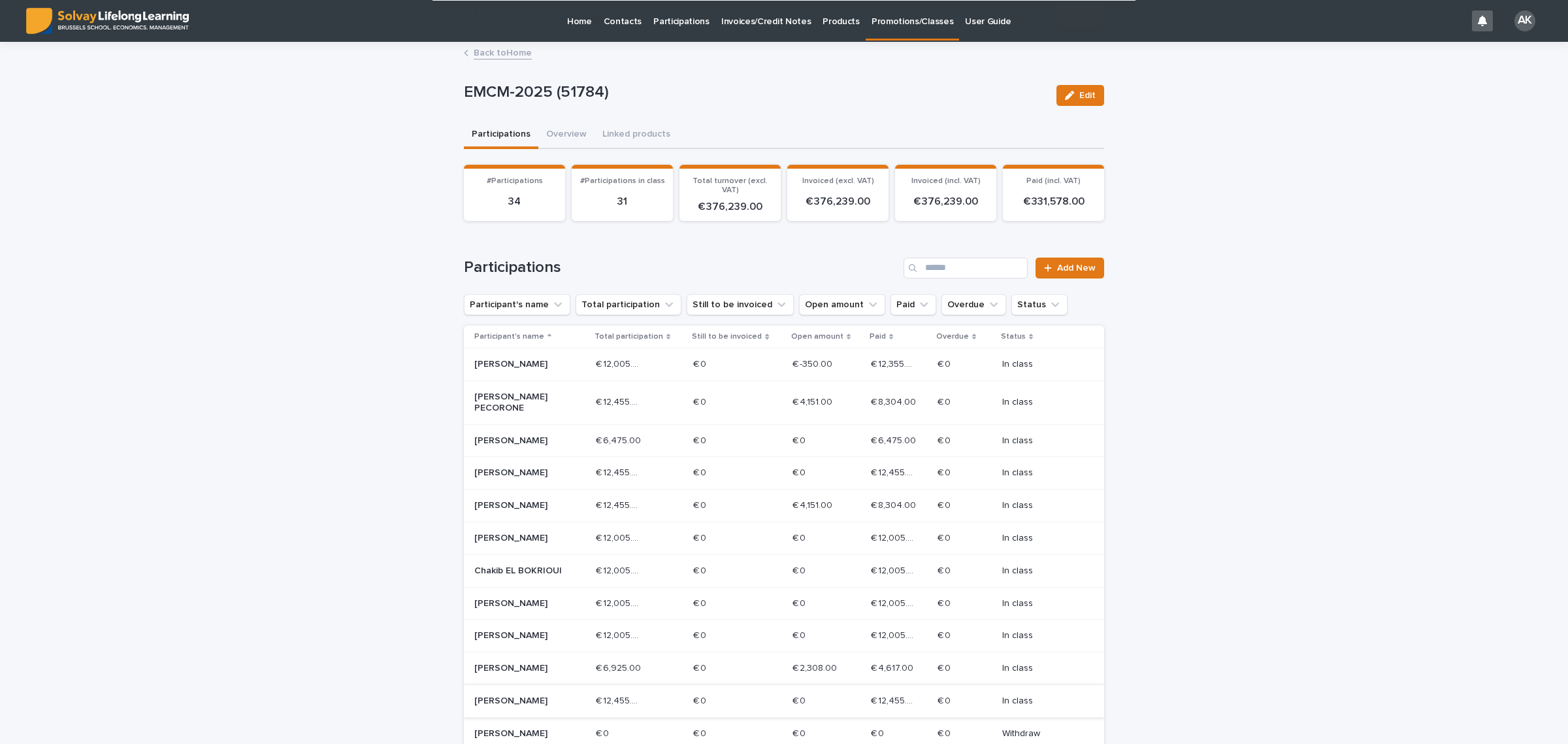
scroll to position [416, 0]
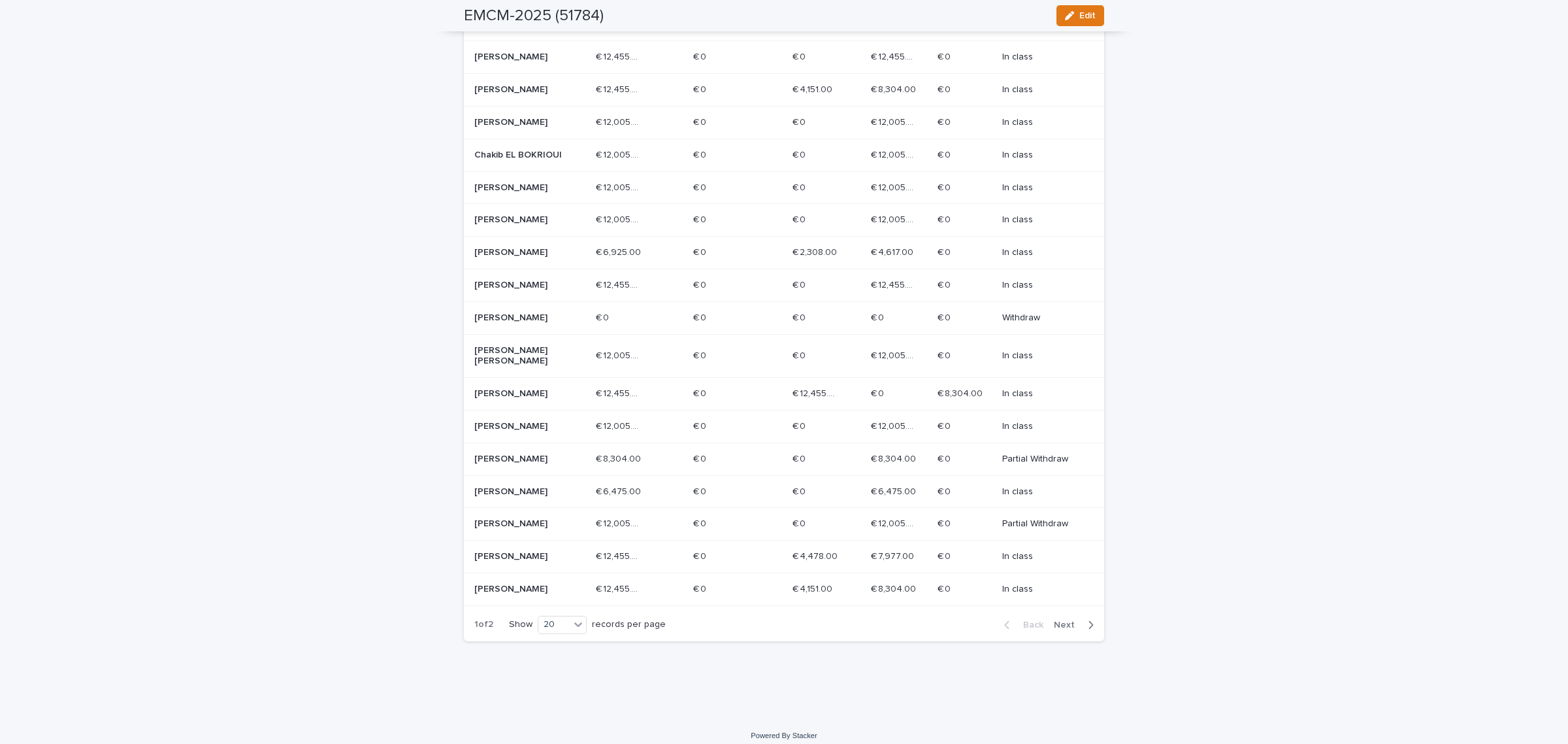
click at [1054, 620] on span "Next" at bounding box center [1068, 625] width 29 height 9
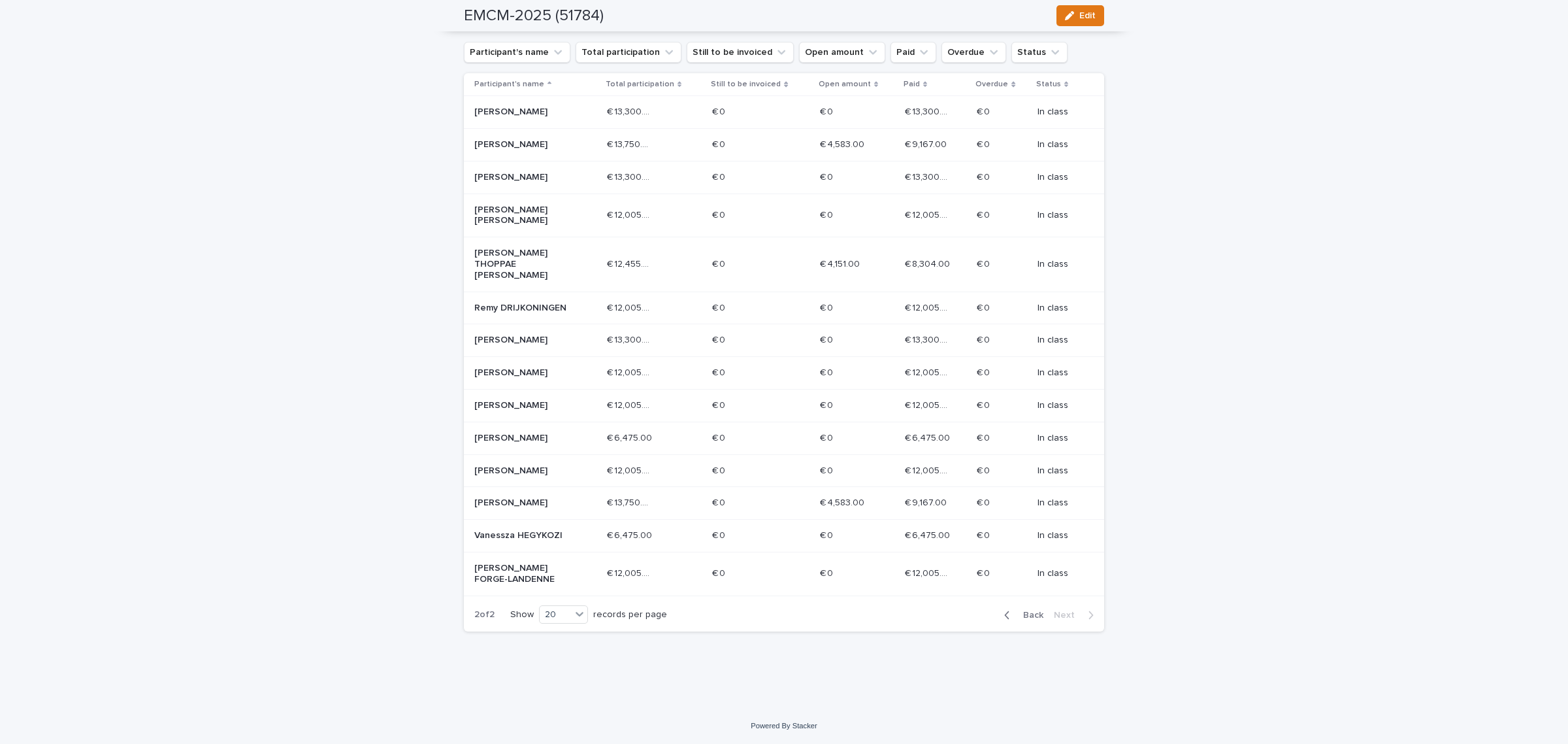
scroll to position [275, 0]
click at [514, 478] on div "[PERSON_NAME]" at bounding box center [535, 471] width 122 height 22
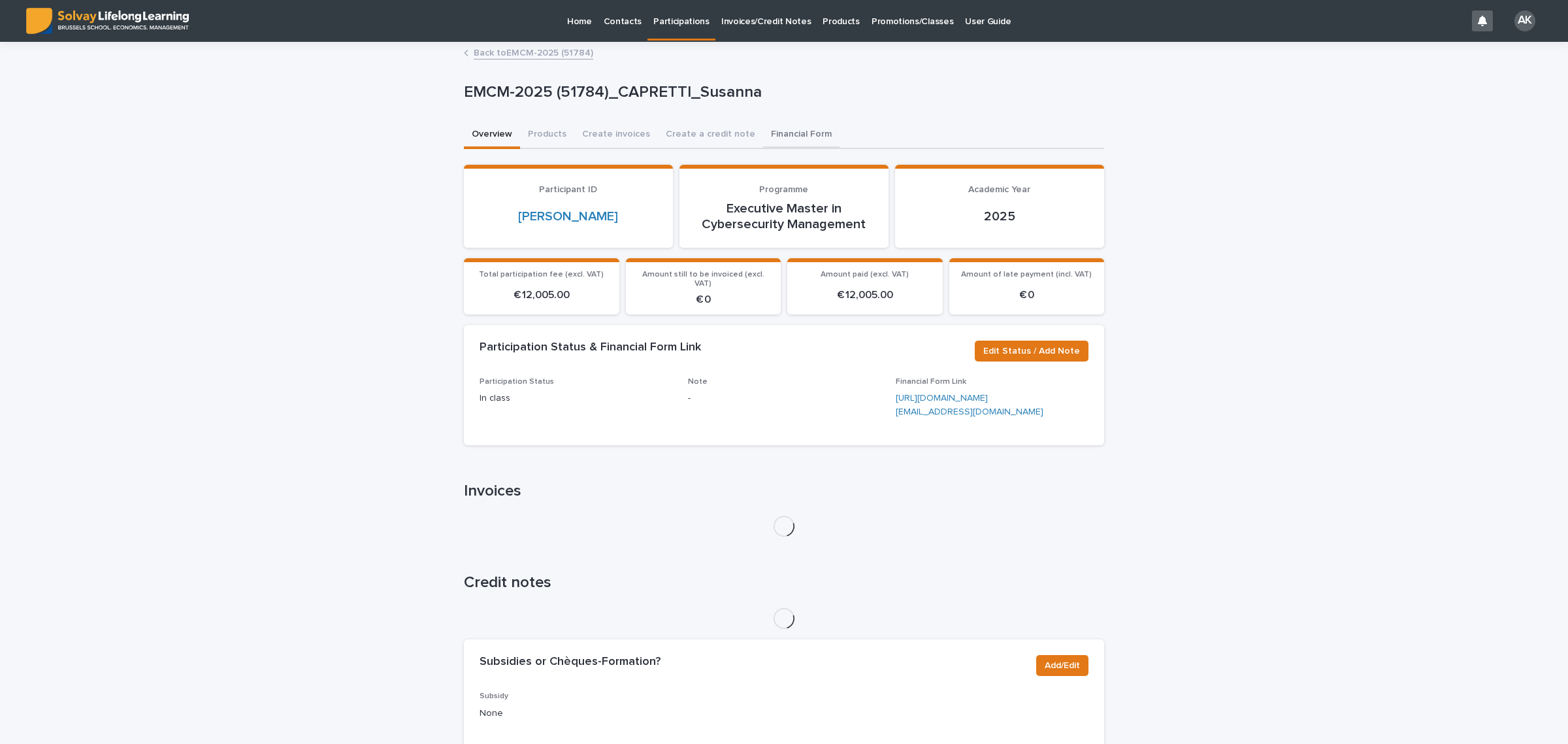
click at [804, 139] on button "Financial Form" at bounding box center [801, 135] width 76 height 27
